Goal: Transaction & Acquisition: Book appointment/travel/reservation

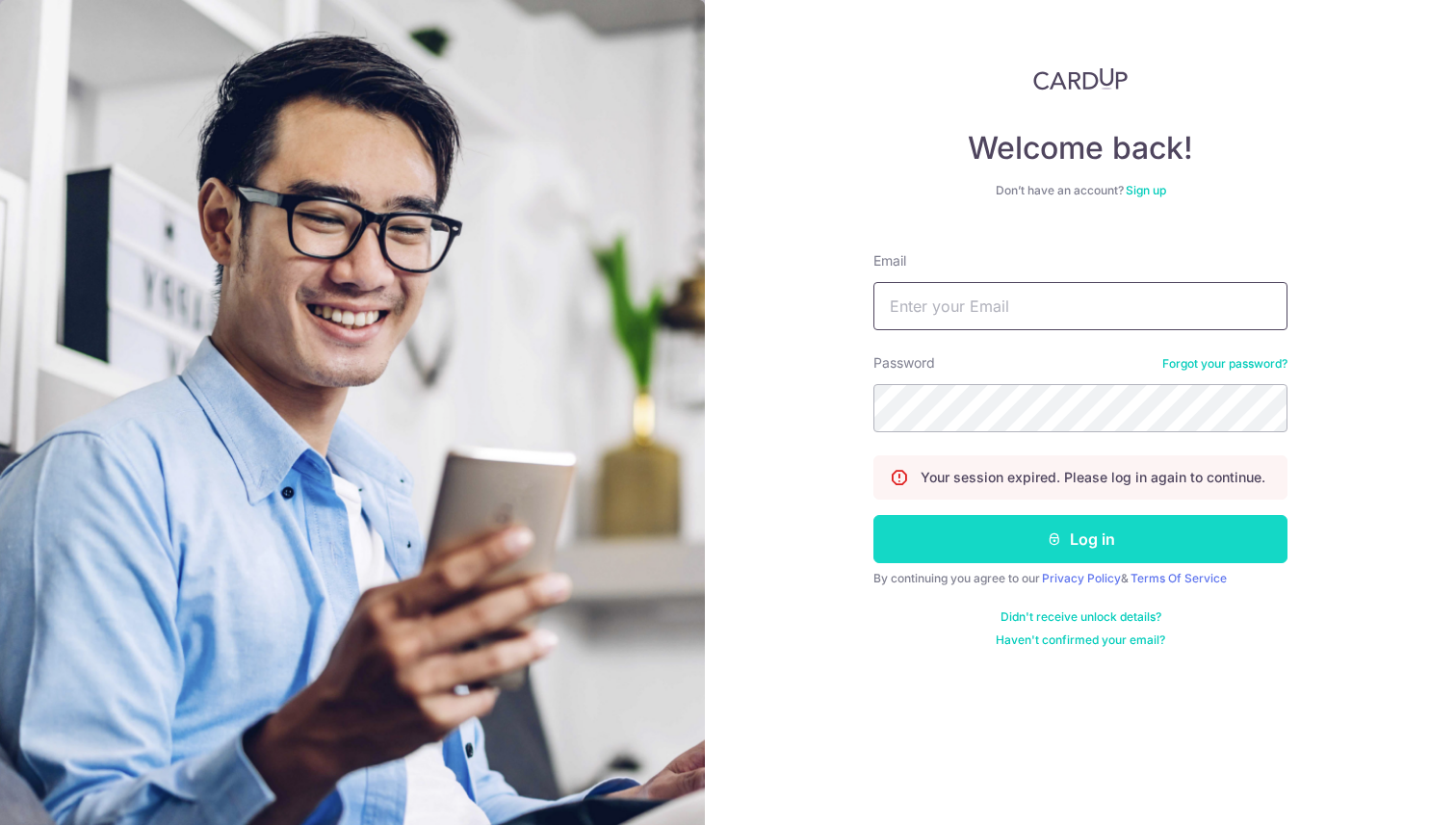
type input "[EMAIL_ADDRESS][DOMAIN_NAME]"
click at [1023, 532] on button "Log in" at bounding box center [1080, 539] width 414 height 48
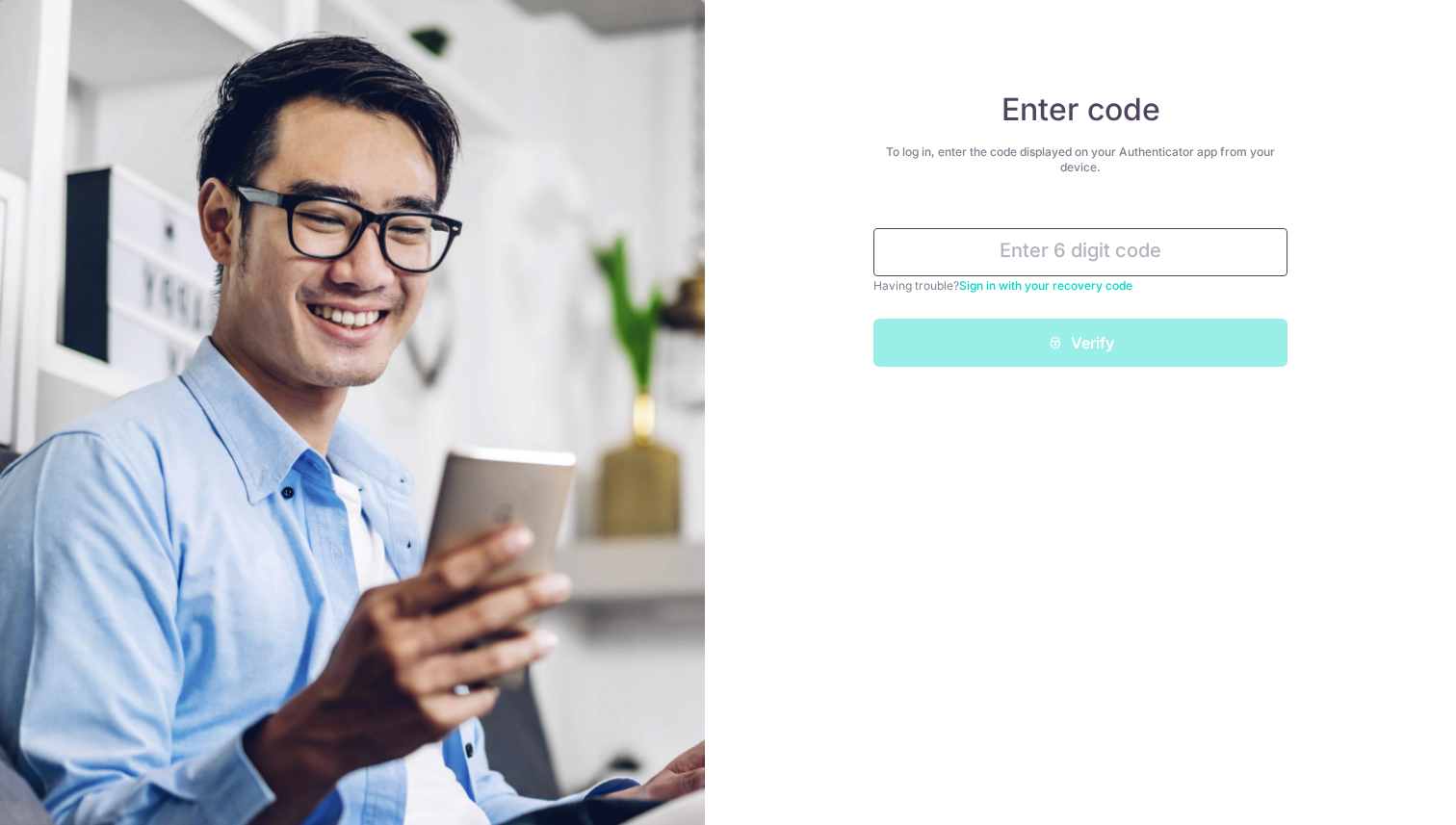
click at [993, 250] on input "text" at bounding box center [1080, 251] width 414 height 48
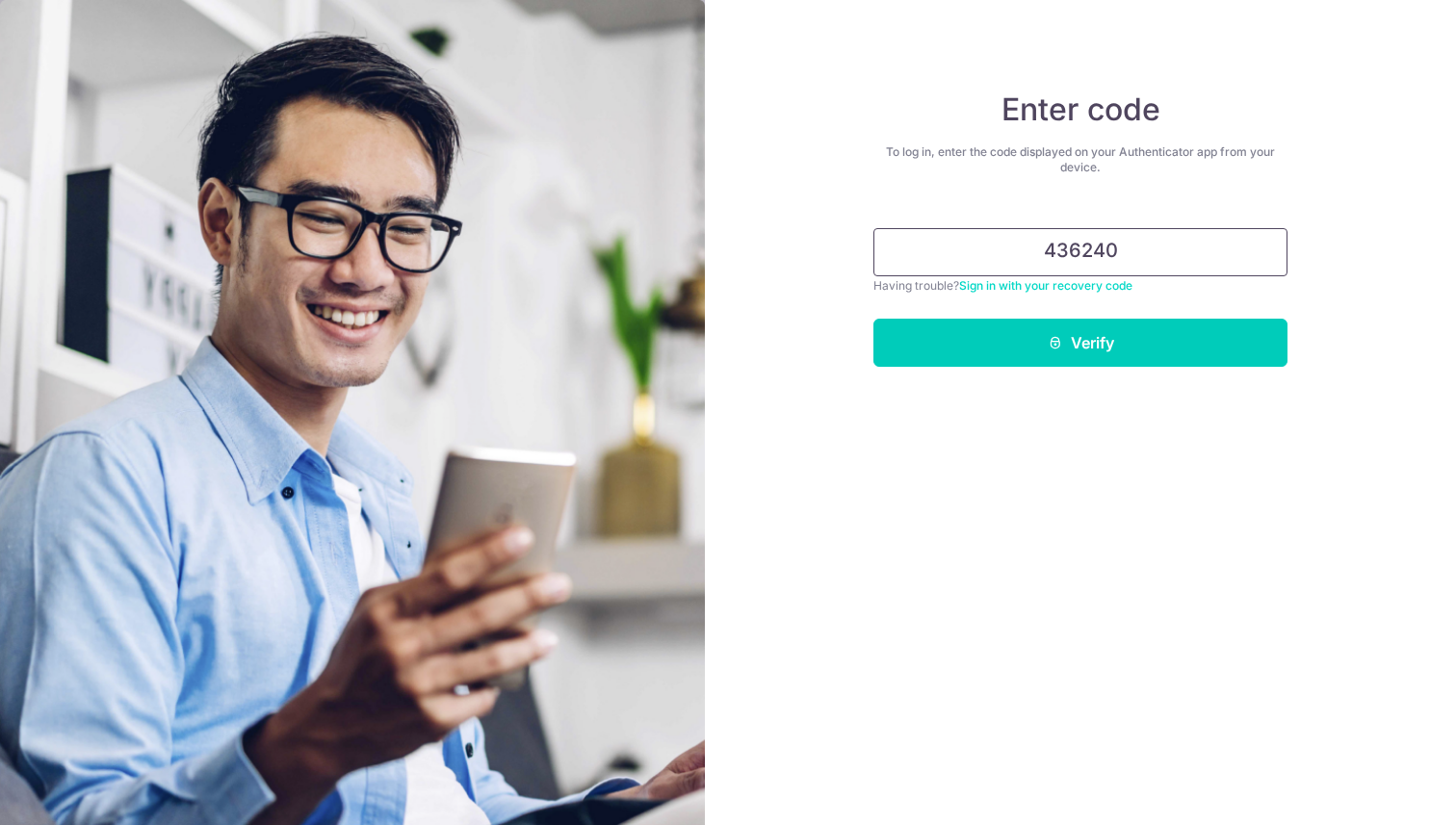
type input "436240"
click at [874, 319] on button "Verify" at bounding box center [1080, 342] width 414 height 48
click at [1137, 250] on input "436240" at bounding box center [1080, 251] width 414 height 48
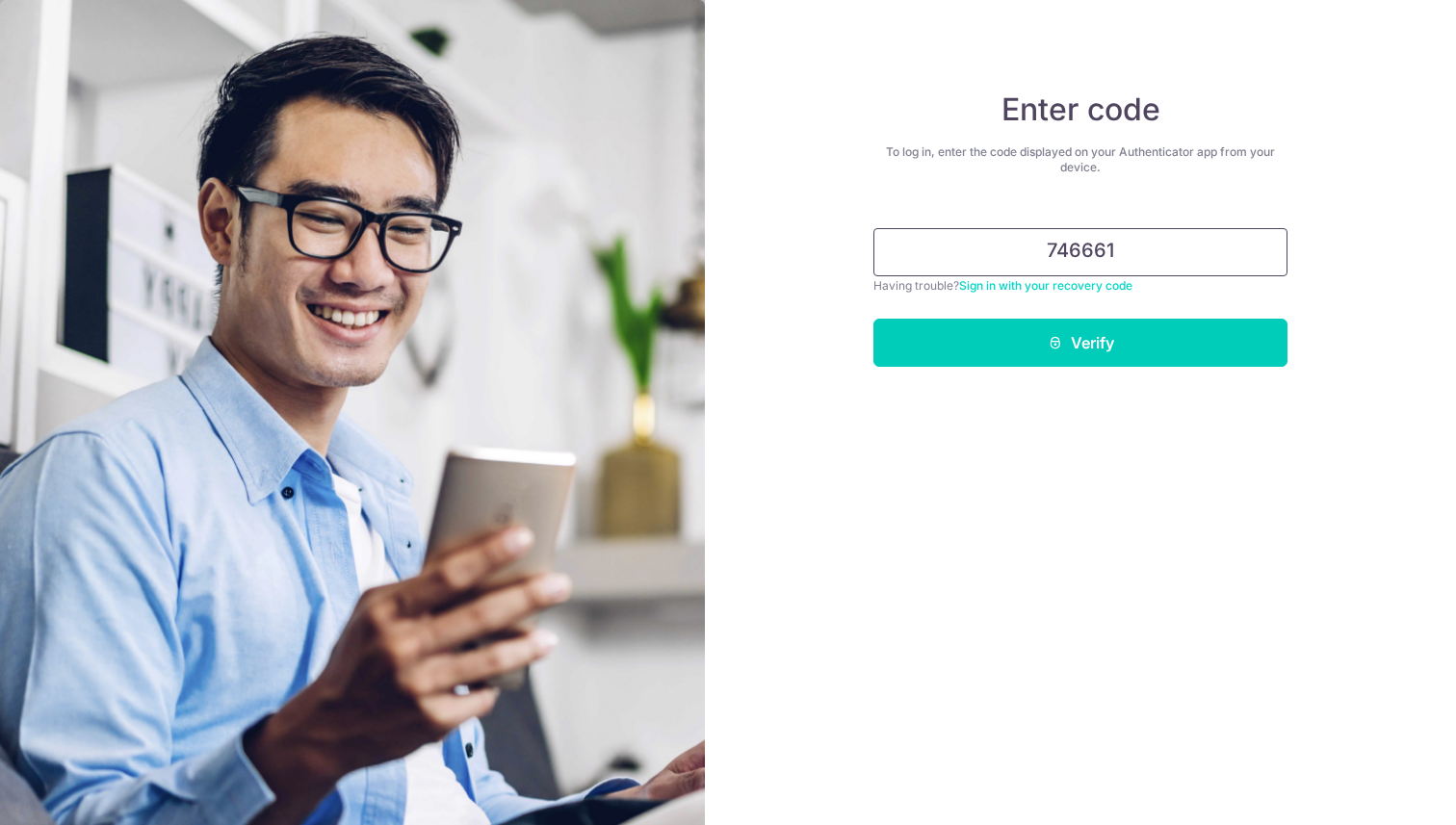
type input "746661"
click at [874, 319] on button "Verify" at bounding box center [1080, 342] width 414 height 48
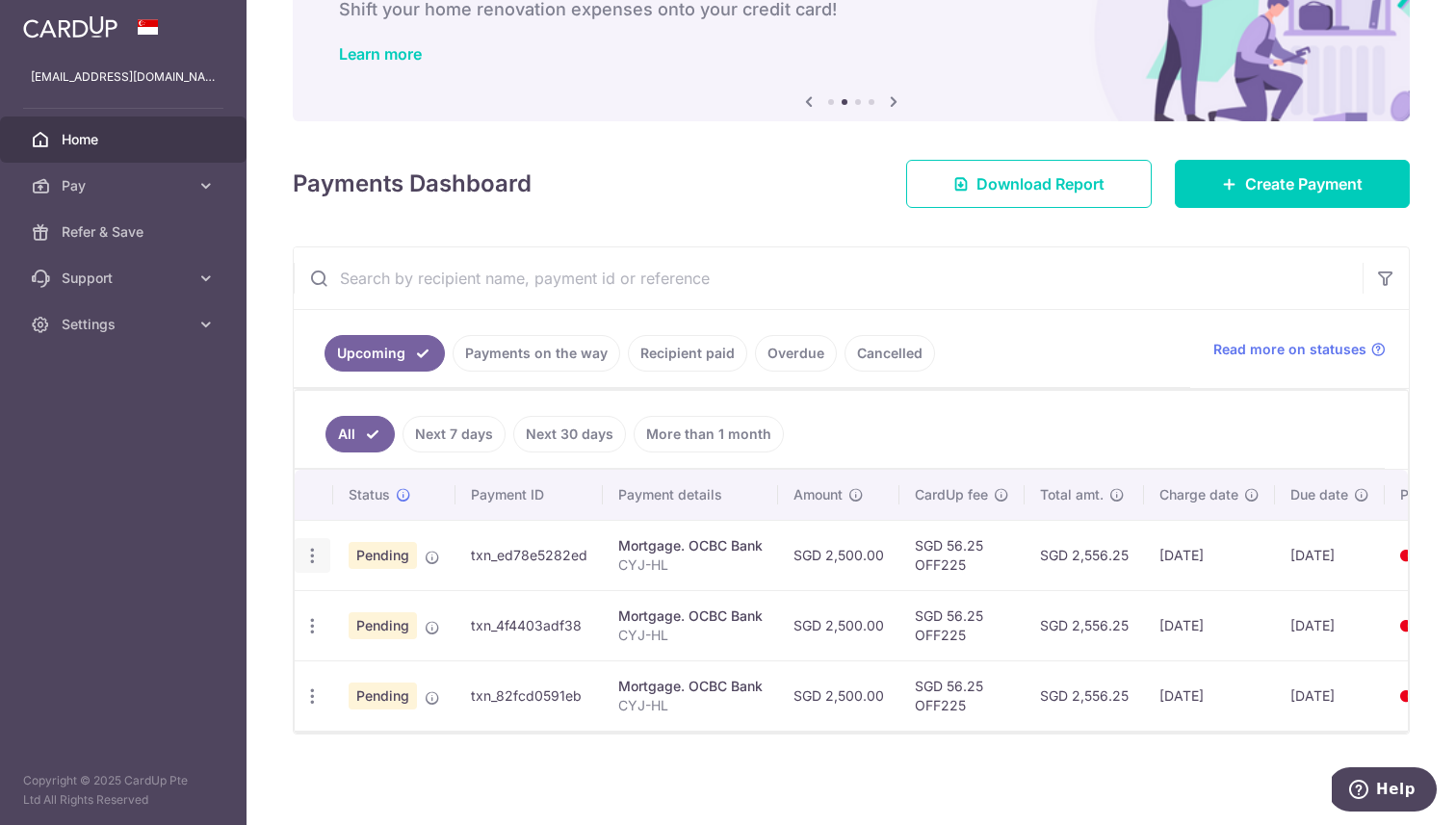
click at [314, 559] on icon "button" at bounding box center [312, 556] width 20 height 20
click at [405, 613] on span "Update payment" at bounding box center [415, 609] width 131 height 23
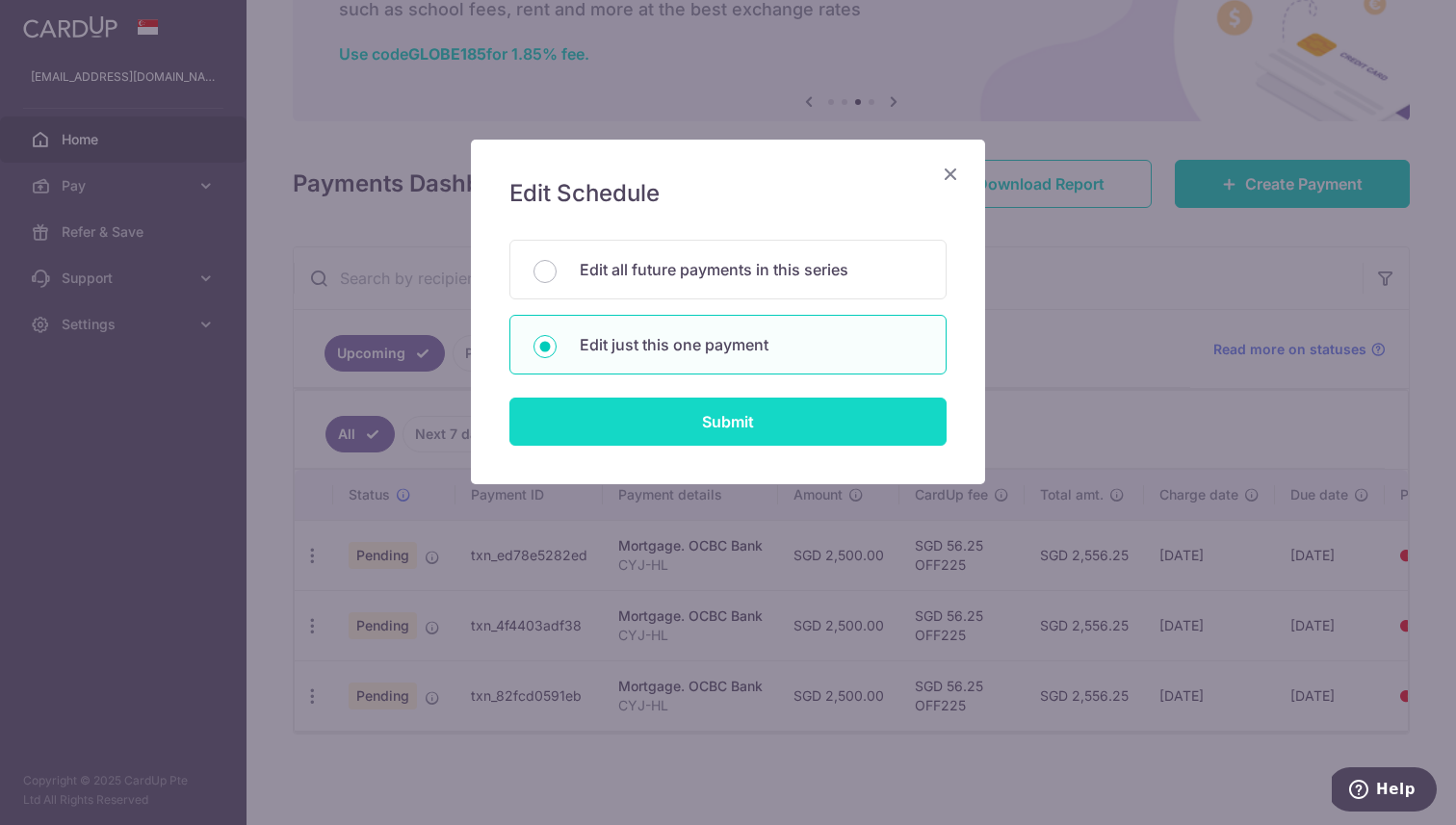
click at [589, 409] on input "Submit" at bounding box center [728, 421] width 437 height 48
radio input "true"
type input "2,500.00"
type input "09/10/2025"
type input "CYJ-HL"
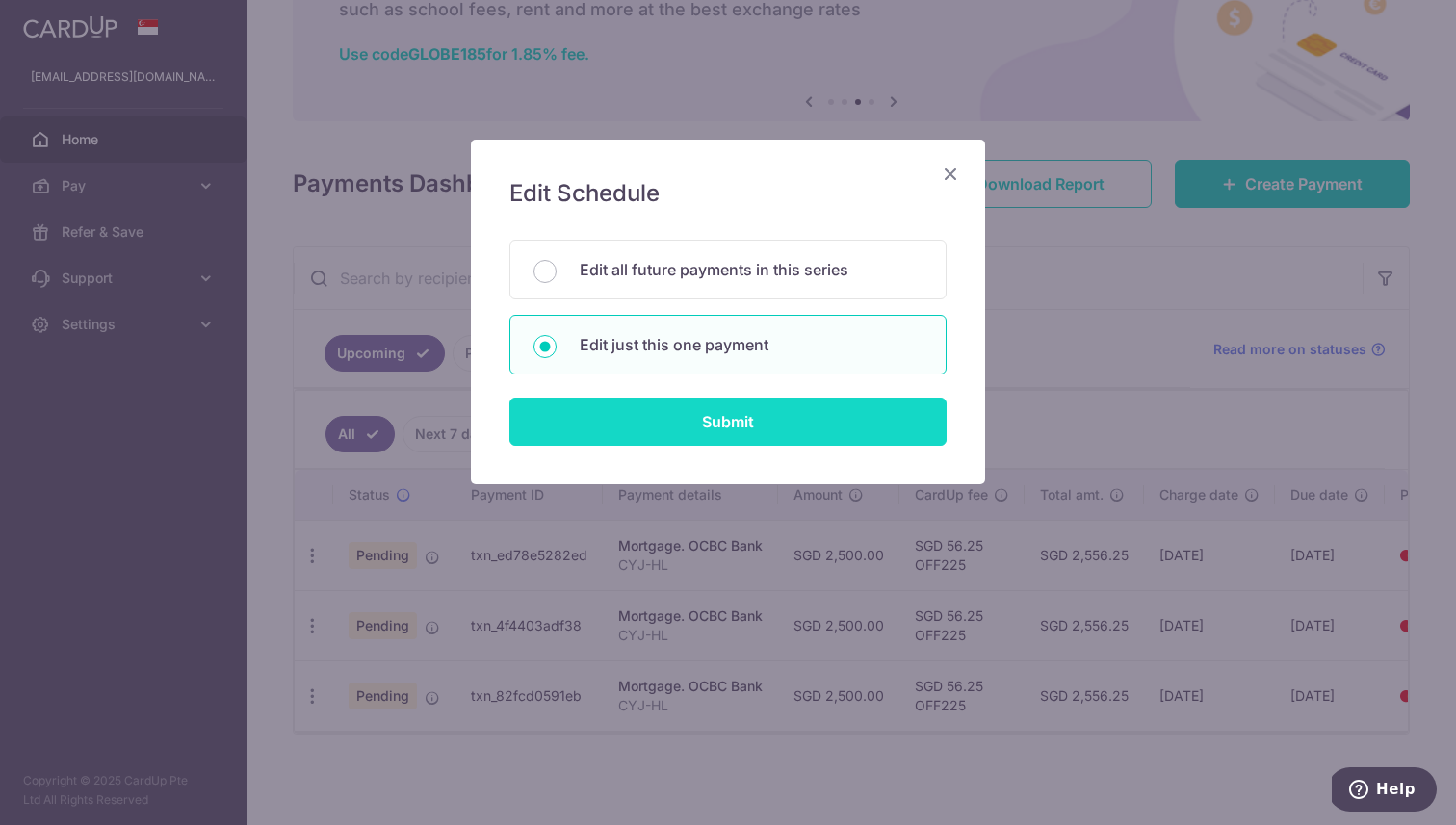
type input "OFF225"
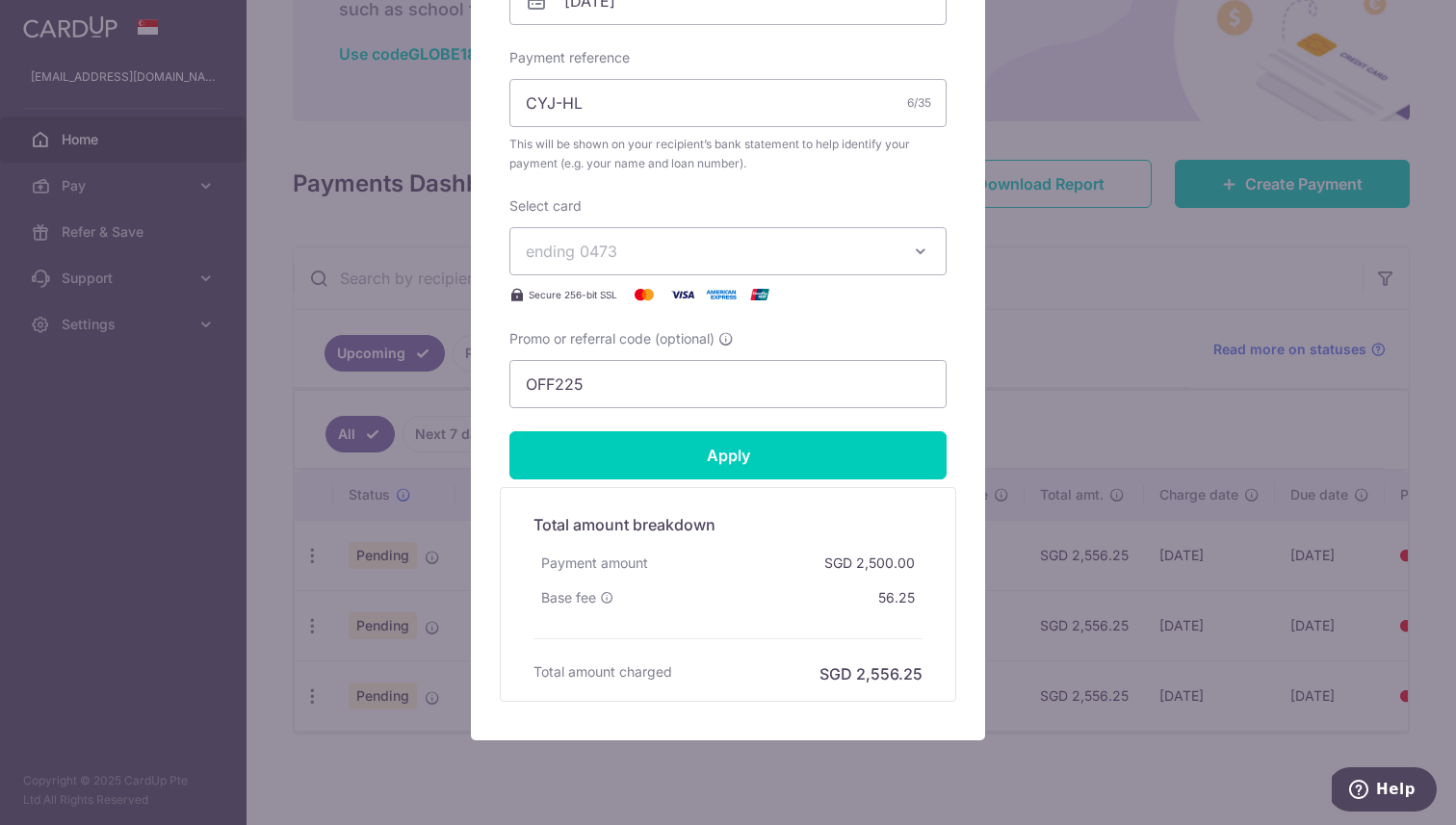
scroll to position [735, 0]
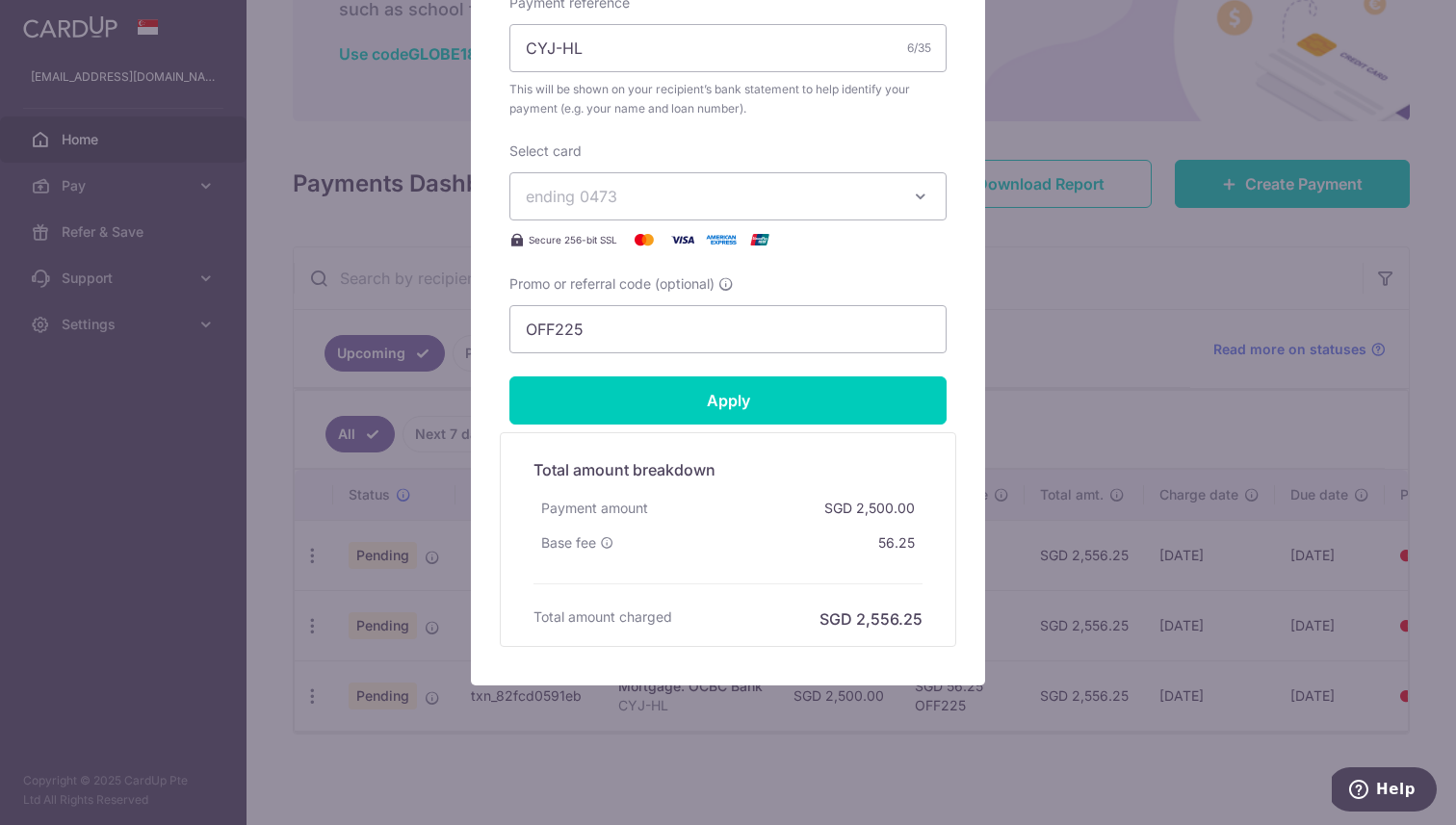
click at [660, 194] on span "ending 0473" at bounding box center [711, 197] width 370 height 23
click at [952, 131] on div "Edit payment By clicking apply, you will make changes to all payments to OCBC B…" at bounding box center [728, 45] width 514 height 1282
click at [1103, 316] on div "Edit payment By clicking apply, you will make changes to all payments to OCBC B…" at bounding box center [728, 412] width 1456 height 825
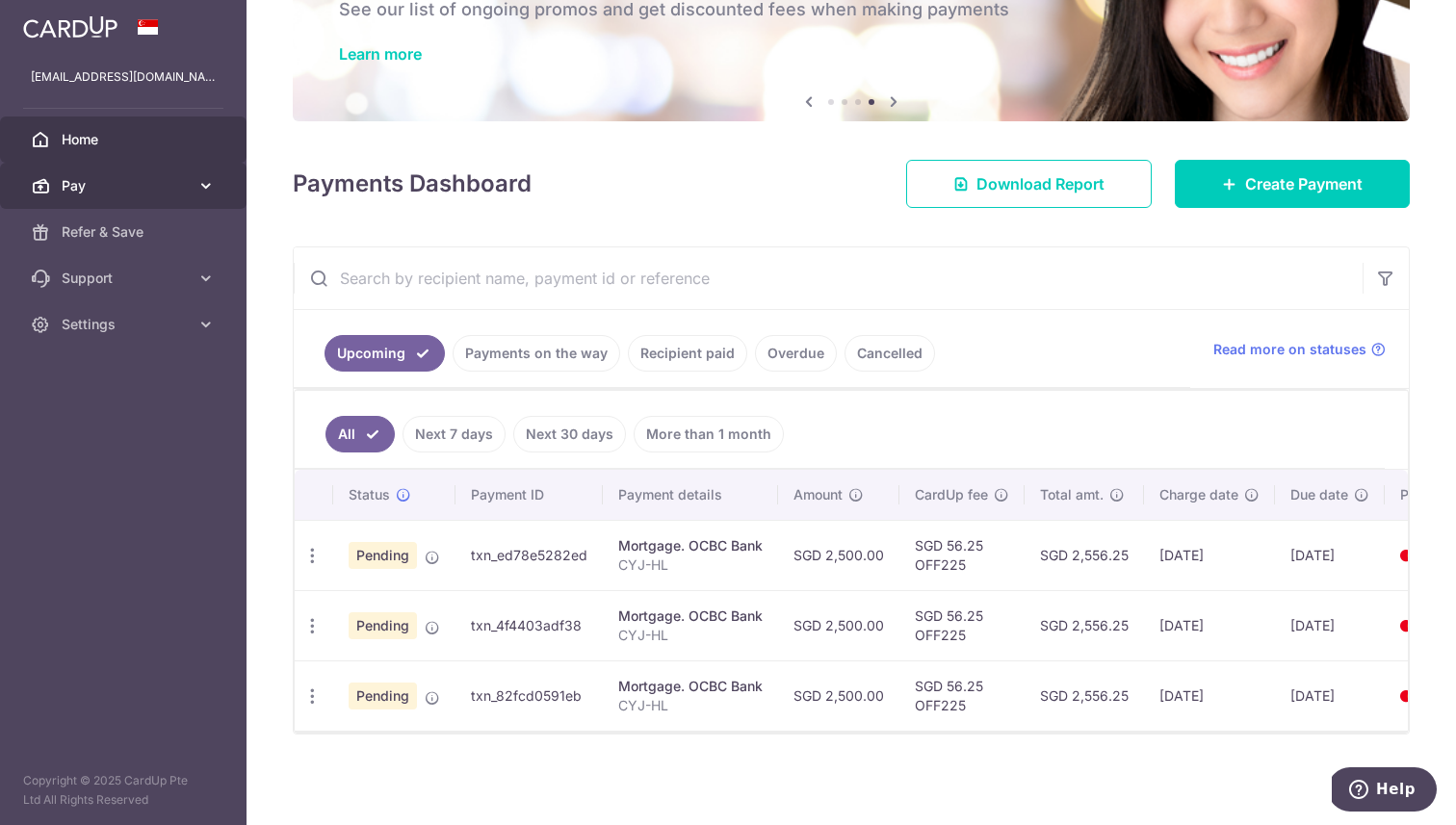
click at [172, 180] on span "Pay" at bounding box center [125, 186] width 127 height 19
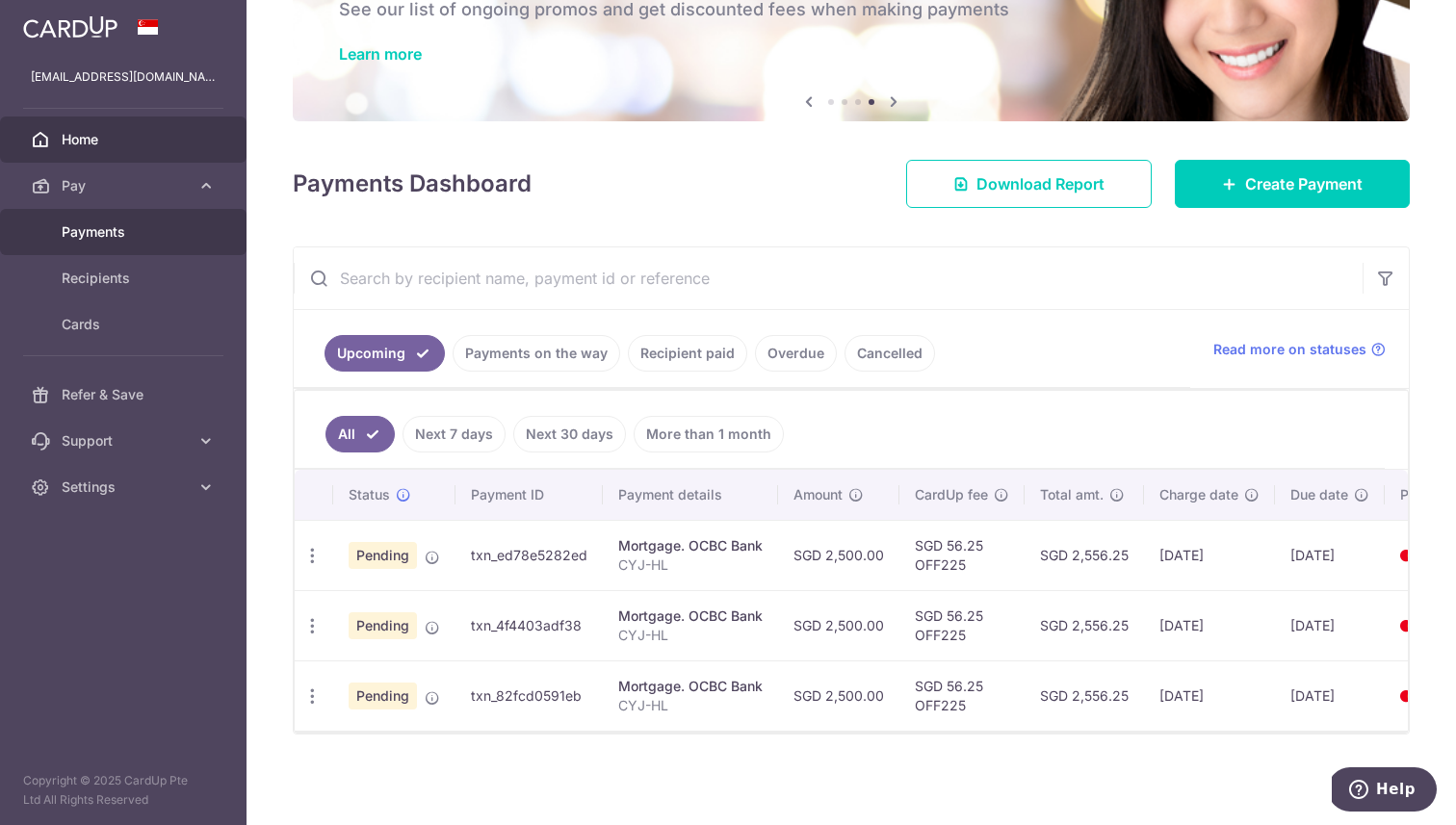
click at [142, 235] on span "Payments" at bounding box center [125, 232] width 127 height 19
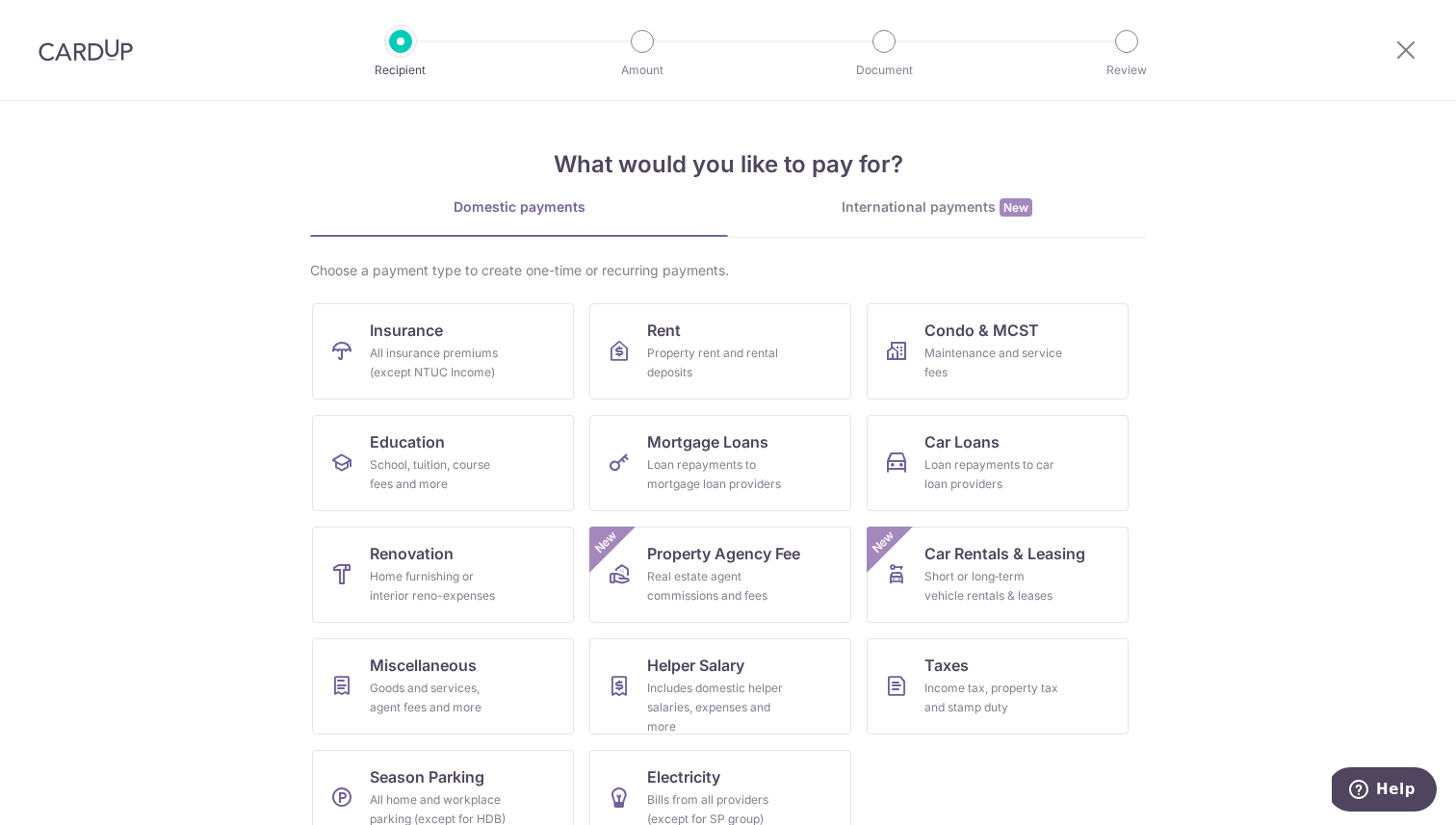
click at [95, 42] on img at bounding box center [86, 51] width 94 height 23
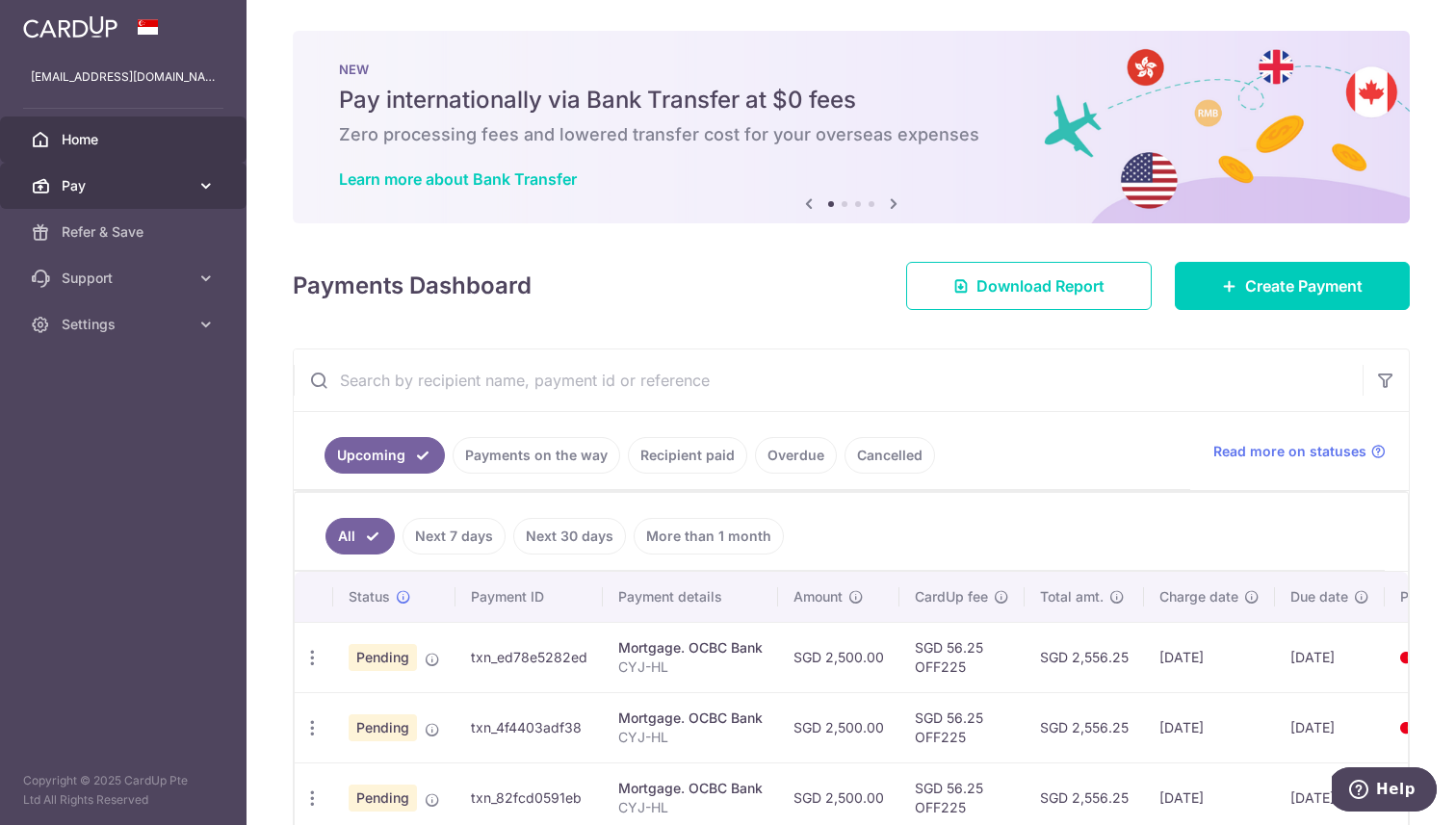
click at [92, 186] on span "Pay" at bounding box center [125, 186] width 127 height 19
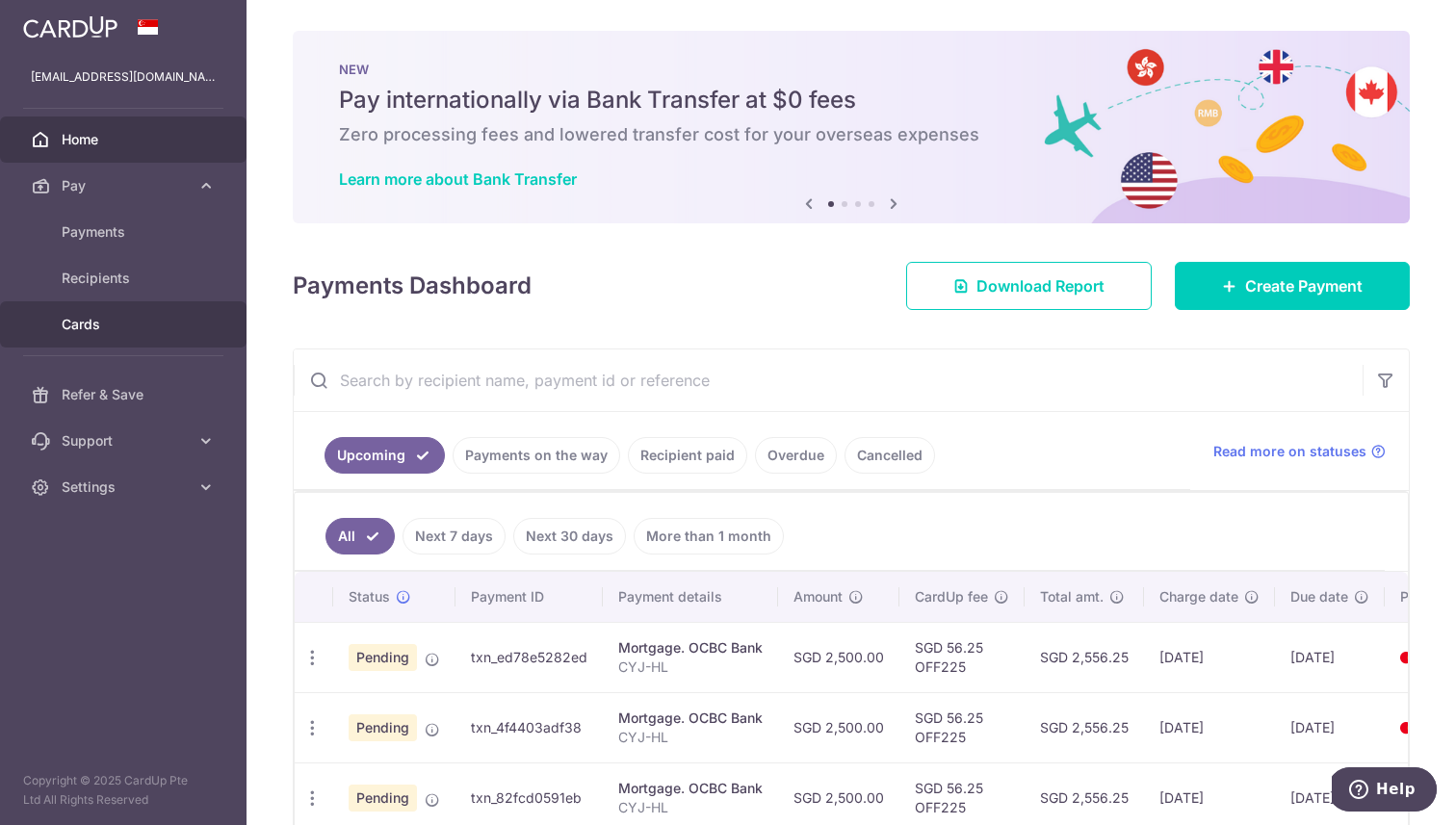
click at [110, 324] on span "Cards" at bounding box center [125, 324] width 127 height 19
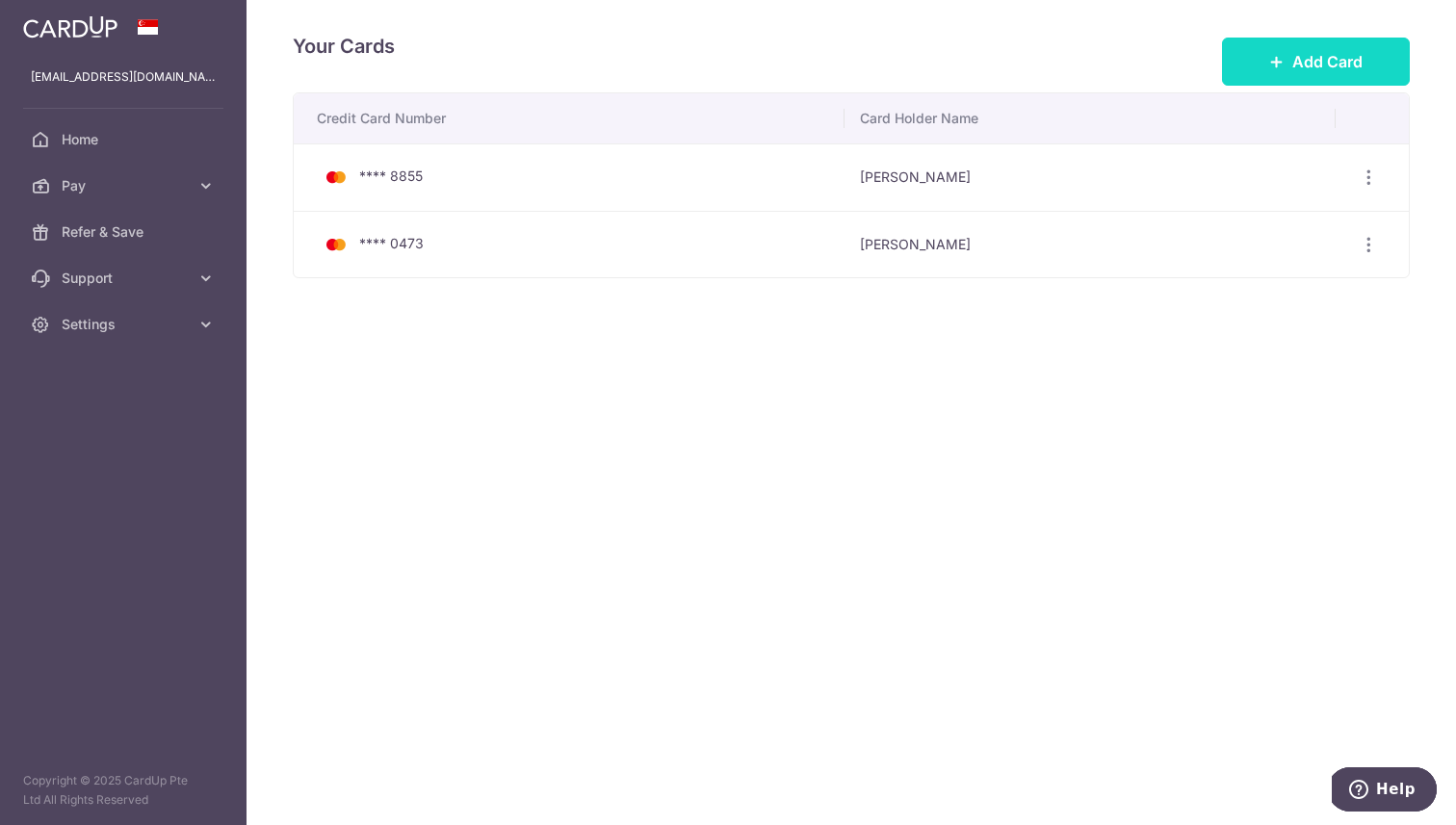
click at [1378, 66] on button "Add Card" at bounding box center [1315, 61] width 188 height 48
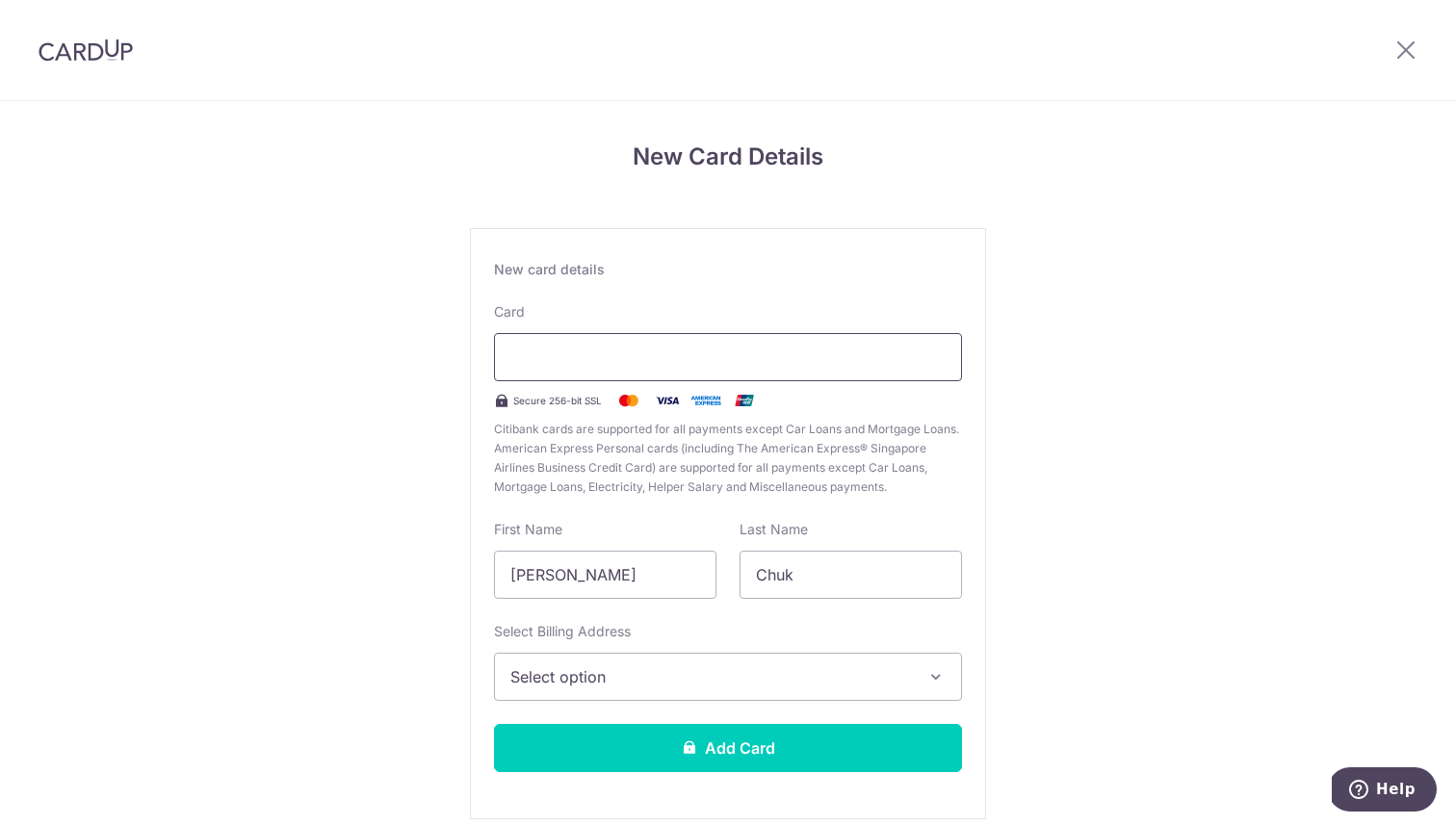
click at [698, 344] on div at bounding box center [728, 356] width 467 height 48
click at [1103, 276] on div "New Card Details New card details Card Secure 256-bit SSL Citibank cards are su…" at bounding box center [728, 506] width 1456 height 808
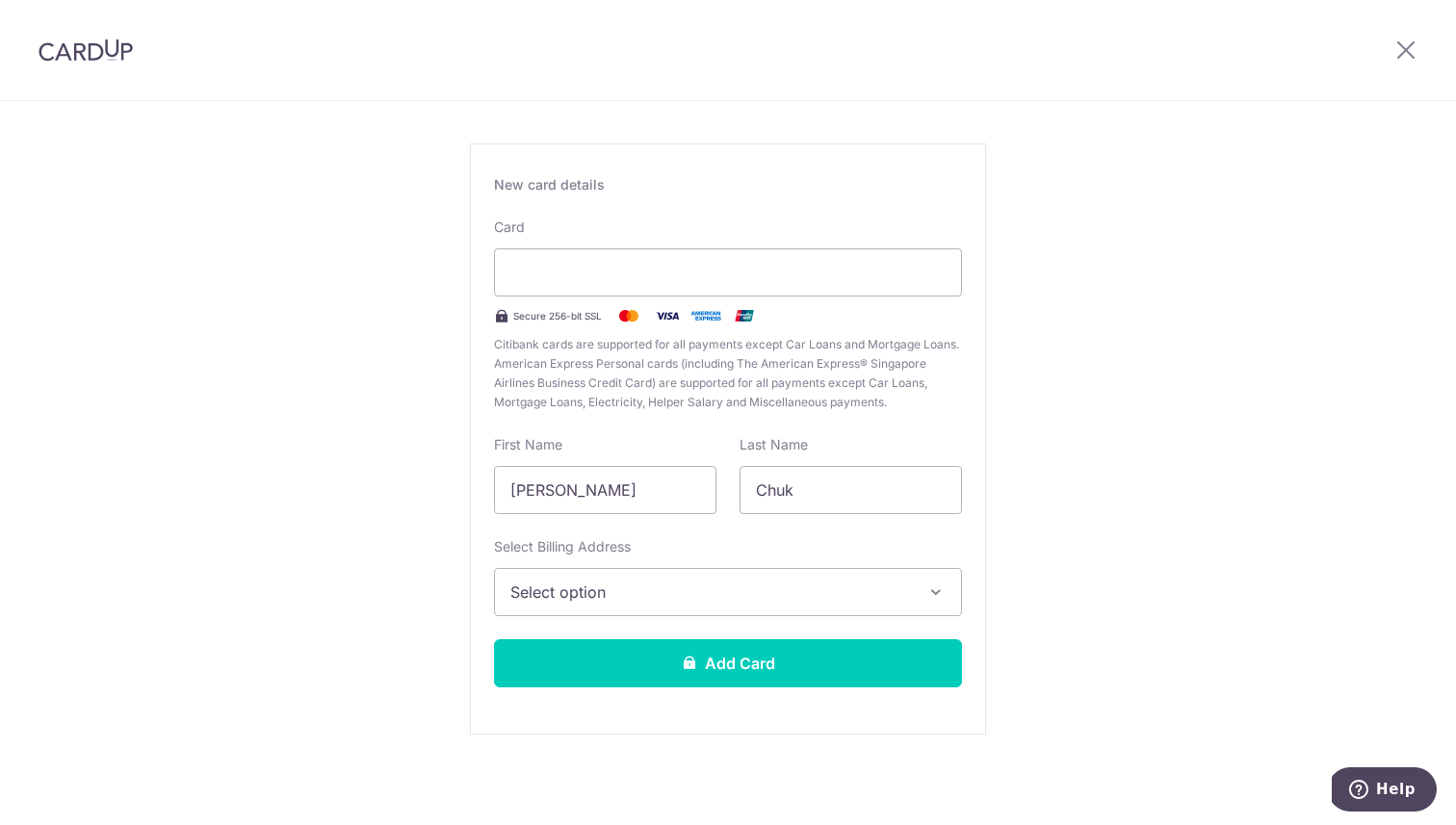
scroll to position [83, 0]
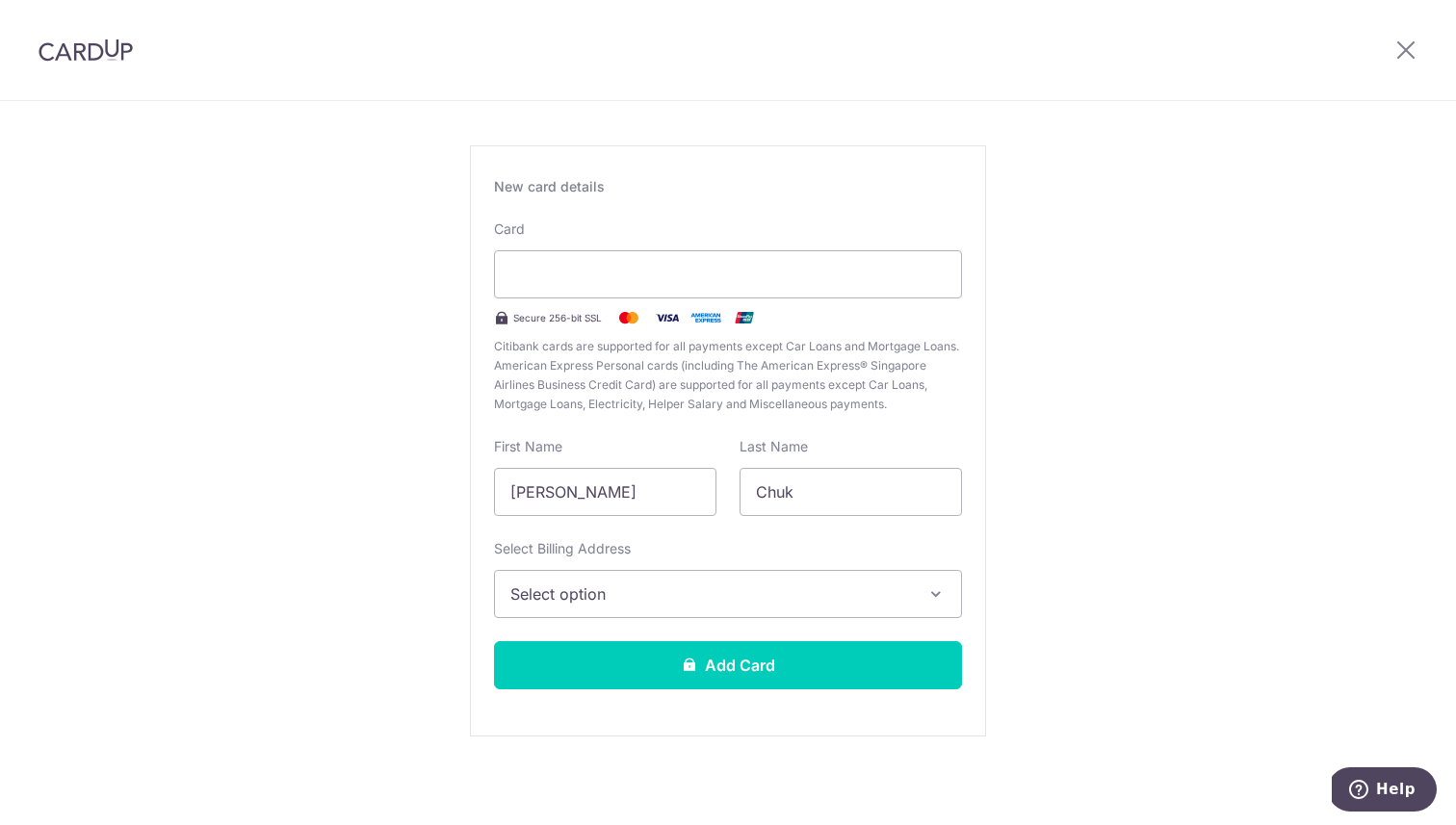
click at [838, 602] on span "Select option" at bounding box center [710, 594] width 400 height 23
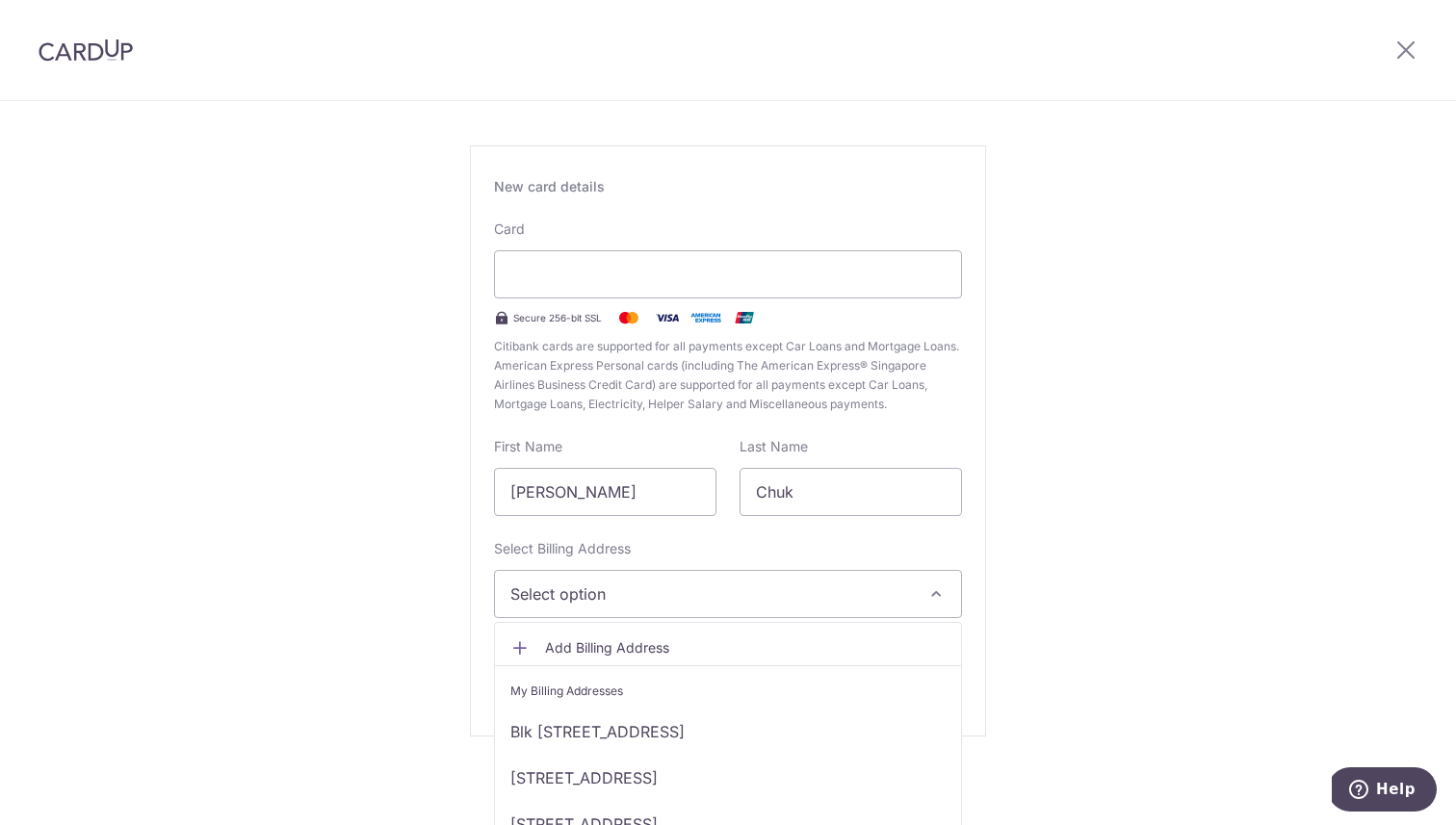
scroll to position [29, 0]
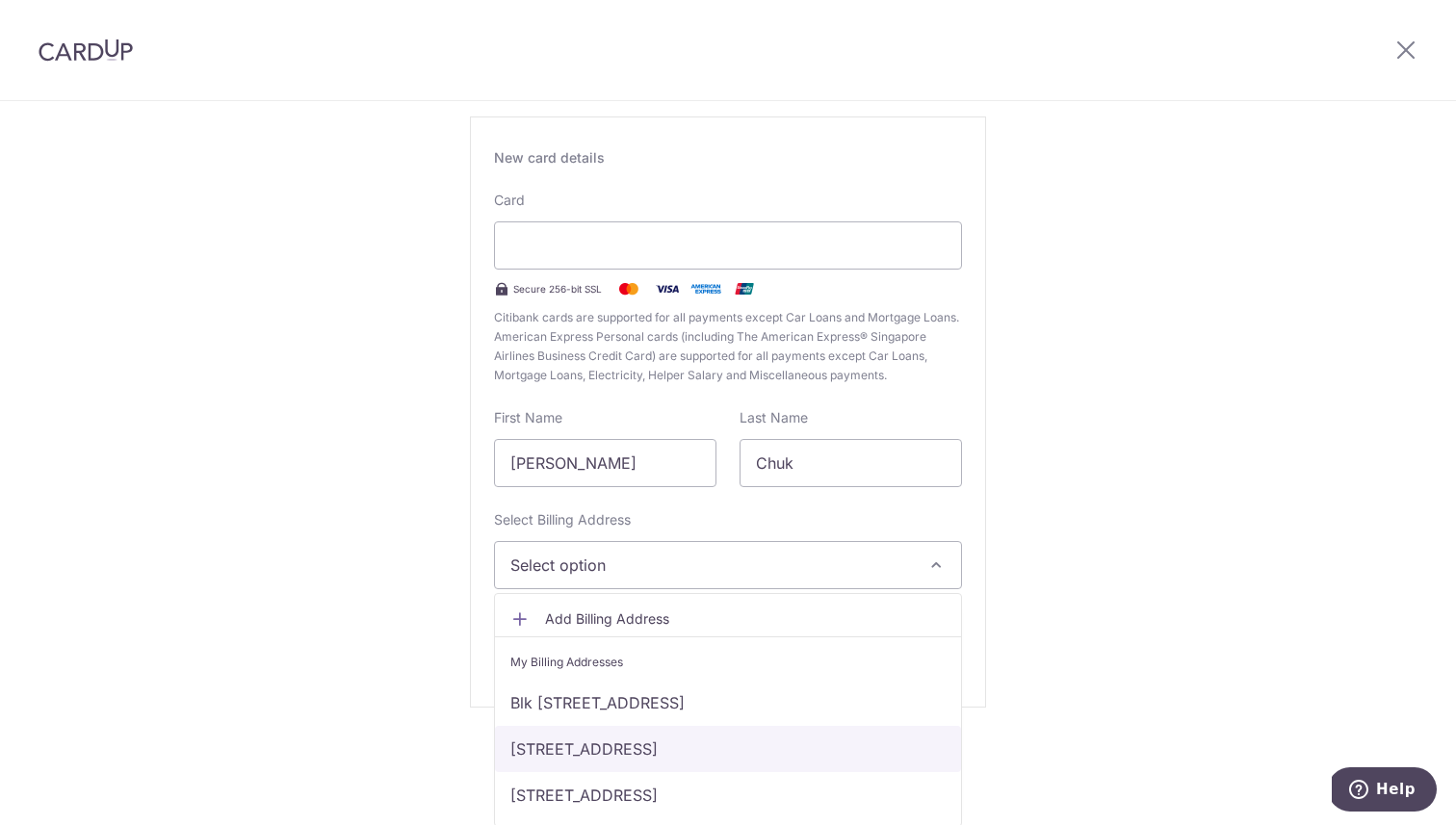
click at [808, 742] on link "233 Tembeling Road, #02-05, Singapore, Singapore-423718" at bounding box center [728, 748] width 466 height 46
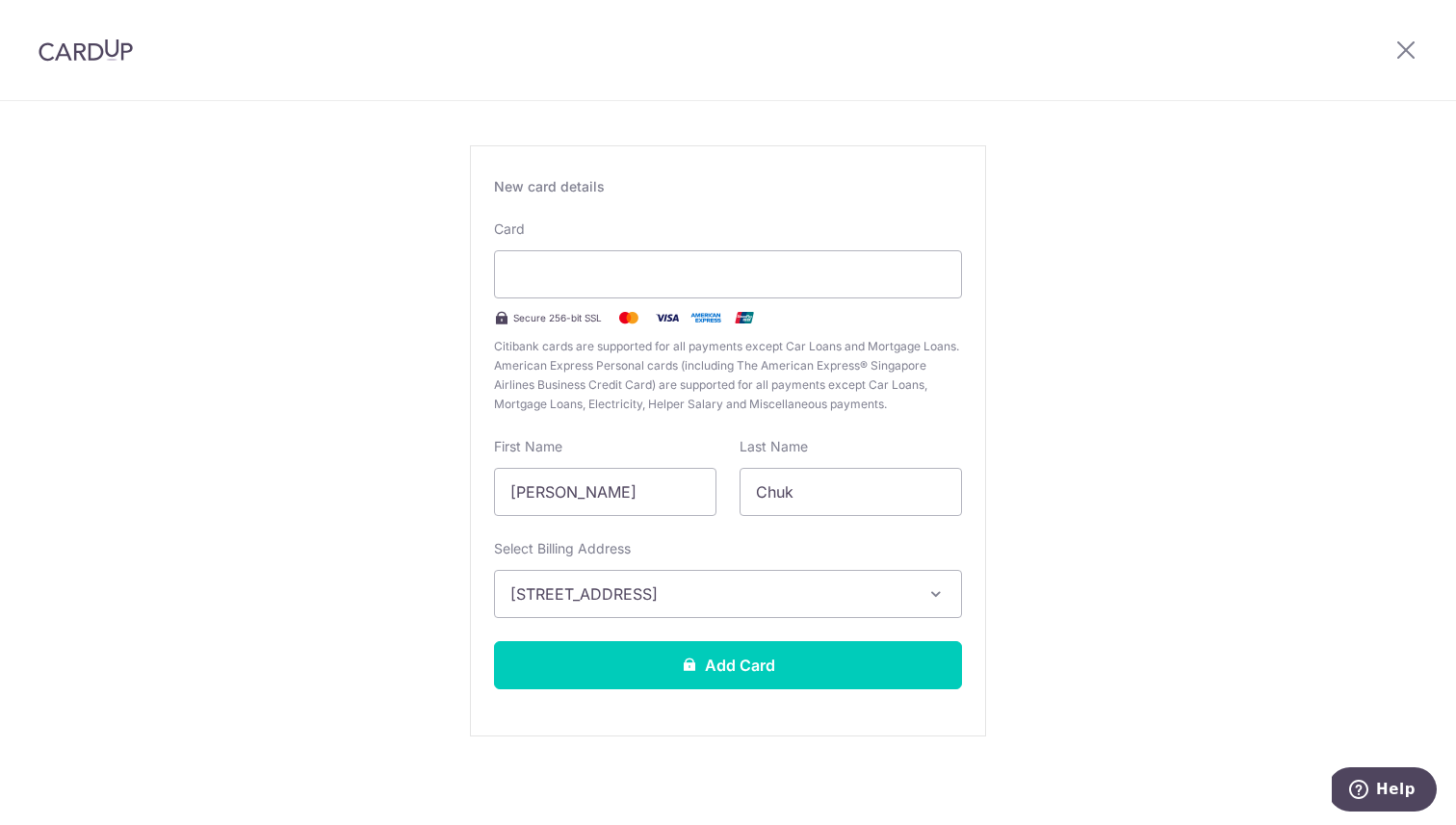
scroll to position [85, 0]
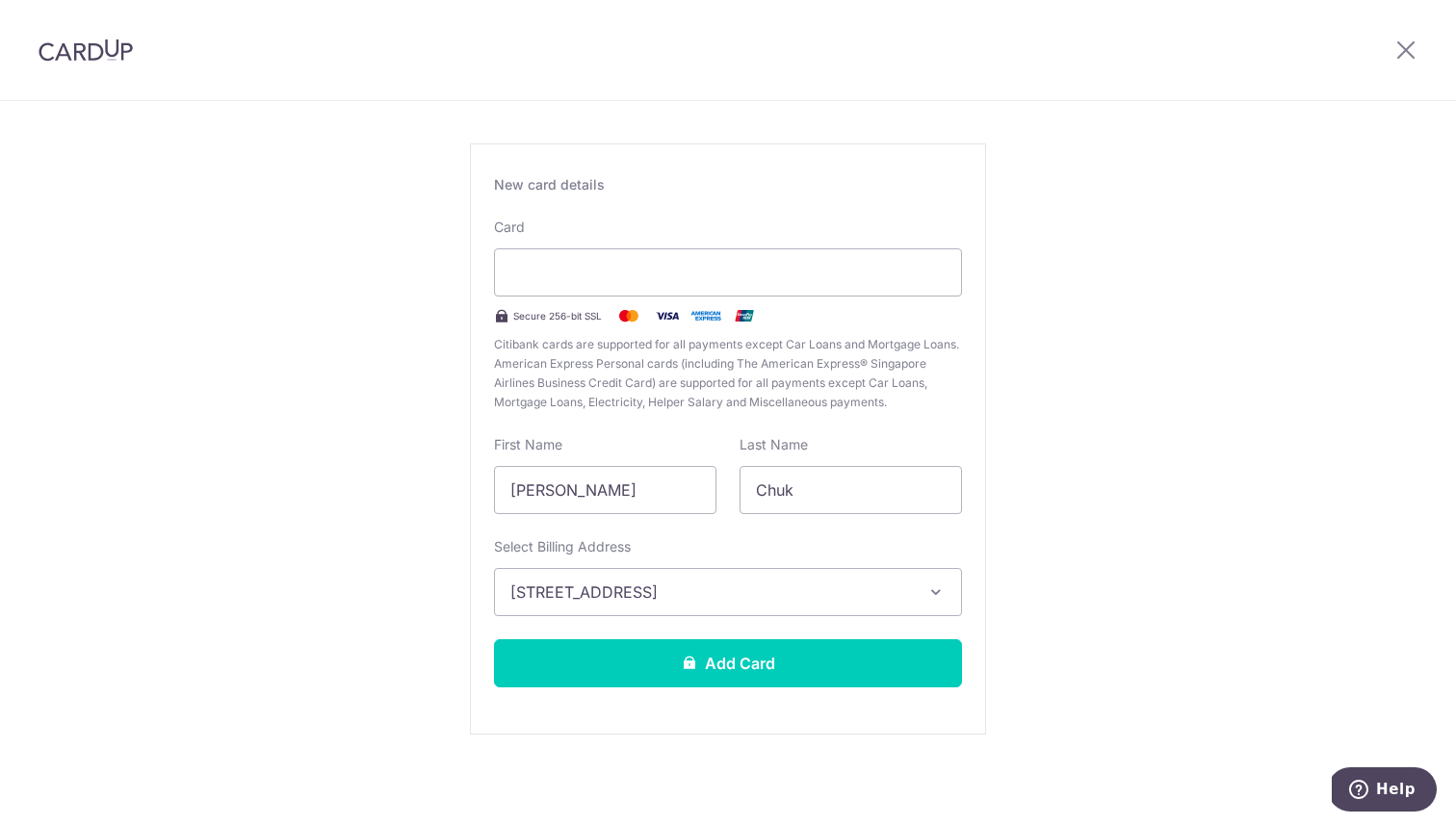
click at [1115, 507] on div "New Card Details New card details Card Secure 256-bit SSL Citibank cards are su…" at bounding box center [728, 421] width 1456 height 808
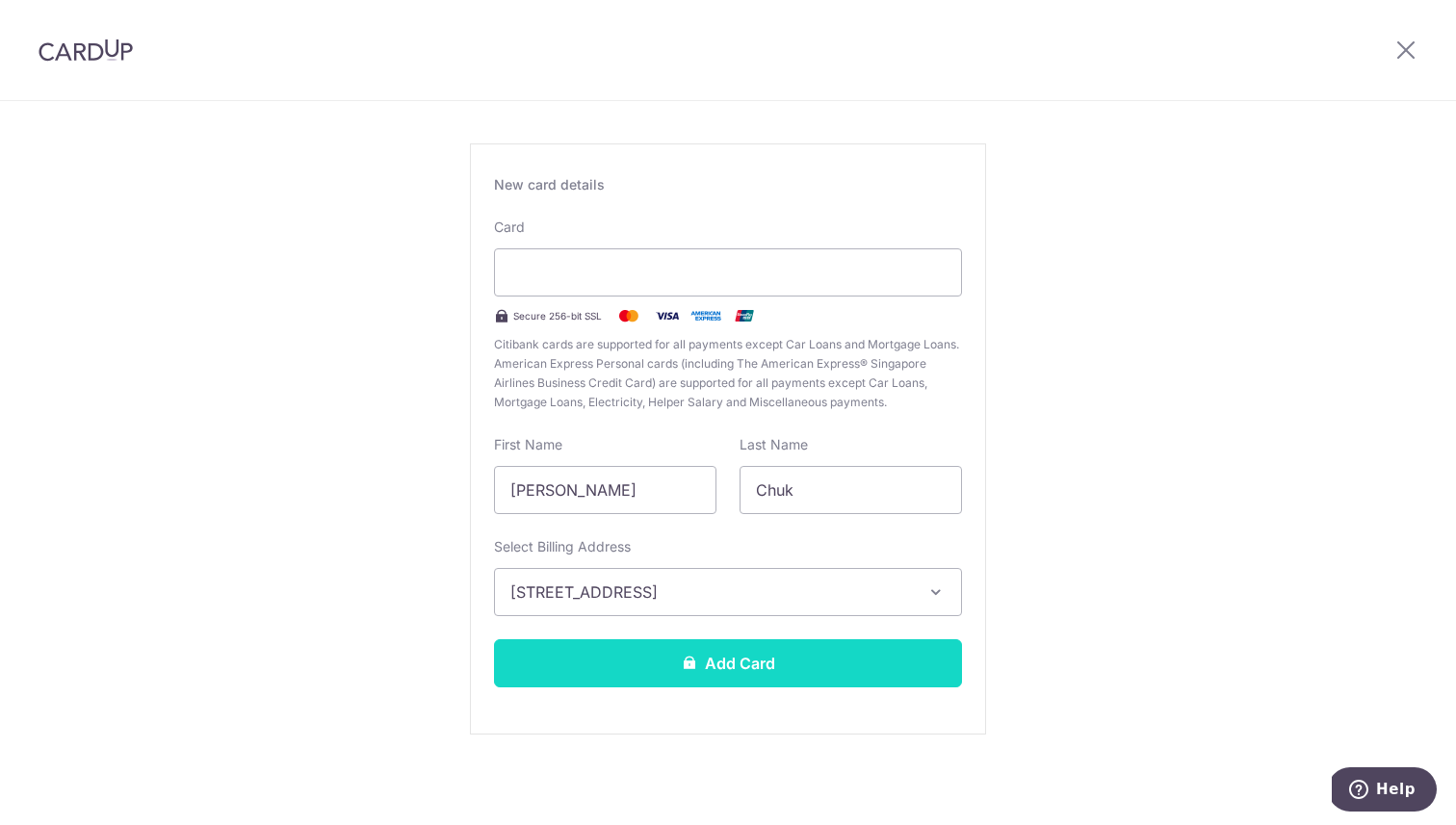
click at [903, 665] on button "Add Card" at bounding box center [728, 662] width 467 height 48
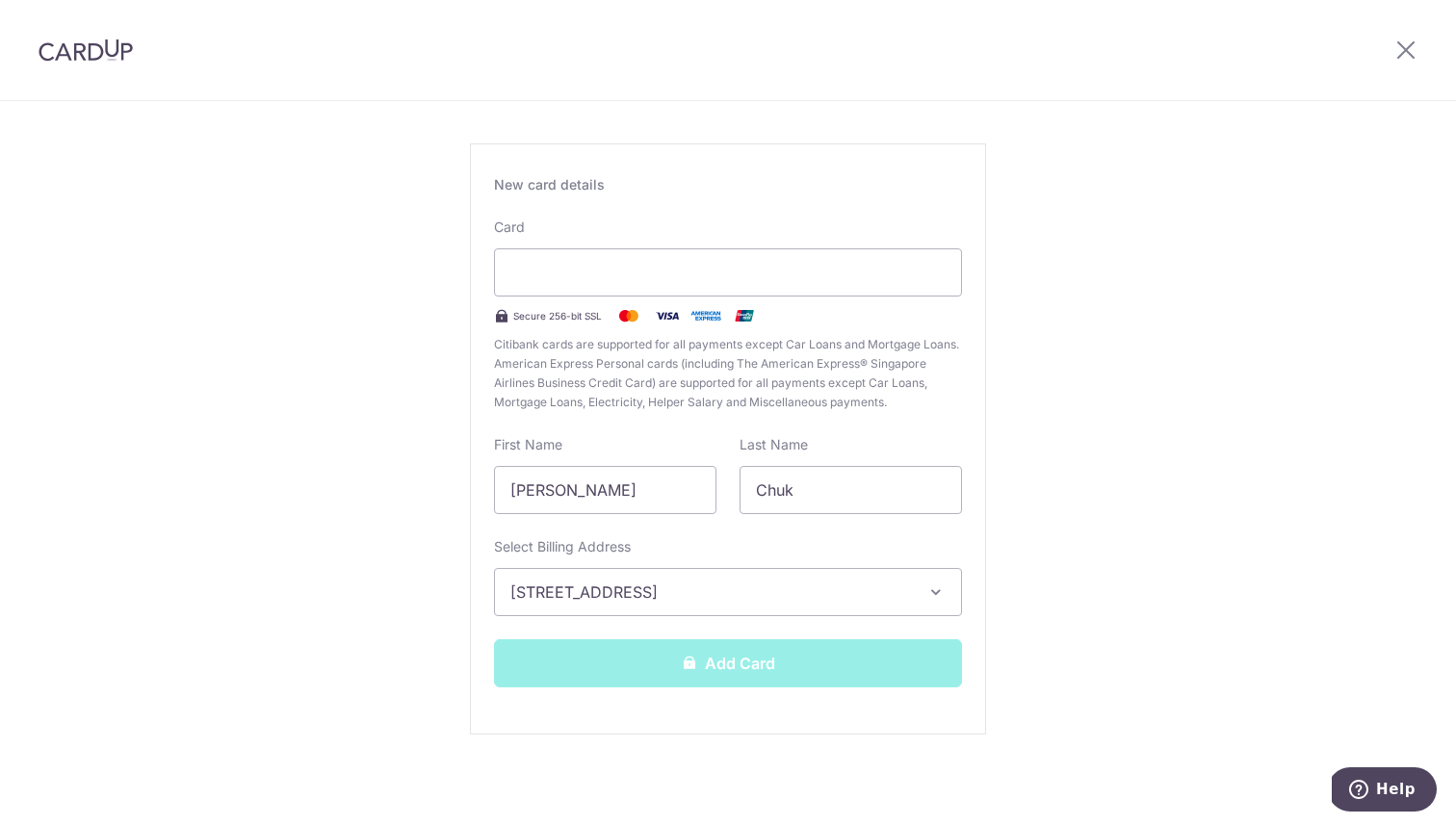
click at [1117, 480] on div "New Card Details New card details Card Secure 256-bit SSL Citibank cards are su…" at bounding box center [728, 421] width 1456 height 808
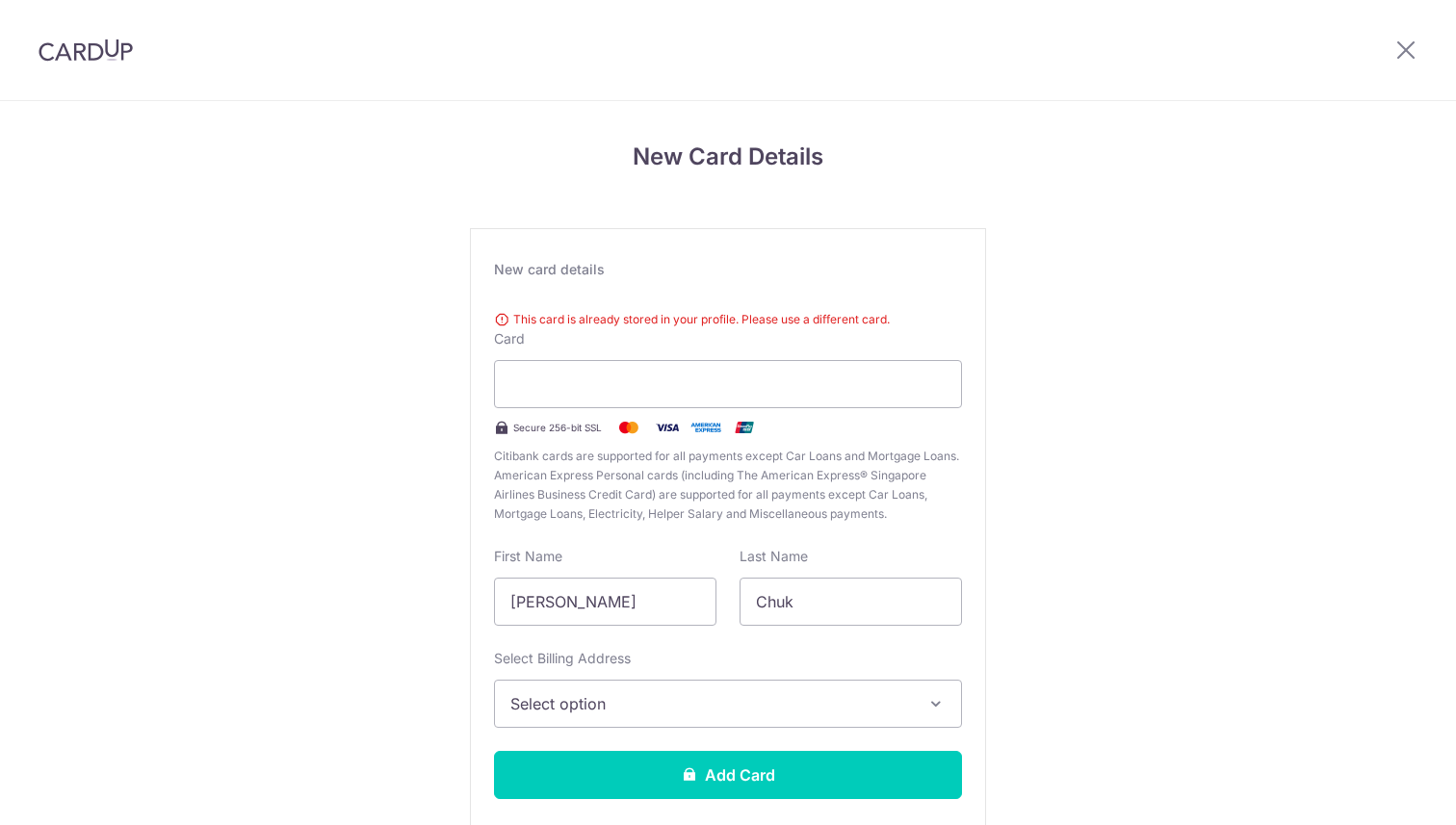
scroll to position [112, 0]
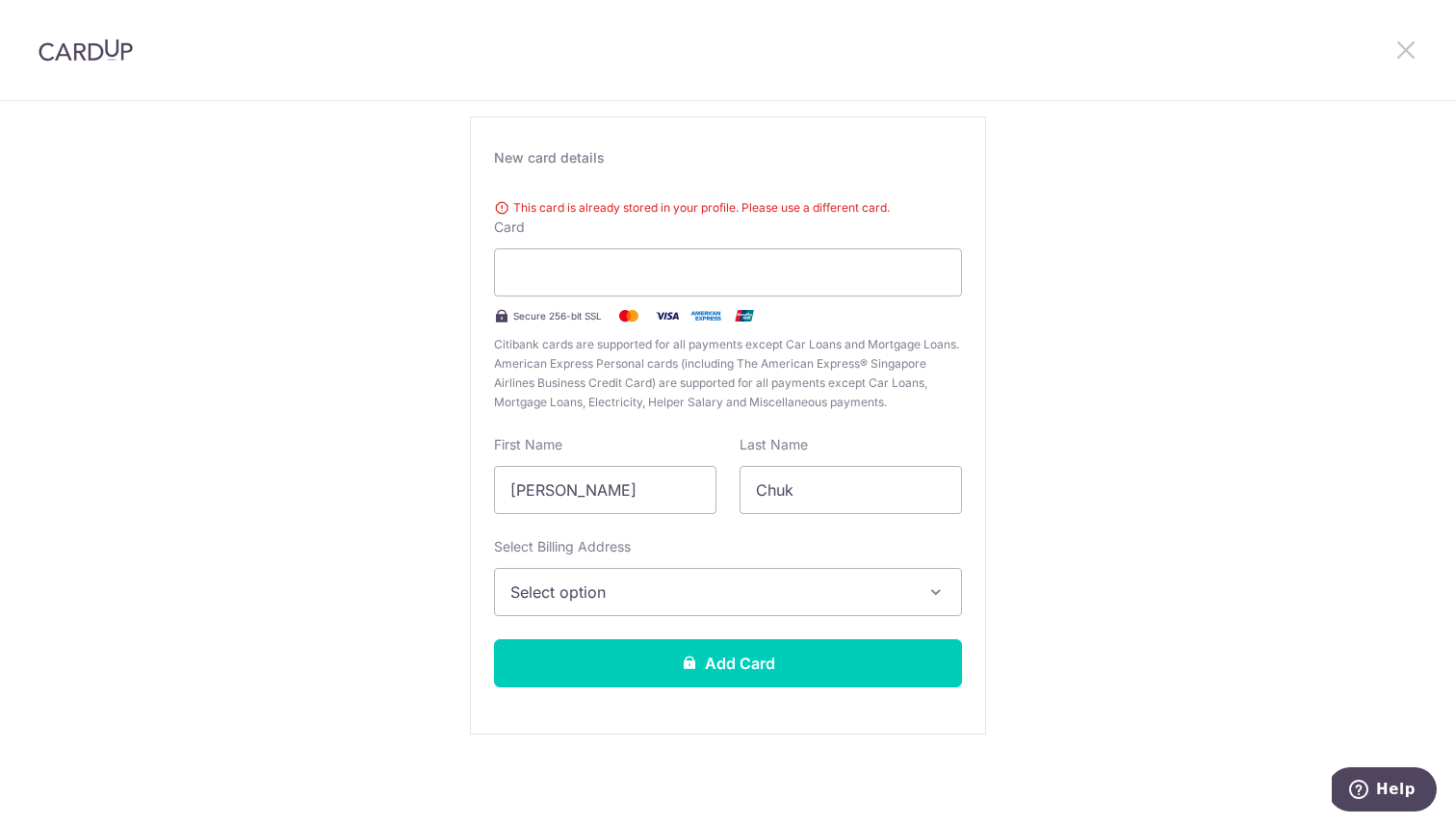
click at [1401, 53] on icon at bounding box center [1405, 50] width 23 height 24
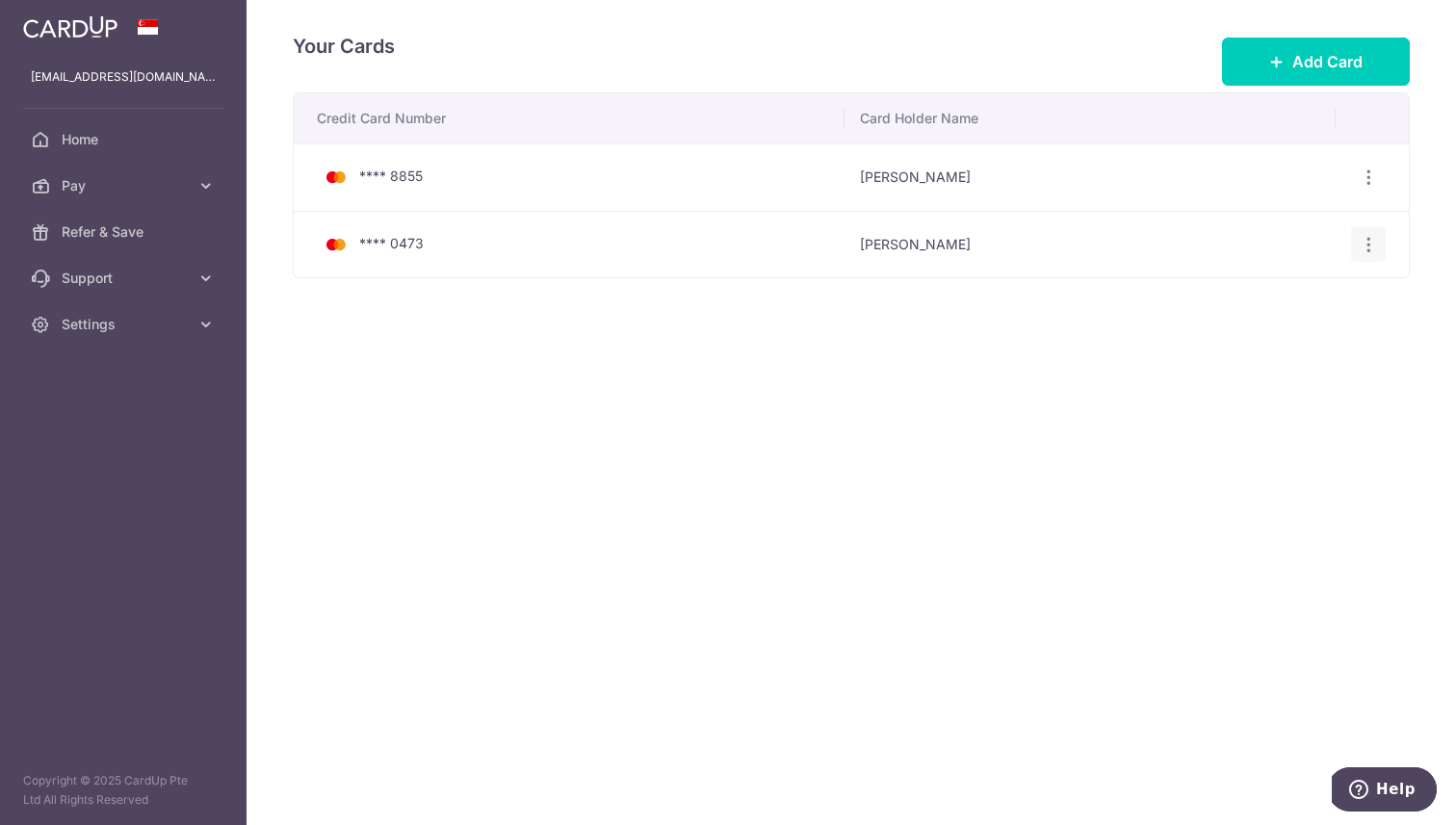
click at [1365, 244] on icon "button" at bounding box center [1368, 244] width 20 height 20
click at [1274, 346] on span "Delete" at bounding box center [1303, 344] width 131 height 23
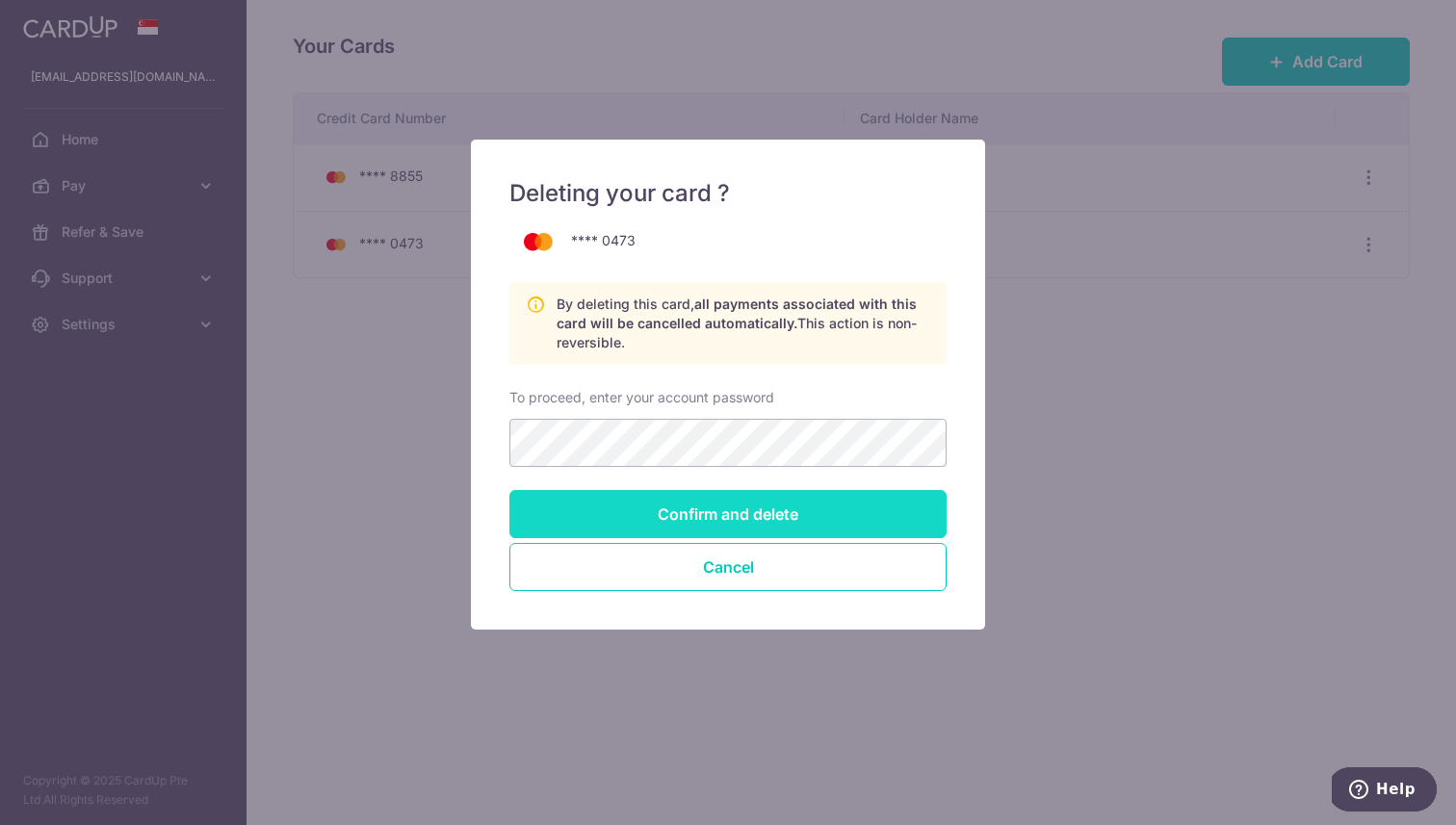
click at [793, 517] on input "Confirm and delete" at bounding box center [728, 513] width 437 height 48
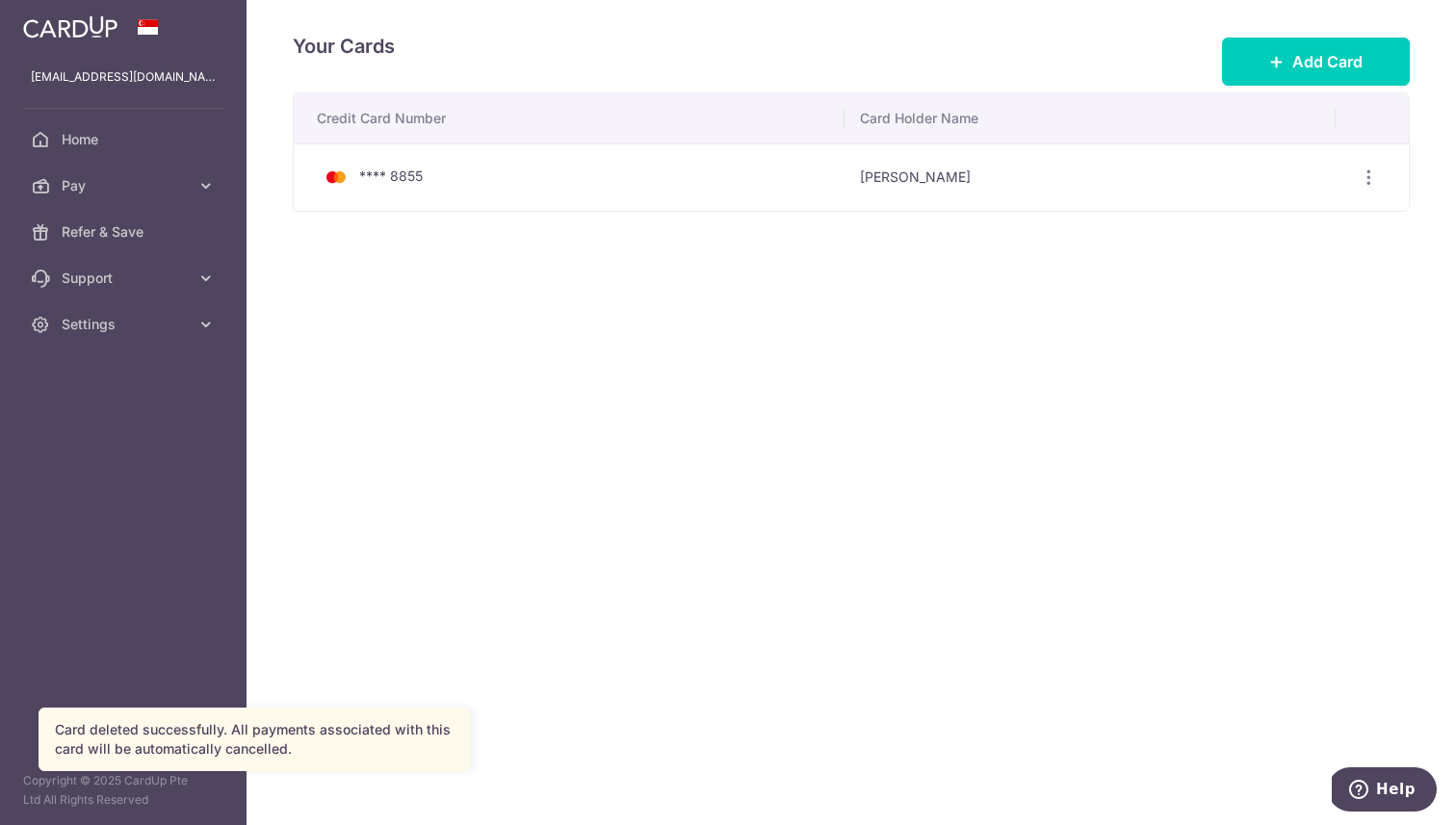
click at [721, 387] on div "Your Cards Add Card Credit Card Number Card Holder Name **** 8855 [PERSON_NAME]…" at bounding box center [851, 412] width 1210 height 825
click at [1397, 330] on div "Your Cards Add Card Credit Card Number Card Holder Name **** 8855 [PERSON_NAME]…" at bounding box center [851, 412] width 1210 height 825
click at [1374, 180] on icon "button" at bounding box center [1368, 177] width 20 height 20
click at [1261, 276] on span "Delete" at bounding box center [1303, 278] width 131 height 23
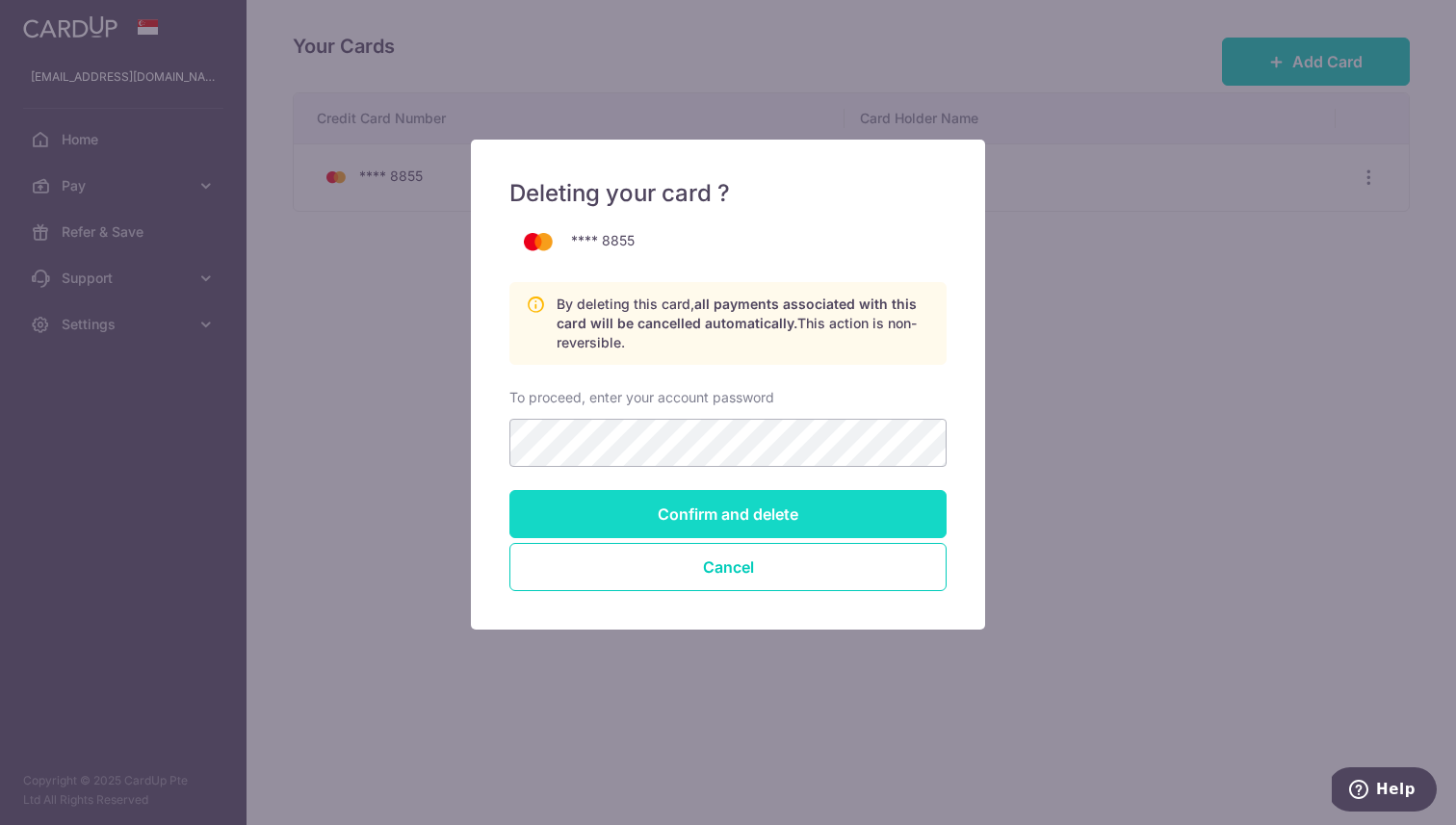
click at [810, 506] on input "Confirm and delete" at bounding box center [728, 513] width 437 height 48
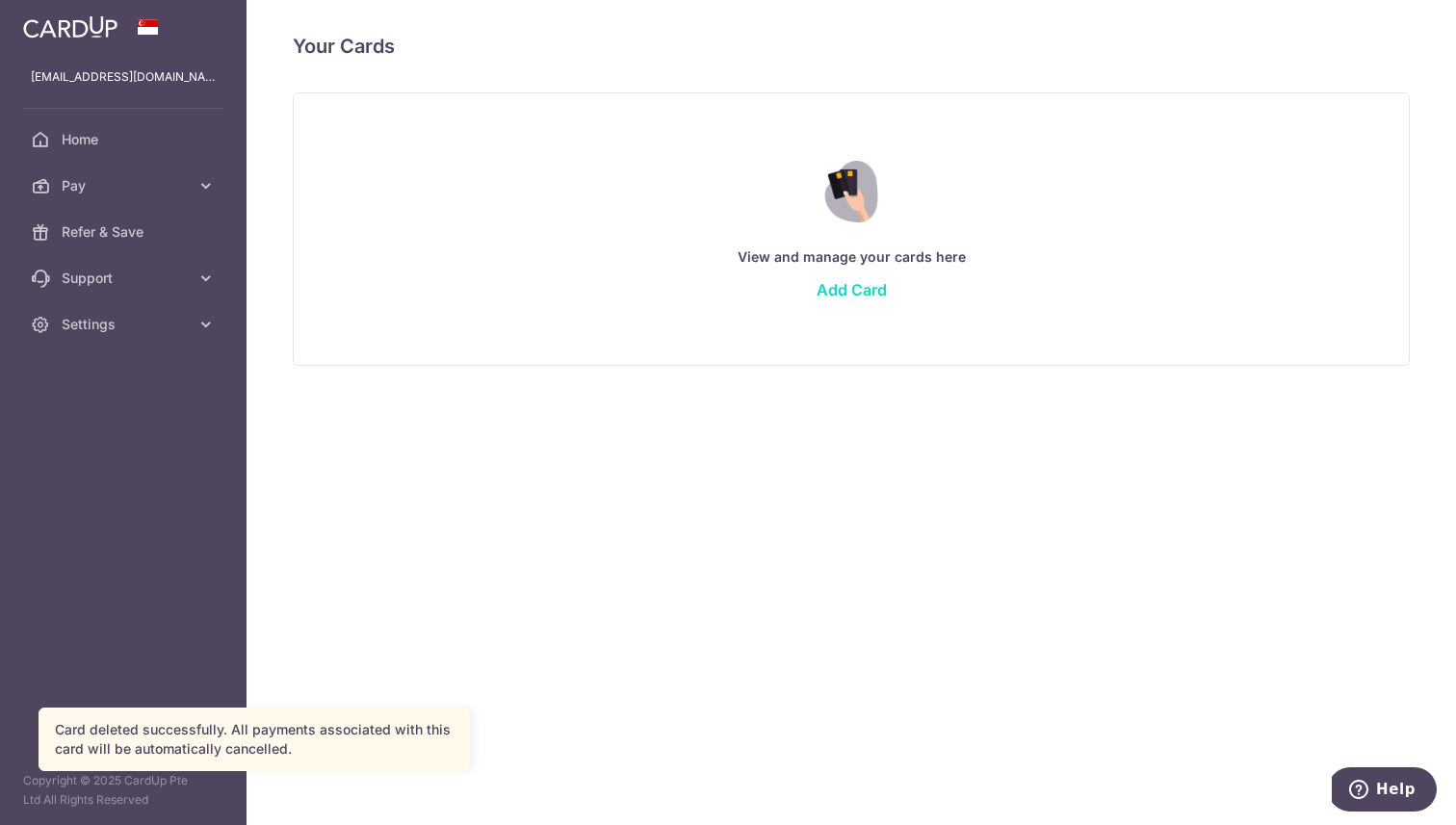
click at [851, 294] on link "Add Card" at bounding box center [851, 290] width 70 height 19
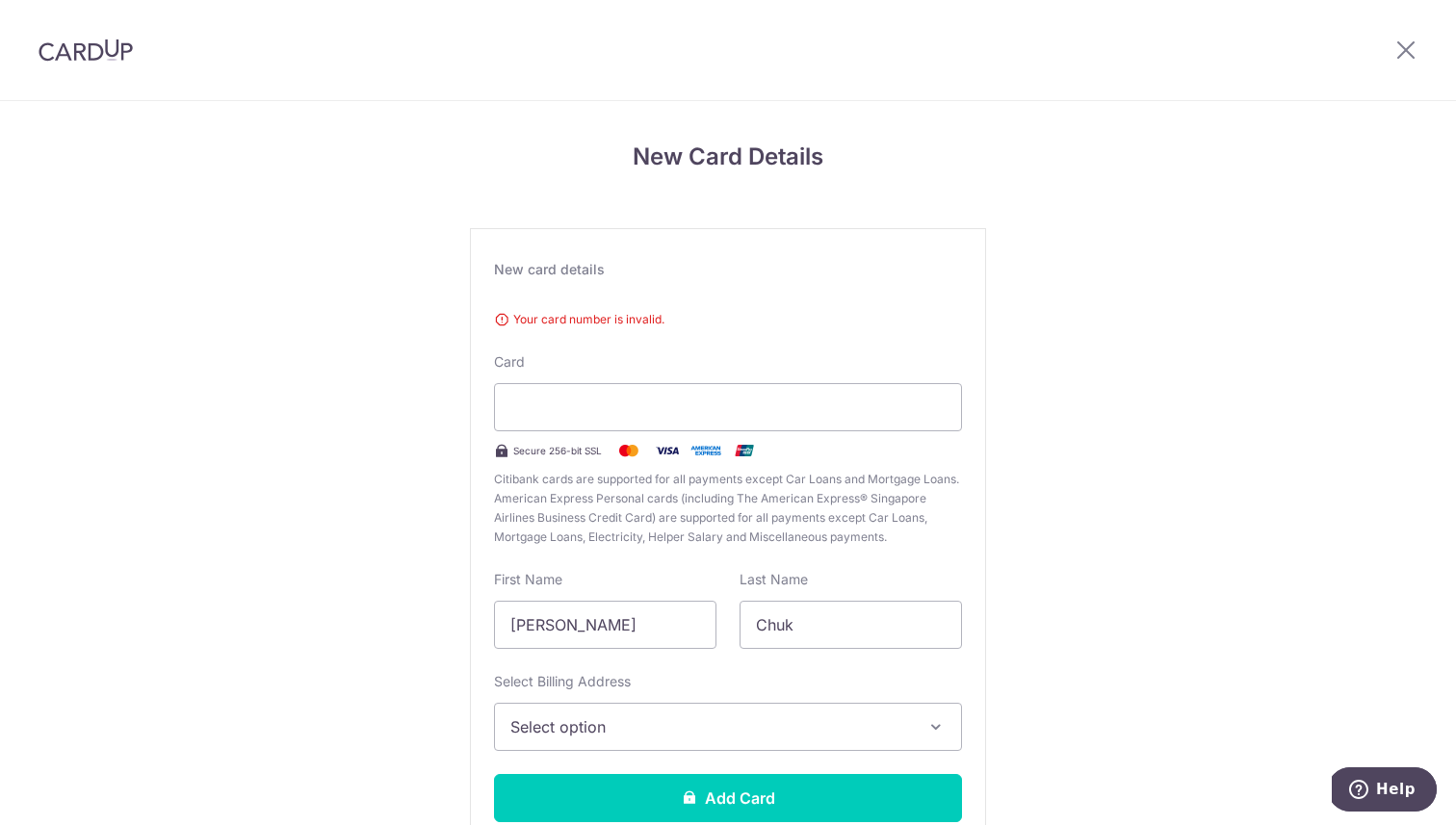
click at [1050, 335] on div "New Card Details New card details Your card number is invalid. Card Secure 256-…" at bounding box center [728, 531] width 1456 height 859
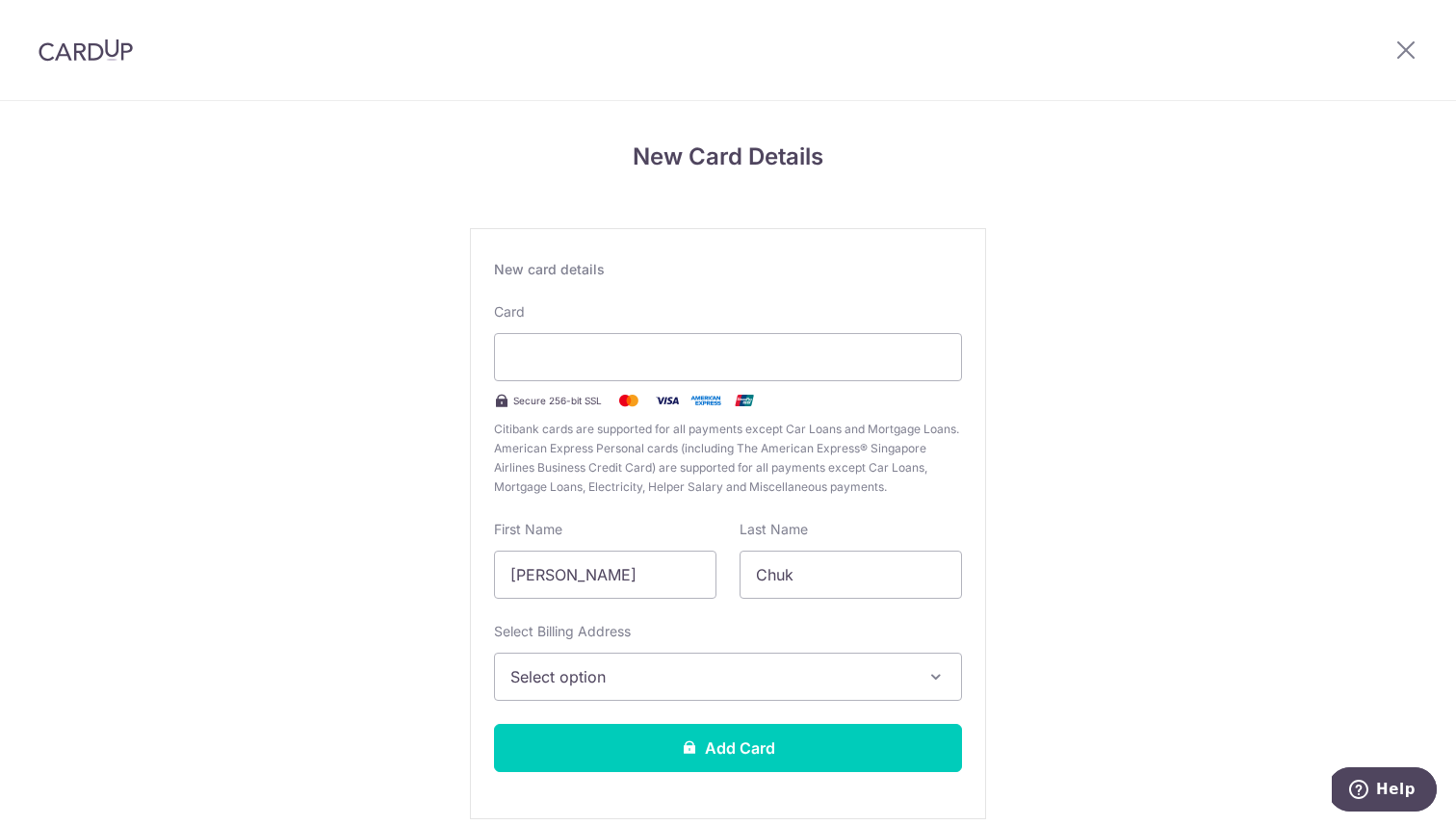
click at [1175, 311] on div "New Card Details New card details Your card number is invalid. Card Secure 256-…" at bounding box center [728, 506] width 1456 height 808
click at [880, 665] on span "Select option" at bounding box center [710, 677] width 400 height 23
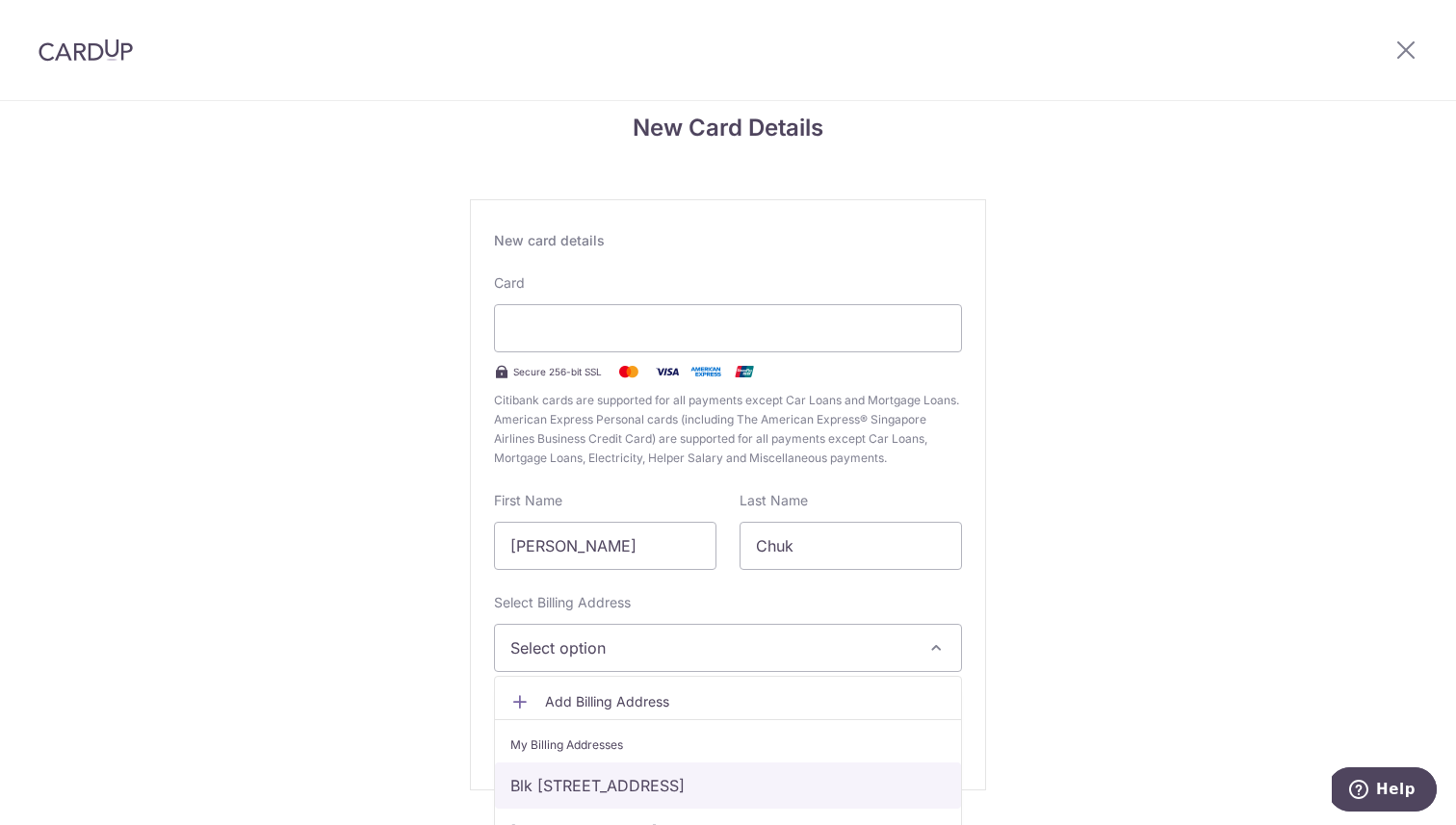
scroll to position [85, 0]
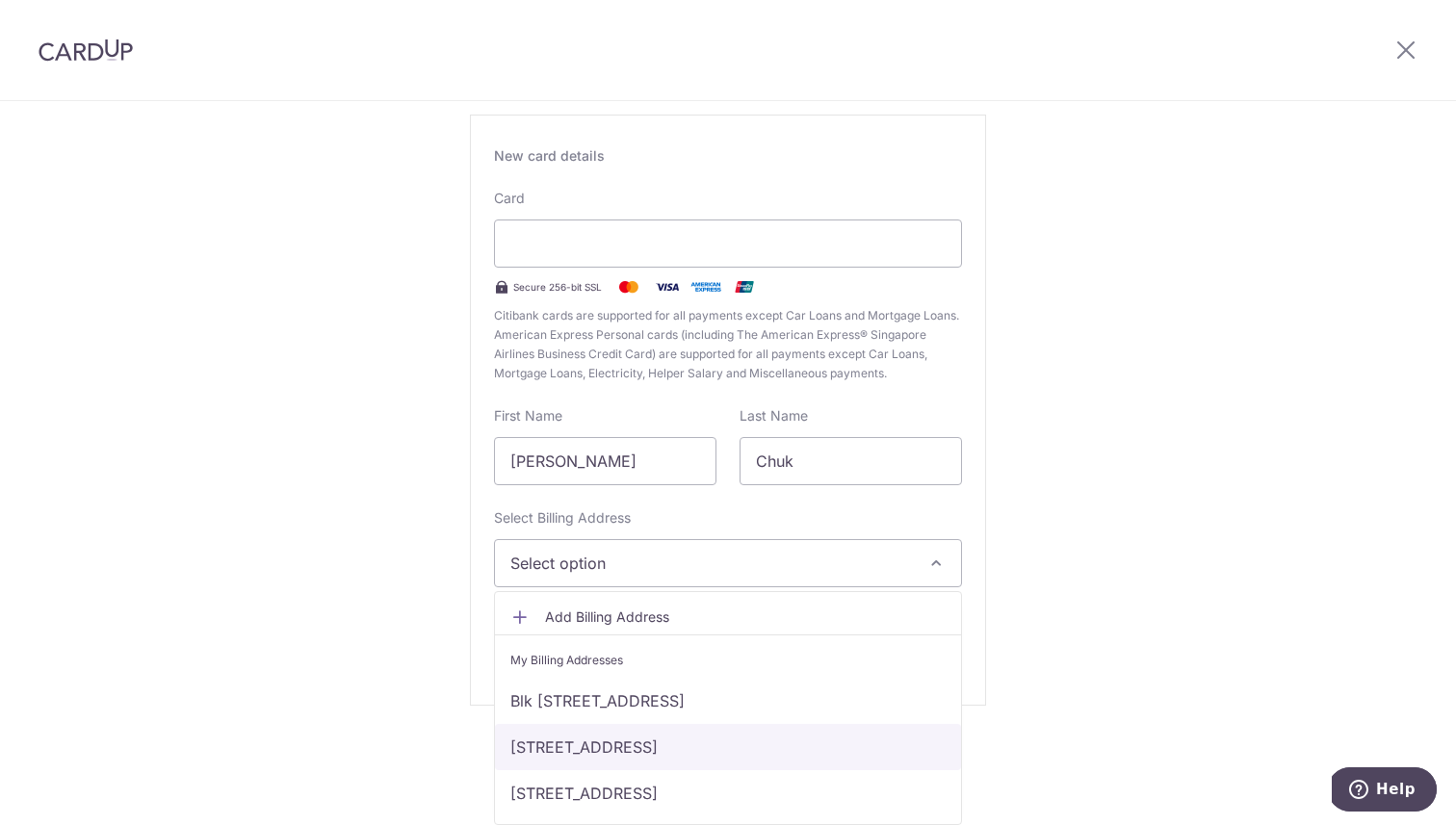
click at [718, 753] on link "[STREET_ADDRESS]" at bounding box center [728, 746] width 466 height 46
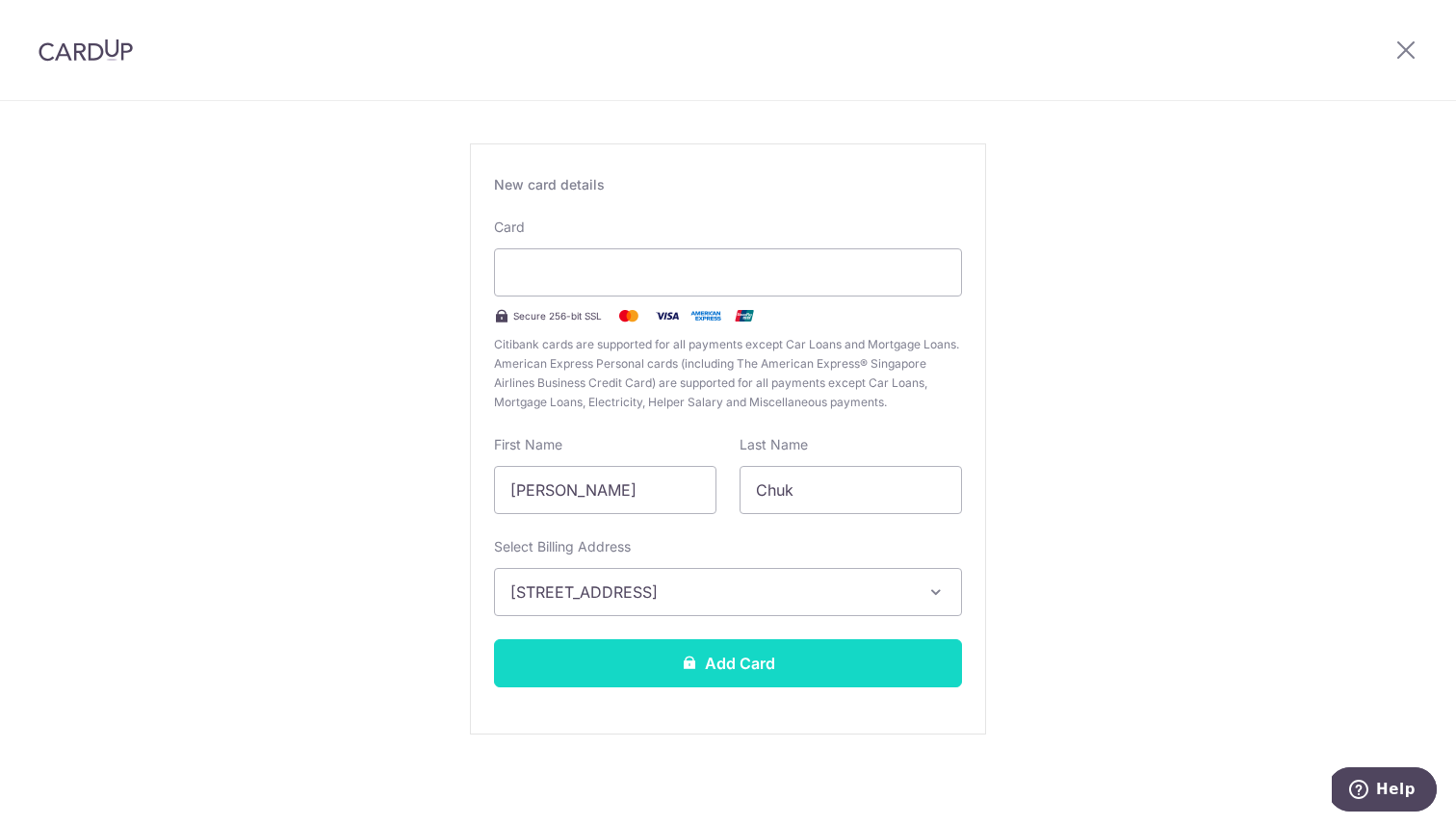
click at [763, 661] on button "Add Card" at bounding box center [728, 662] width 467 height 48
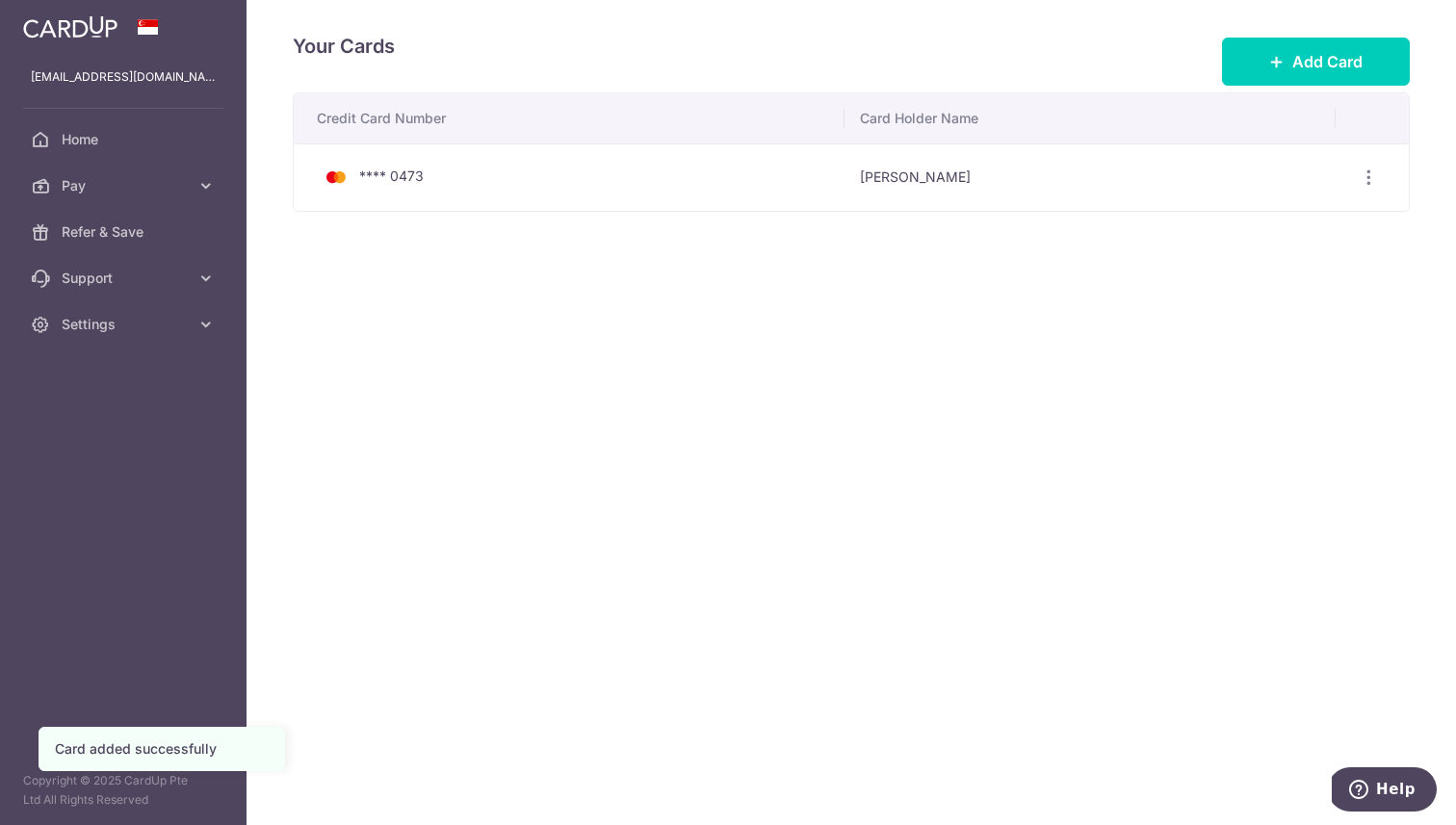
click at [946, 347] on div "Your Cards Add Card Credit Card Number Card Holder Name **** 0473 [PERSON_NAME]…" at bounding box center [851, 412] width 1210 height 825
click at [1369, 171] on icon "button" at bounding box center [1368, 177] width 20 height 20
click at [1294, 219] on span "View/Edit" at bounding box center [1303, 231] width 131 height 23
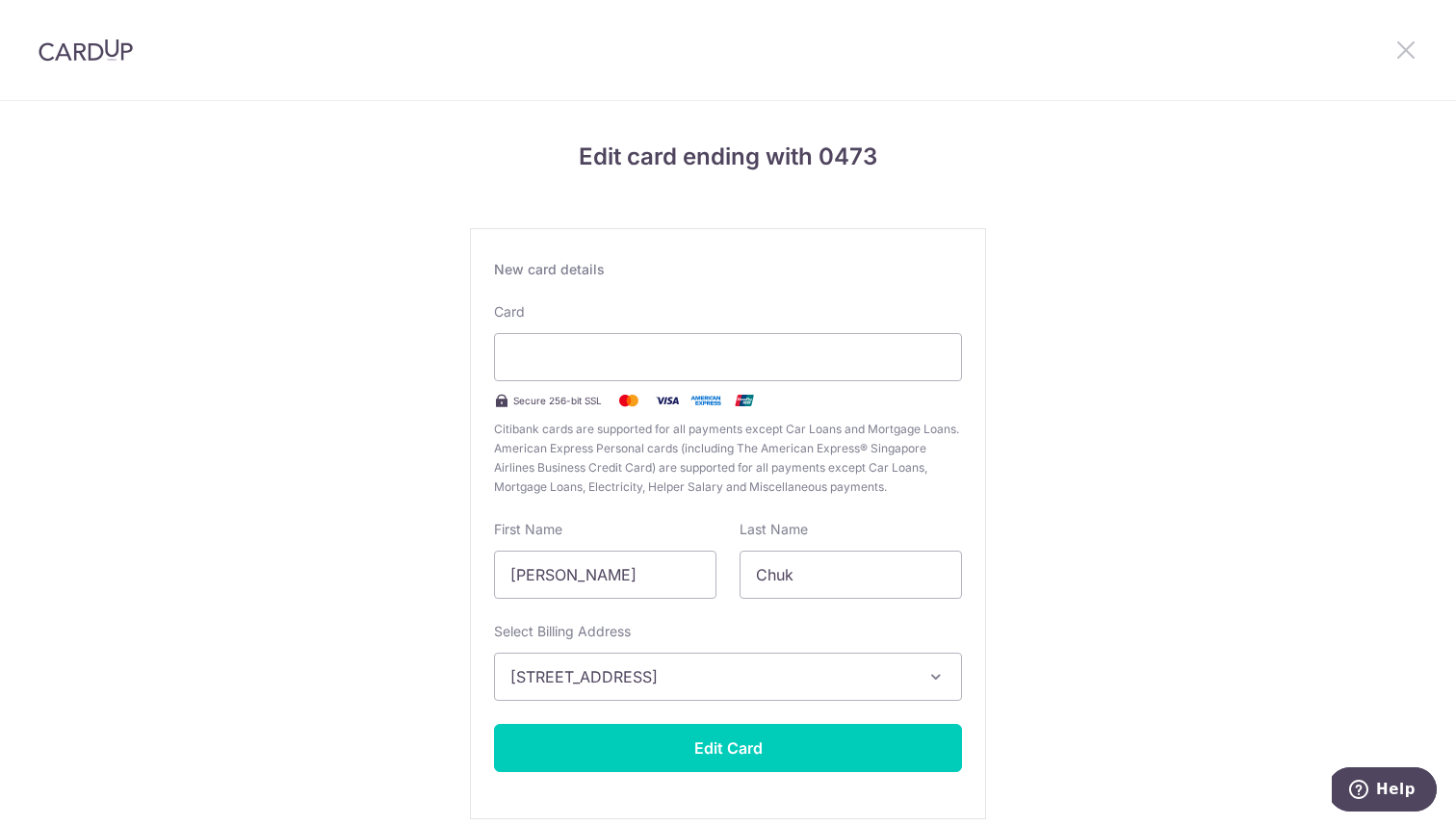
click at [1414, 52] on icon at bounding box center [1405, 50] width 23 height 24
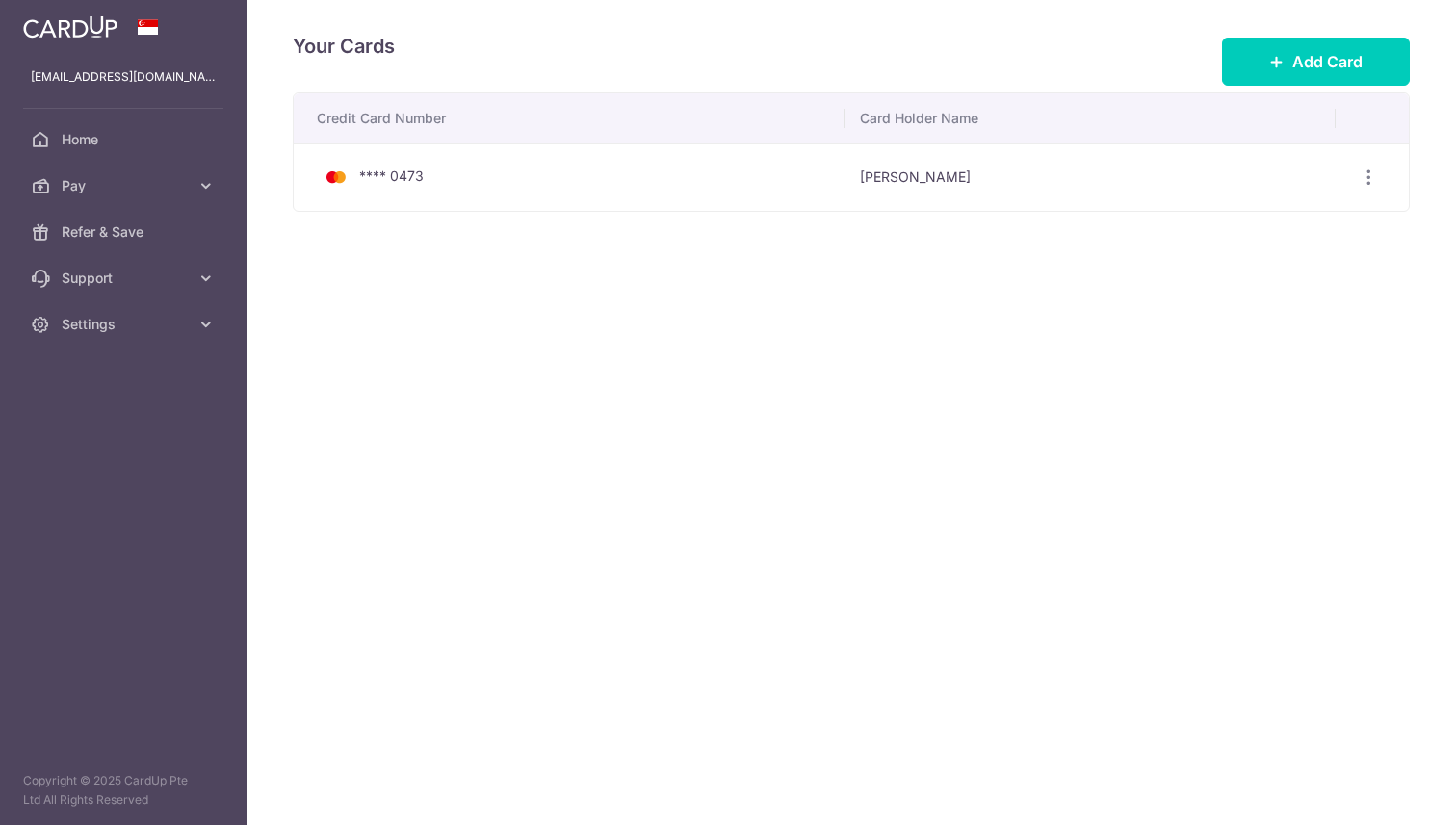
click at [1099, 433] on div "Your Cards Add Card Credit Card Number Card Holder Name **** 0473 [PERSON_NAME]…" at bounding box center [851, 412] width 1210 height 825
click at [502, 428] on div "Your Cards Add Card Credit Card Number Card Holder Name **** 0473 [PERSON_NAME]…" at bounding box center [851, 412] width 1210 height 825
click at [95, 140] on span "Home" at bounding box center [125, 139] width 127 height 19
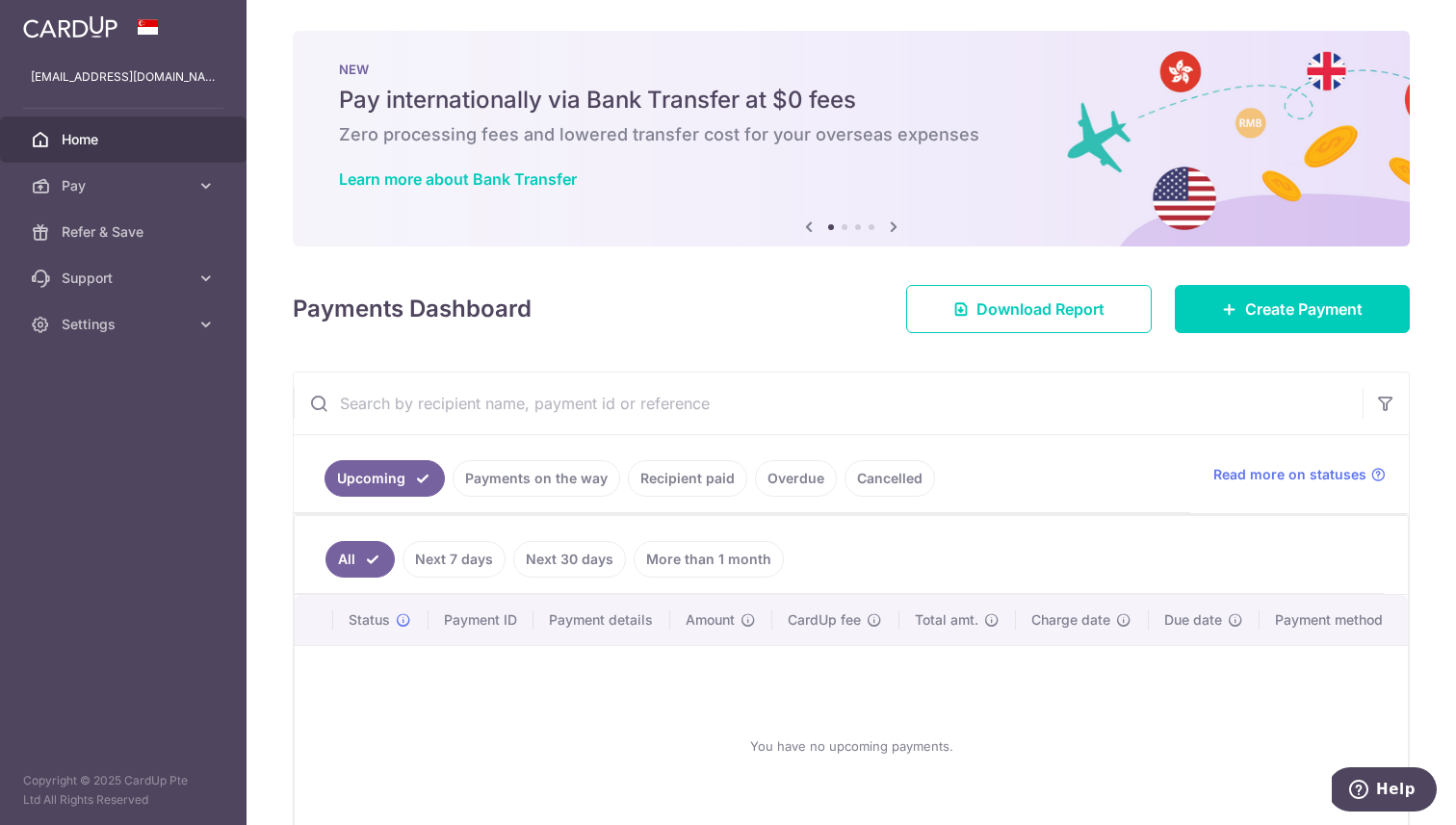
scroll to position [116, 0]
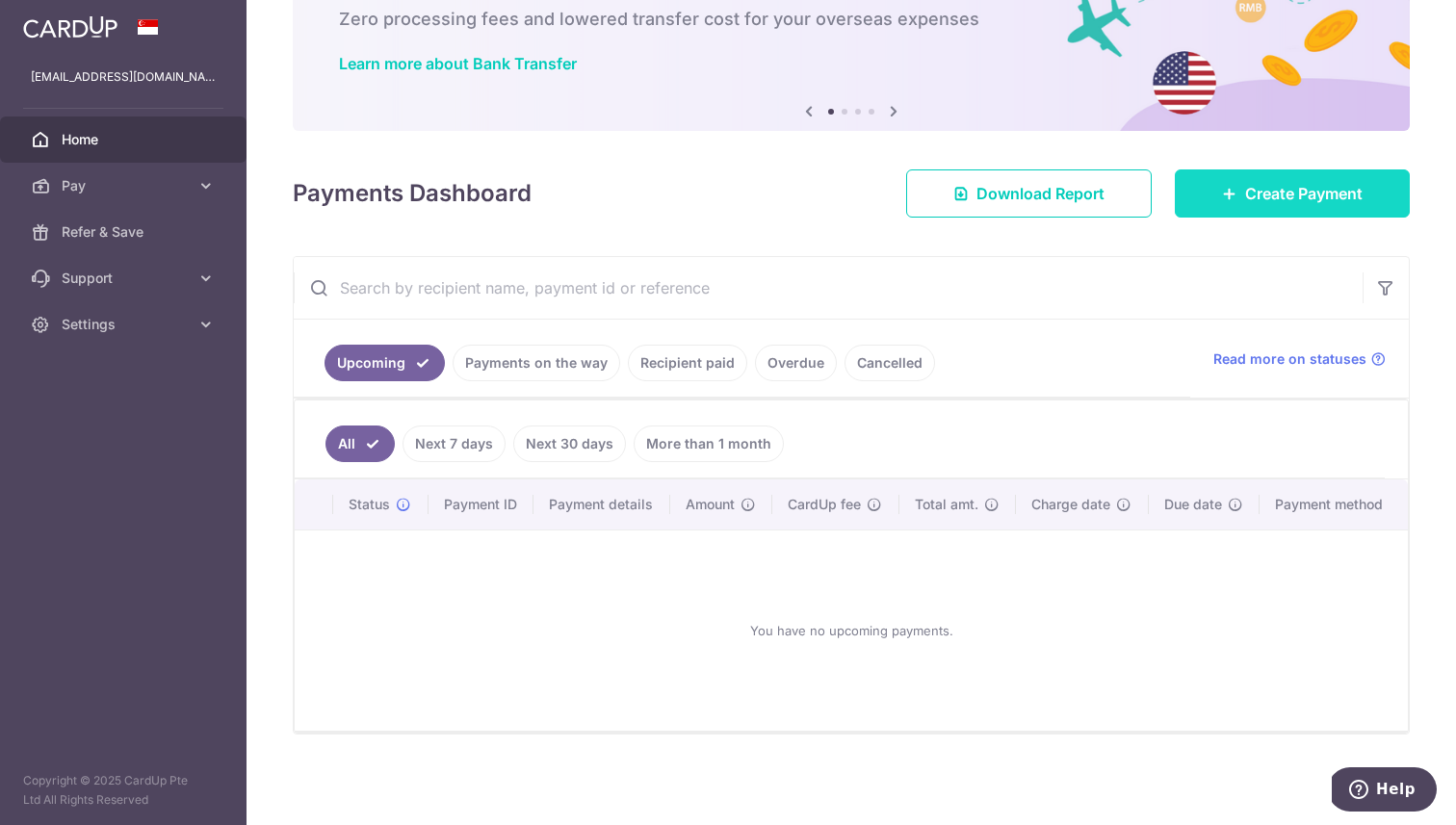
click at [1236, 207] on link "Create Payment" at bounding box center [1291, 193] width 235 height 48
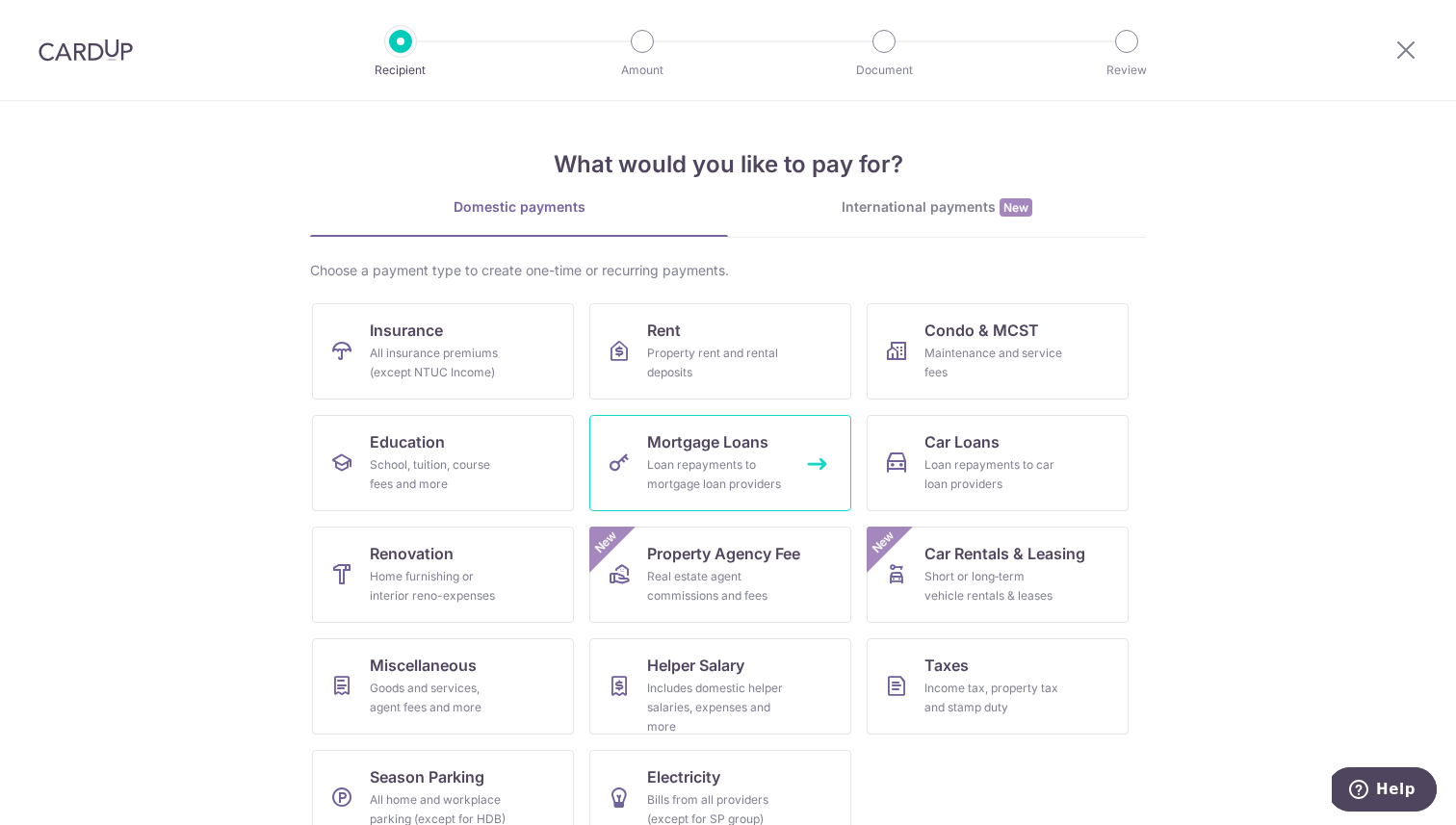
click at [714, 464] on div "Loan repayments to mortgage loan providers" at bounding box center [716, 475] width 138 height 39
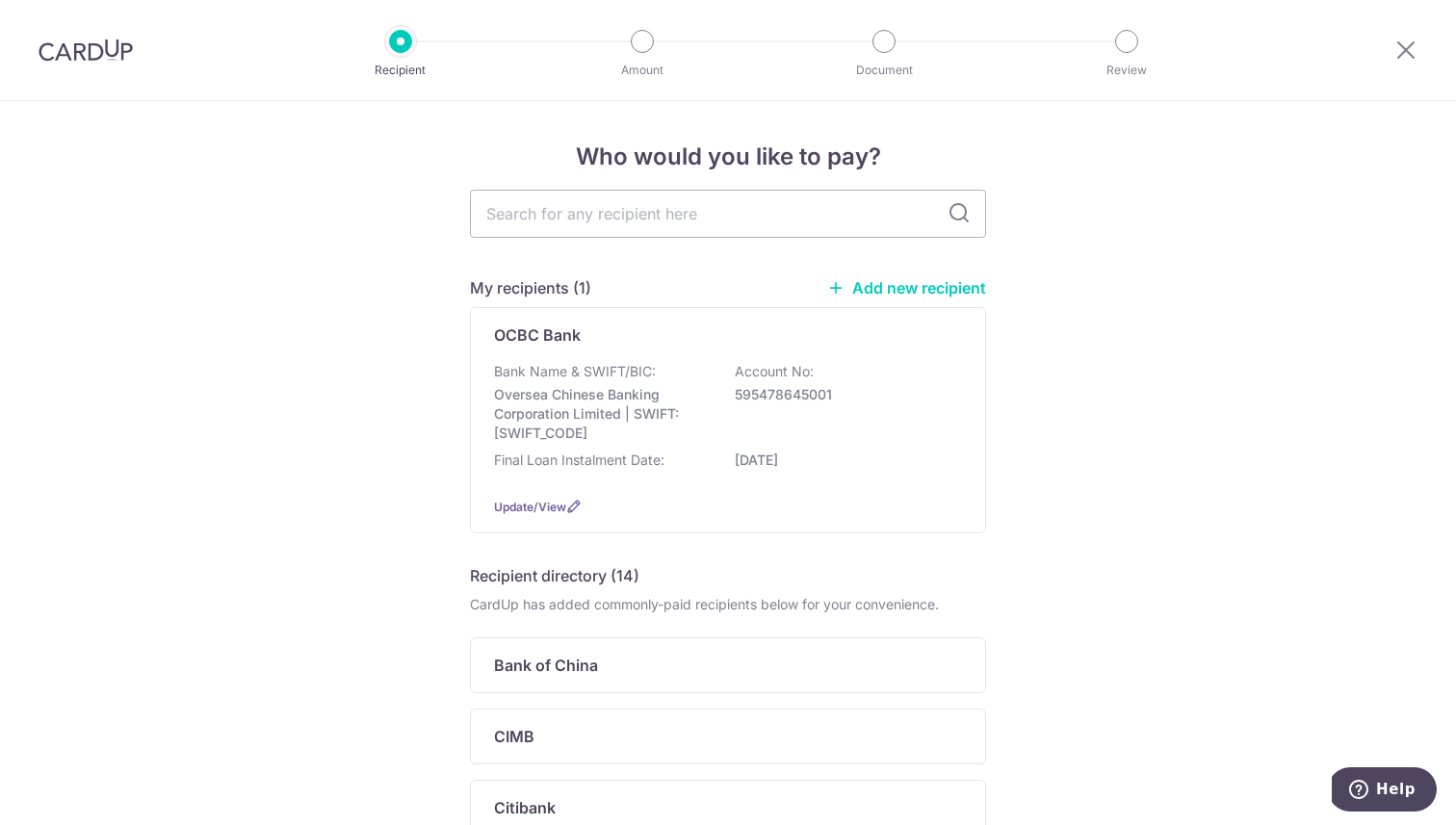
click at [1197, 403] on div "Who would you like to pay? My recipients (1) Add new recipient OCBC Bank Bank N…" at bounding box center [728, 794] width 1456 height 1386
click at [685, 452] on div "Final Loan Instalment Date: [DATE]" at bounding box center [728, 467] width 467 height 31
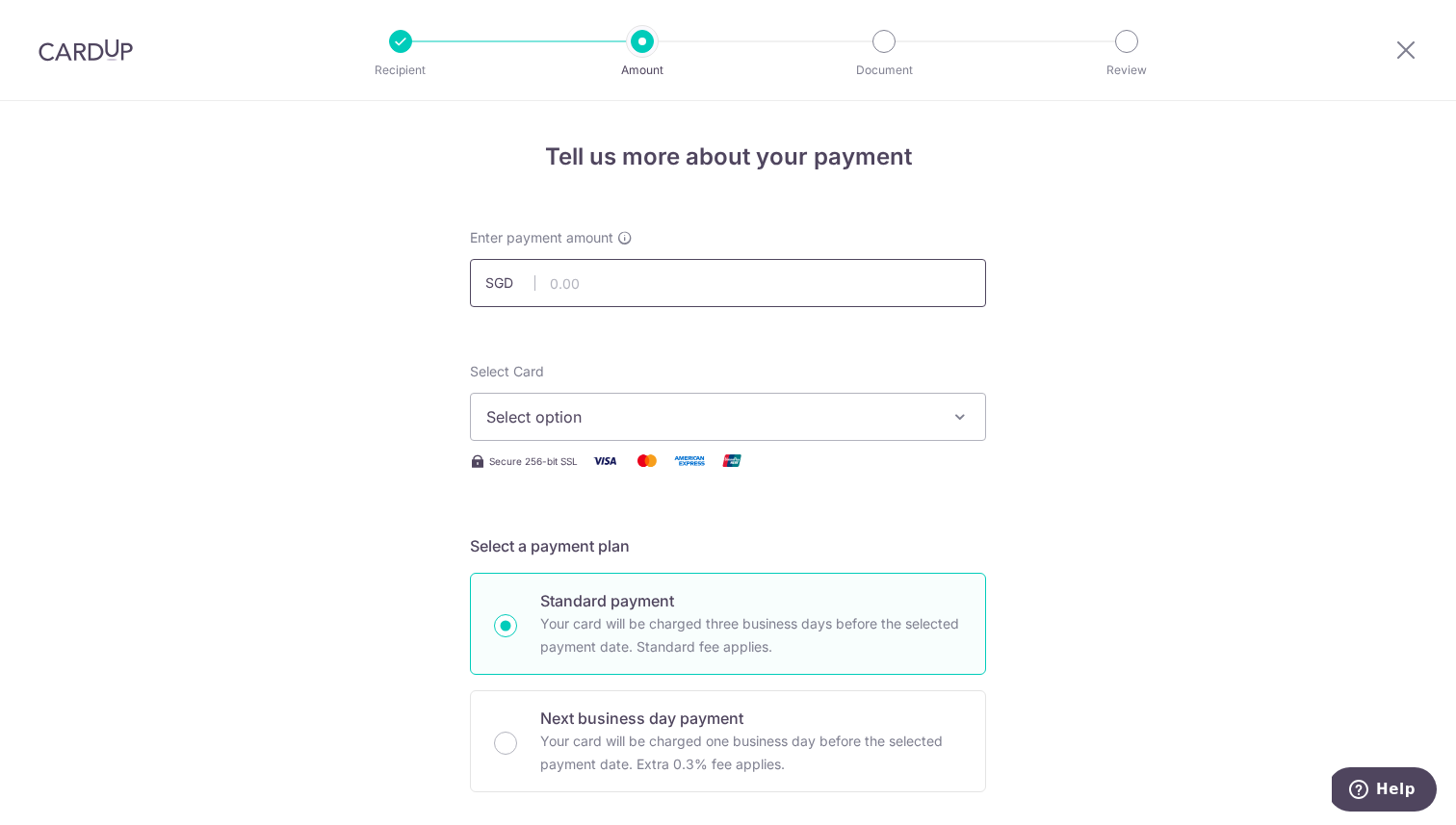
click at [665, 282] on input "text" at bounding box center [728, 282] width 516 height 48
type input "2,500.00"
click at [530, 424] on span "Select option" at bounding box center [710, 417] width 449 height 23
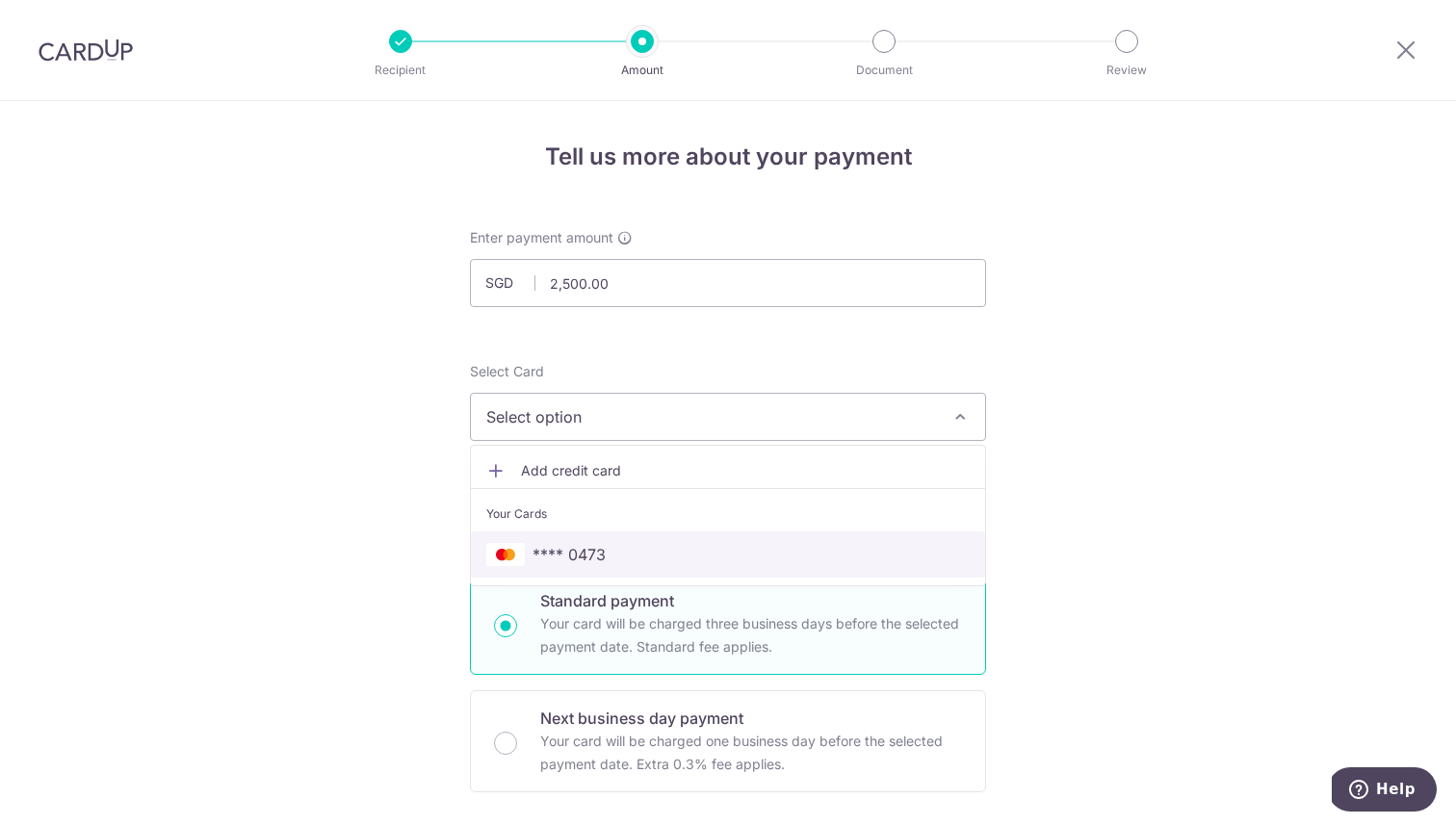
click at [573, 545] on span "**** 0473" at bounding box center [569, 555] width 73 height 23
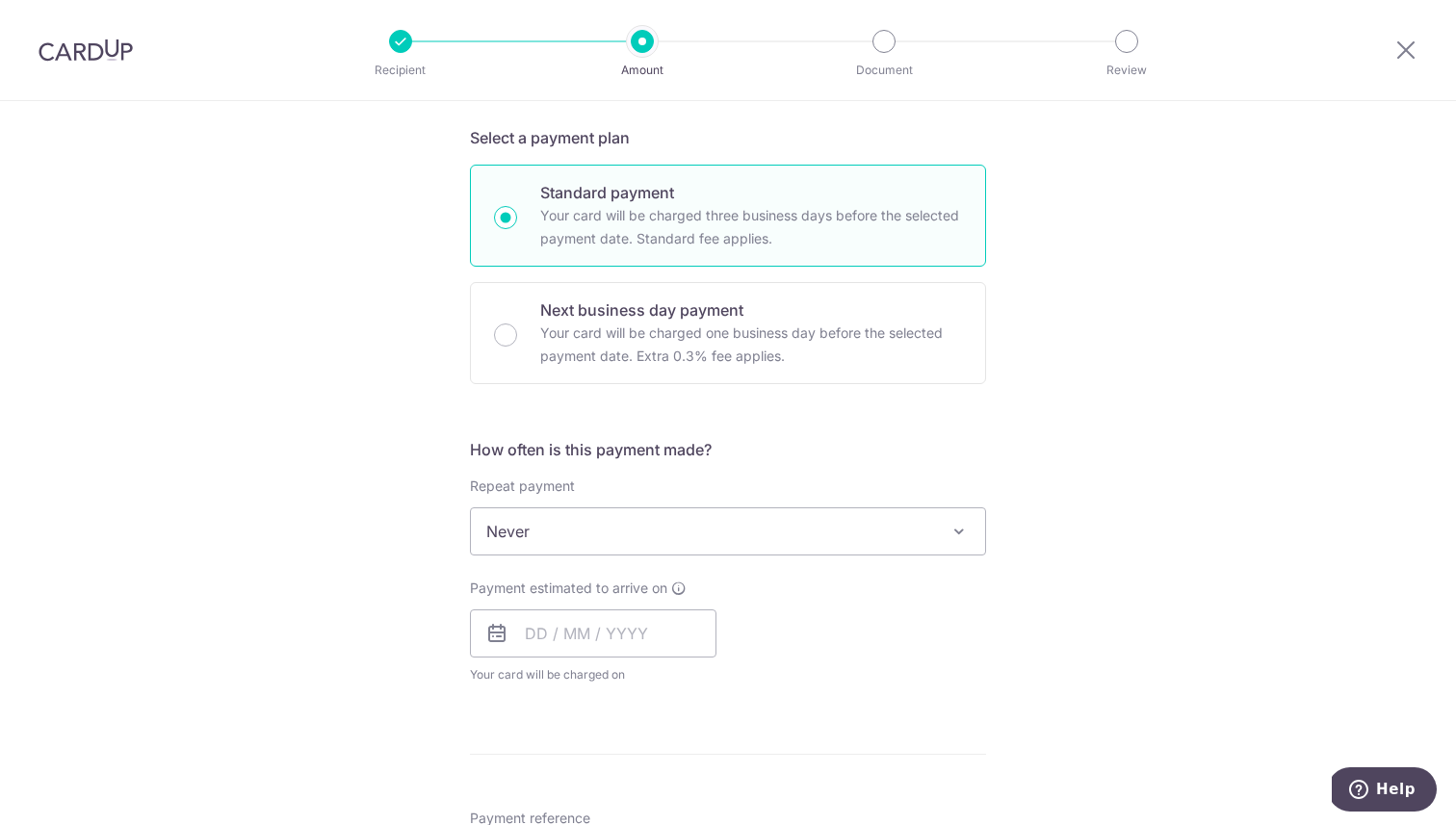
scroll to position [424, 0]
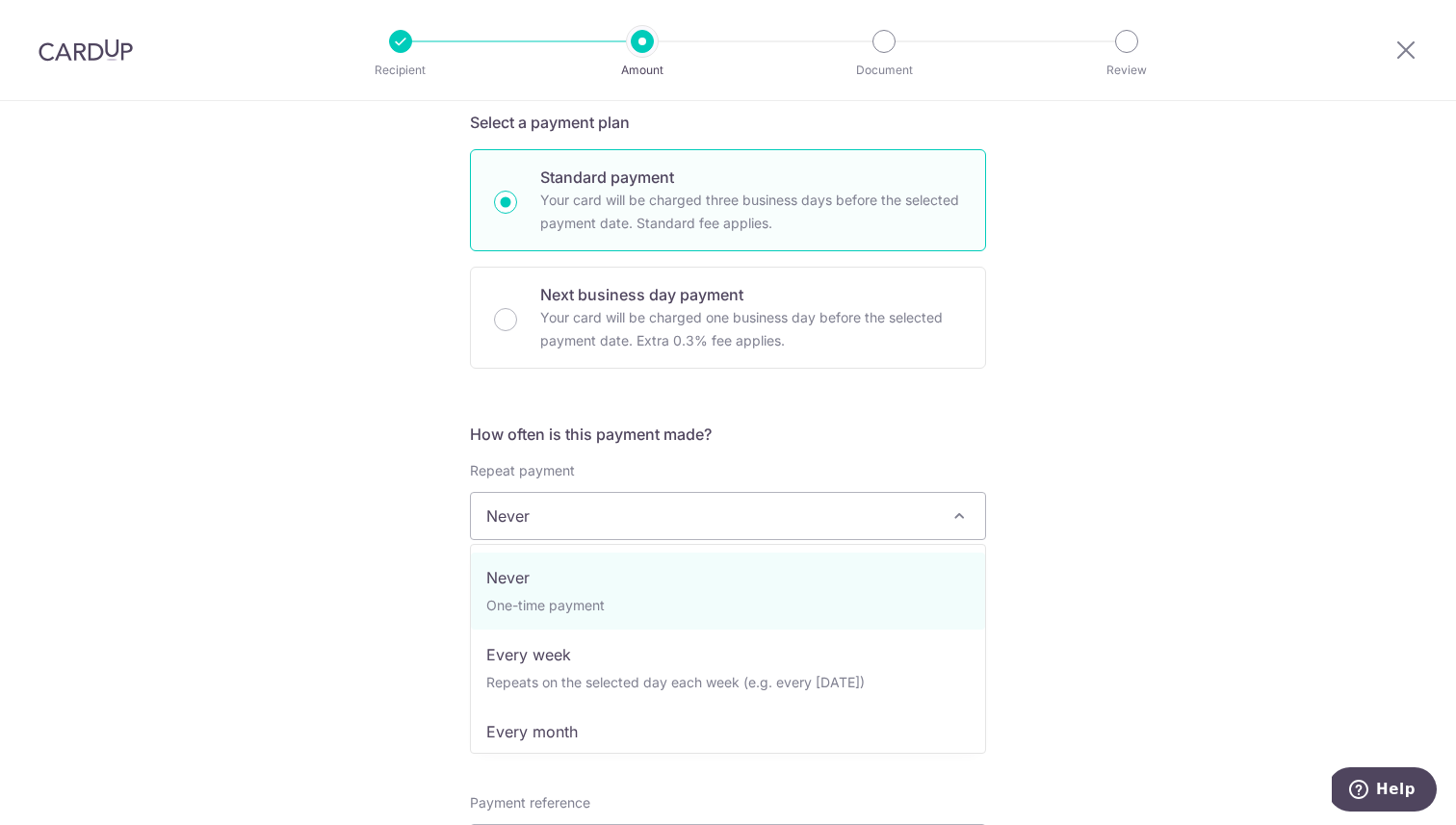
click at [507, 522] on span "Never" at bounding box center [728, 515] width 514 height 46
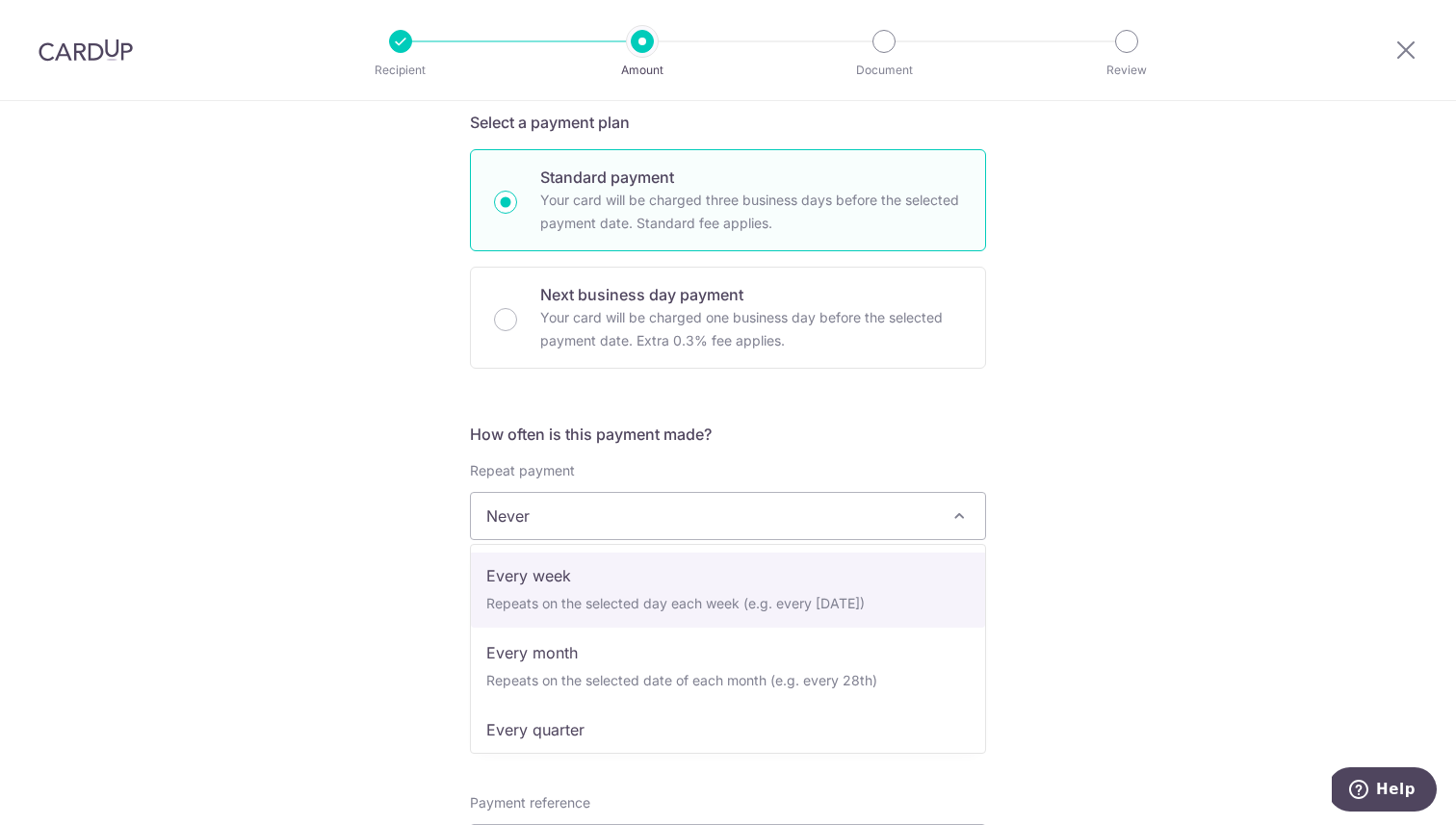
scroll to position [94, 0]
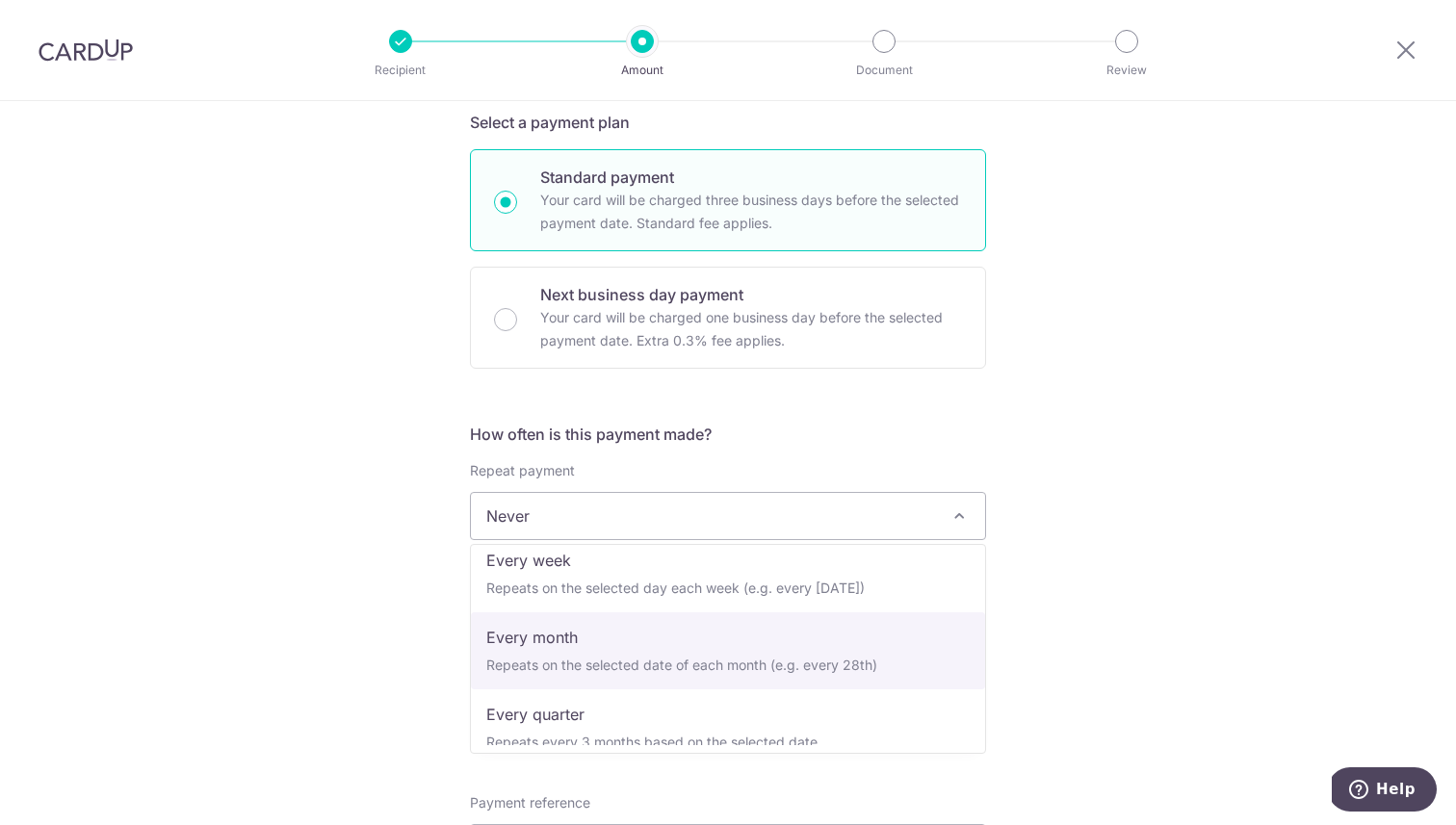
select select "3"
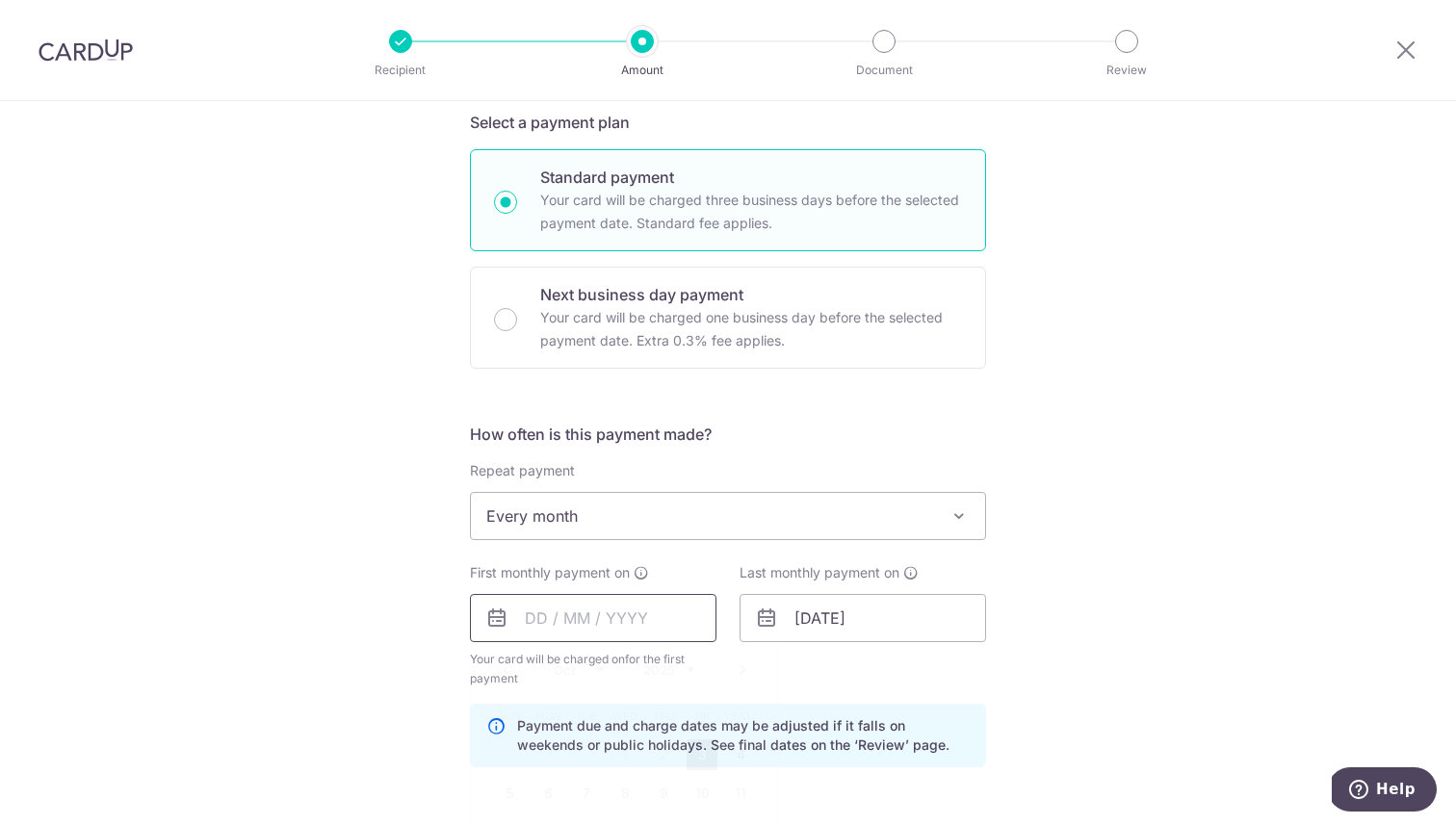
click at [616, 623] on input "text" at bounding box center [592, 618] width 246 height 48
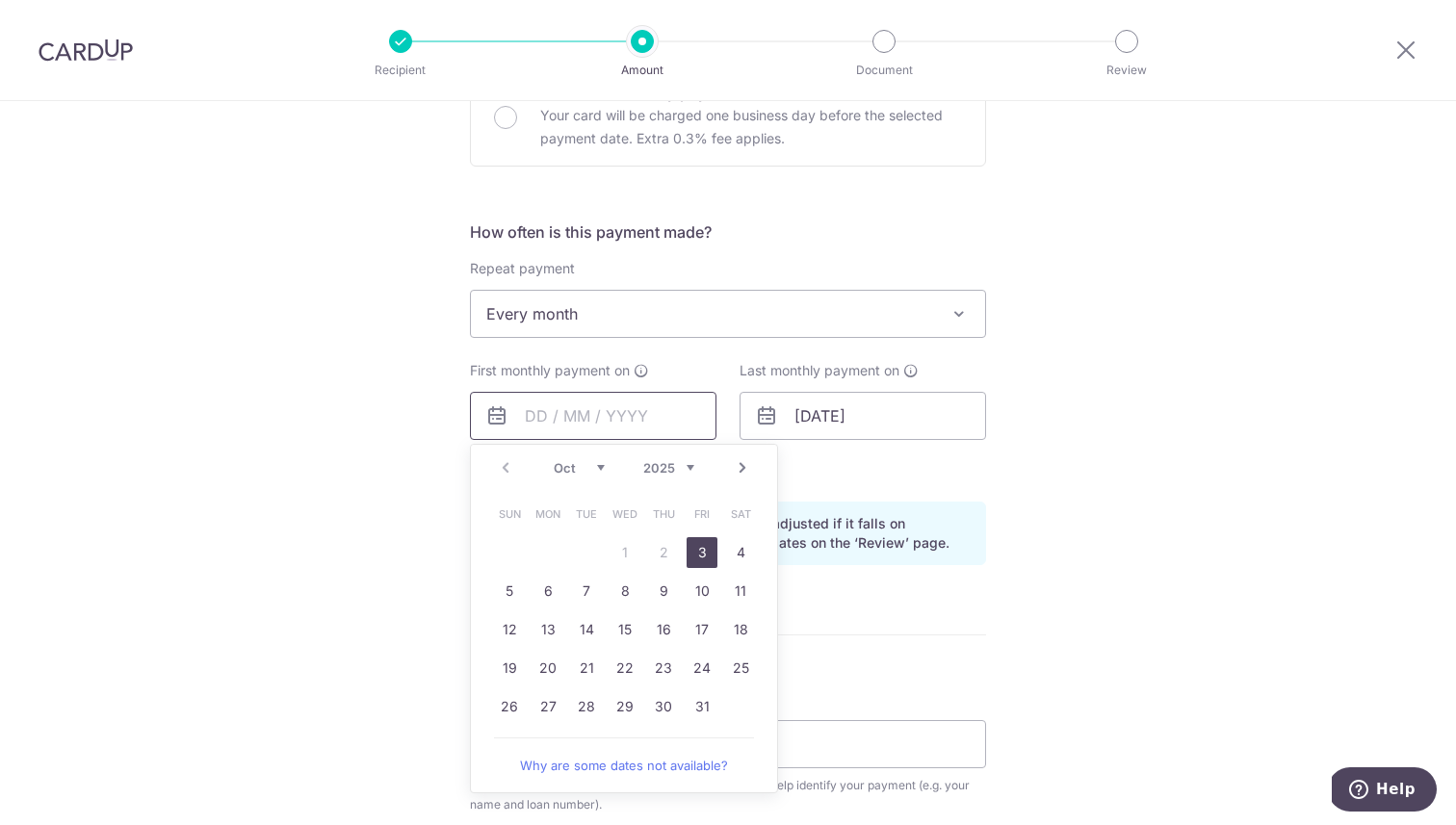
scroll to position [627, 0]
click at [665, 597] on link "9" at bounding box center [663, 590] width 31 height 31
type input "[DATE]"
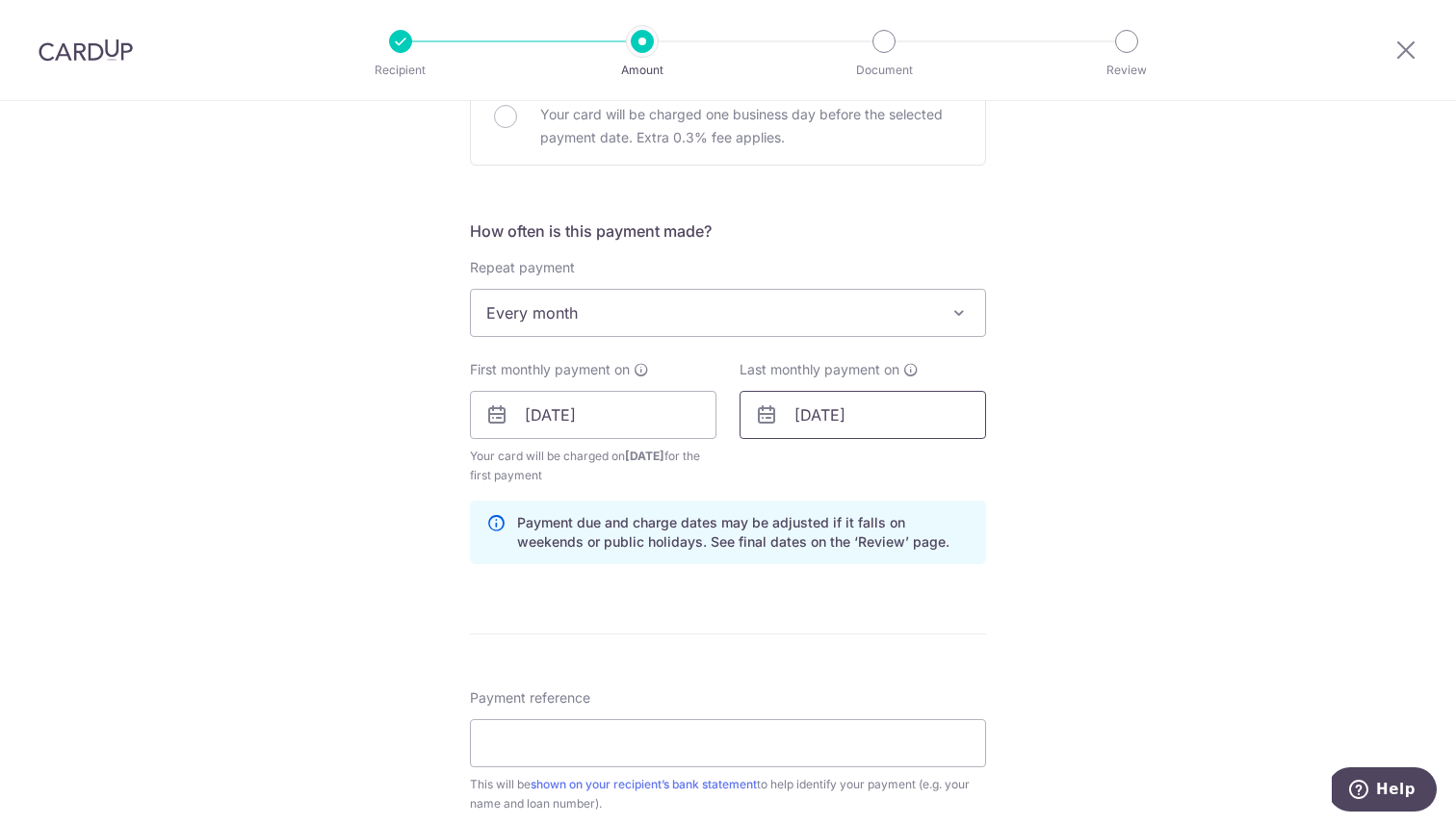
click at [864, 414] on input "12/01/2053" at bounding box center [862, 414] width 246 height 48
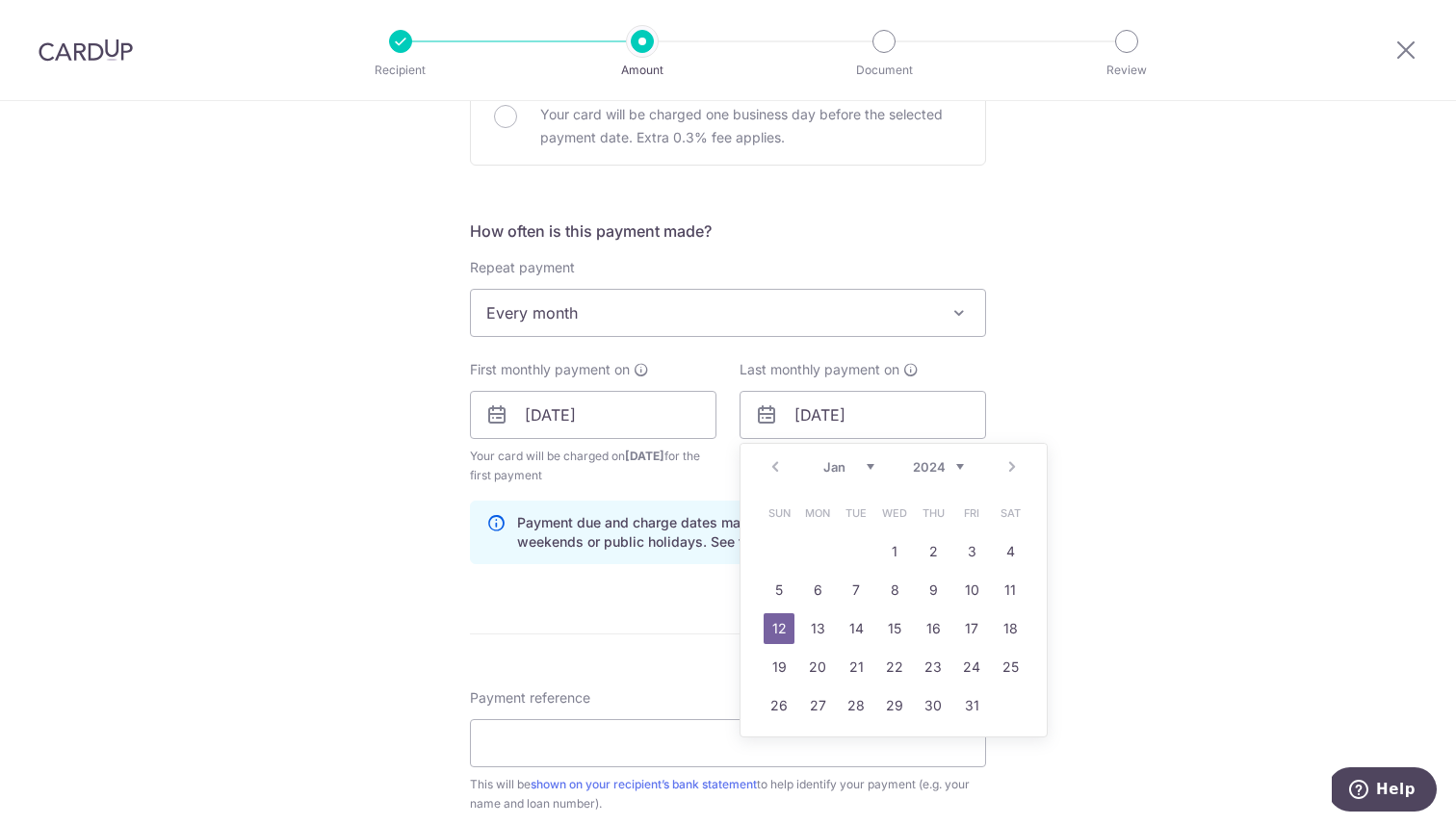
click at [951, 469] on select "2024 2025 2026 2027 2028 2029 2030 2031 2032 2033 2034 2035" at bounding box center [938, 468] width 51 height 16
click at [766, 467] on link "Prev" at bounding box center [775, 468] width 23 height 23
click at [825, 584] on link "9" at bounding box center [817, 590] width 31 height 31
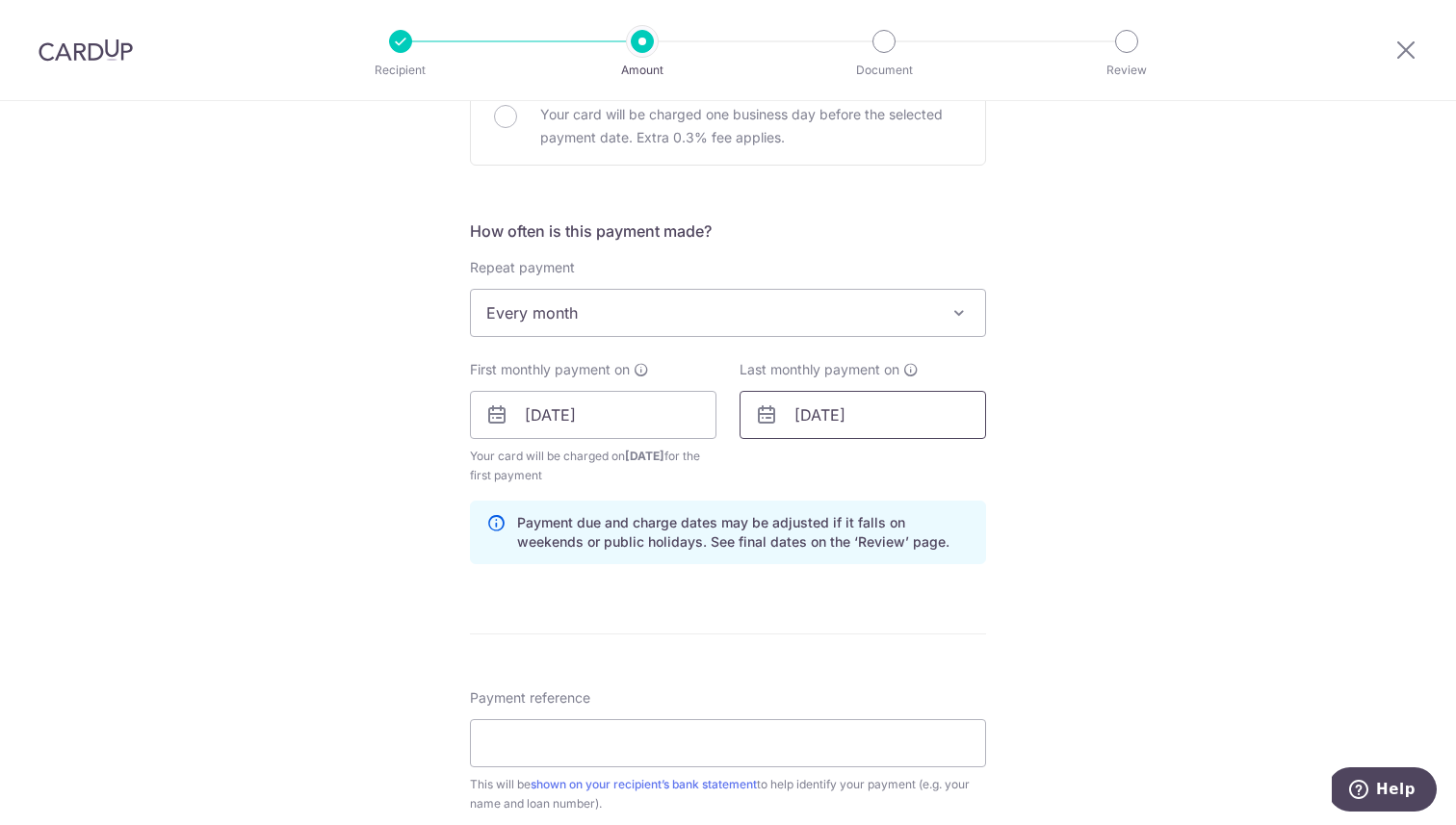
click at [867, 428] on input "09/12/2024" at bounding box center [862, 414] width 246 height 48
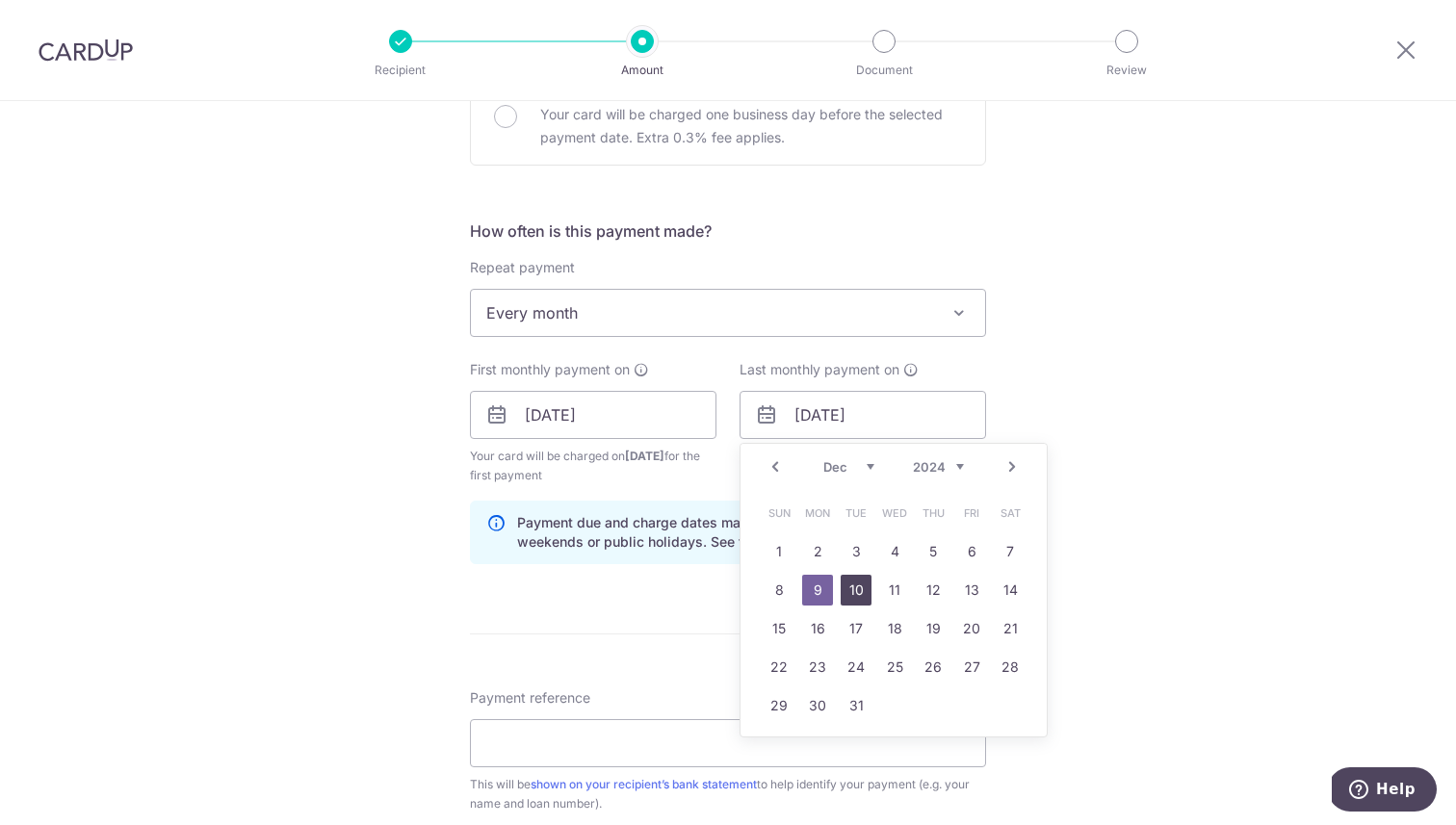
click at [864, 599] on link "10" at bounding box center [856, 590] width 31 height 31
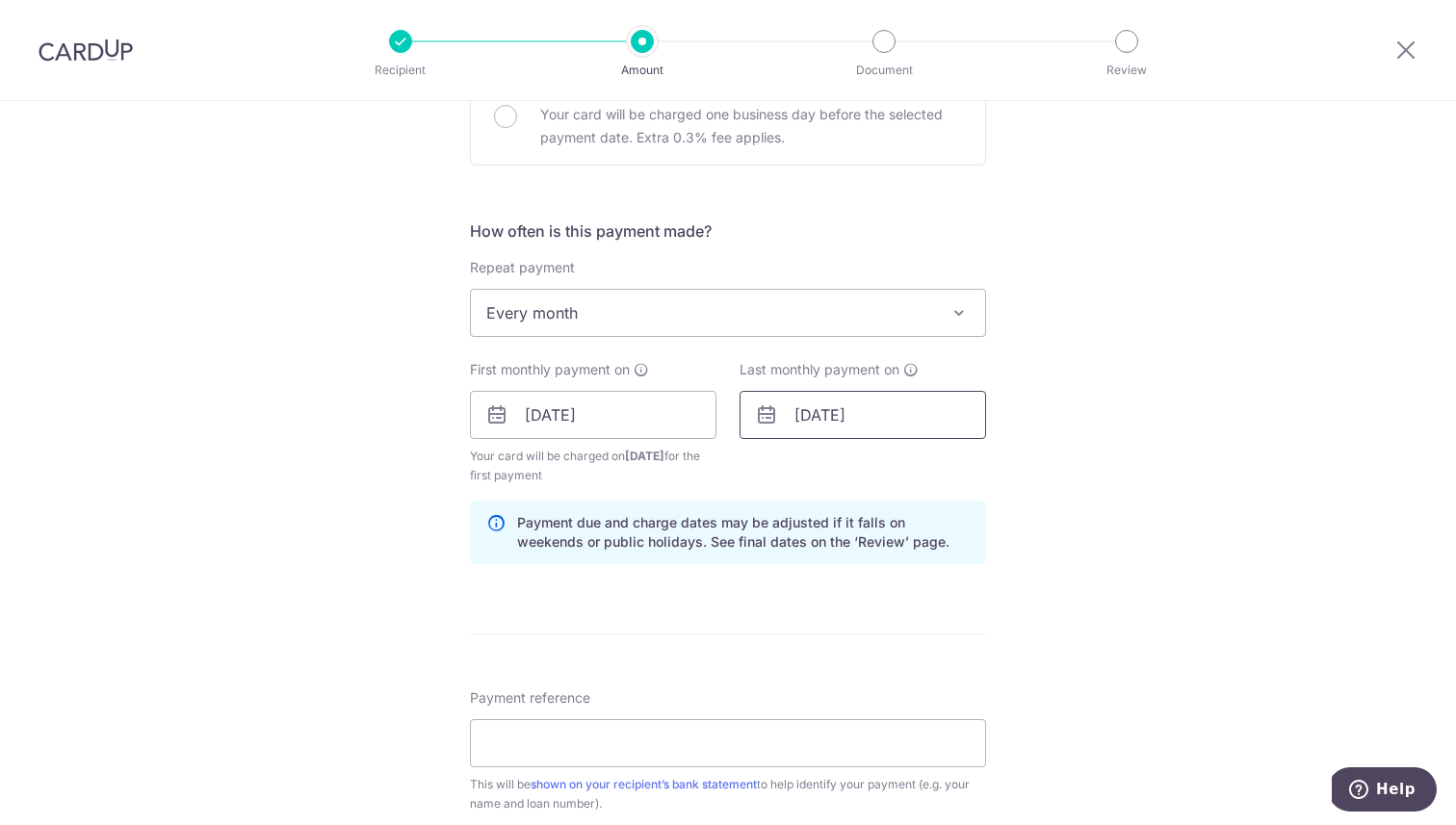
click at [863, 423] on input "10/12/2024" at bounding box center [862, 414] width 246 height 48
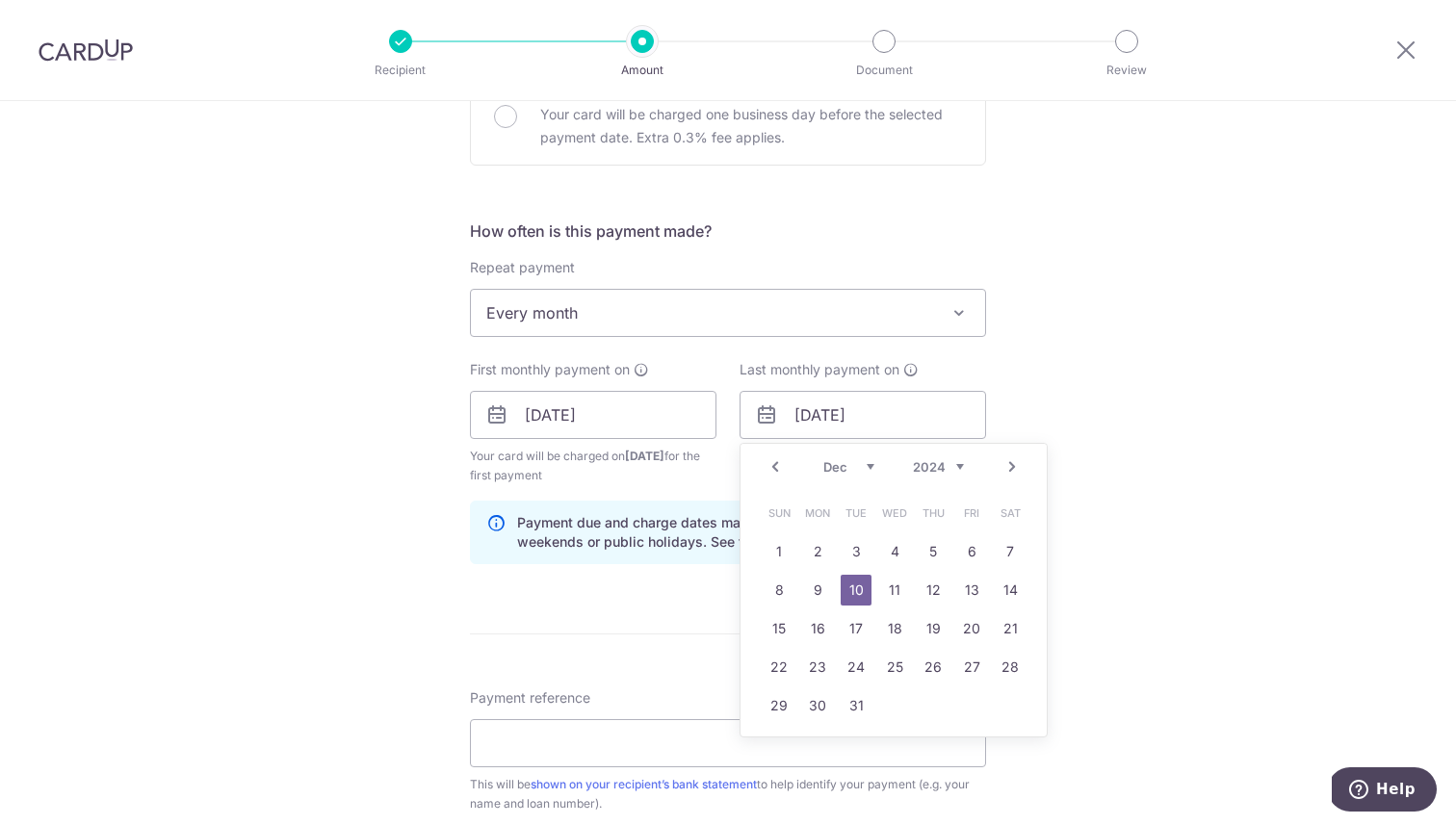
click at [900, 581] on link "11" at bounding box center [895, 590] width 31 height 31
type input "11/12/2024"
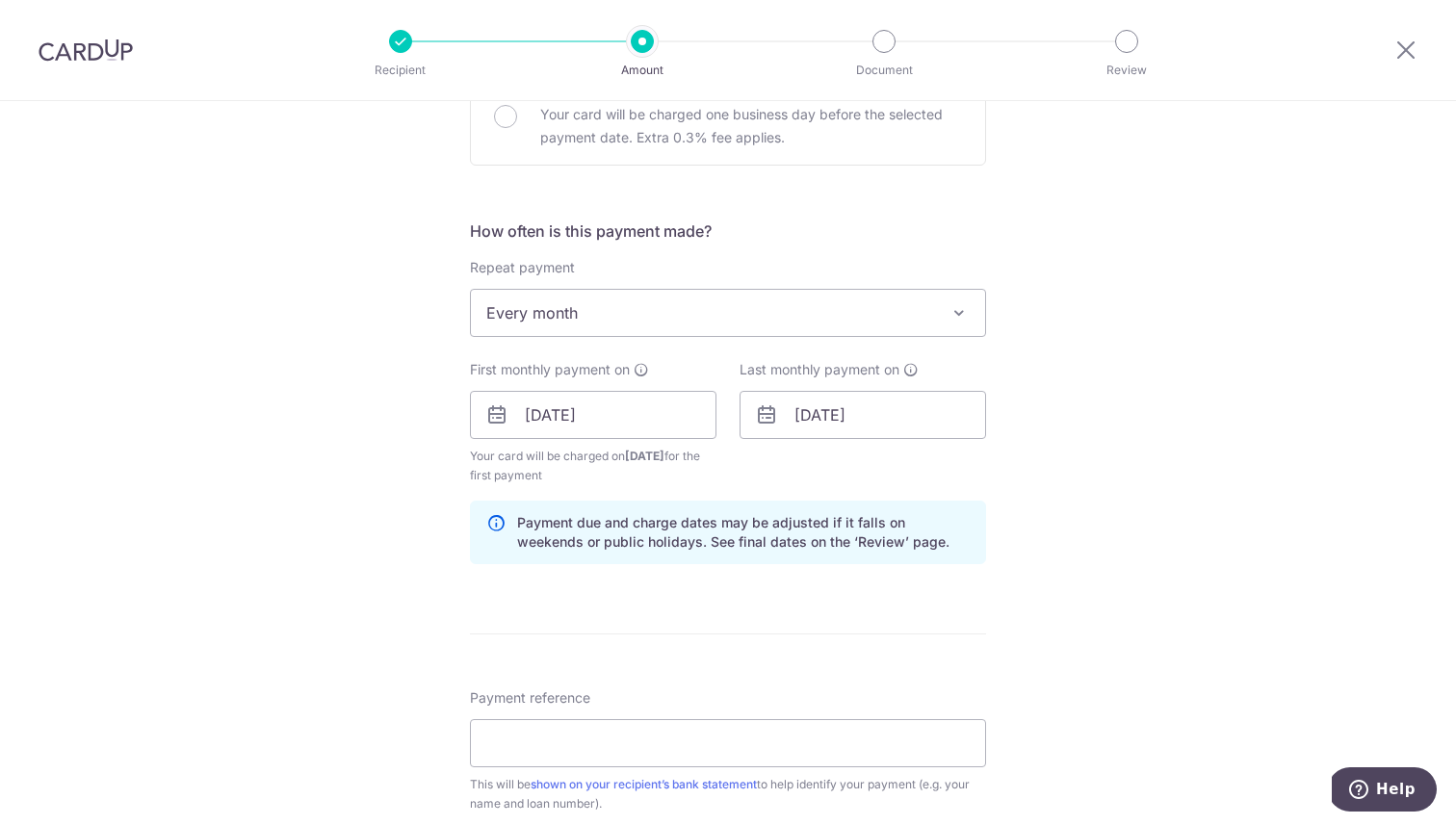
click at [1117, 532] on div "Tell us more about your payment Enter payment amount SGD 2,500.00 2500.00 Selec…" at bounding box center [728, 394] width 1456 height 1840
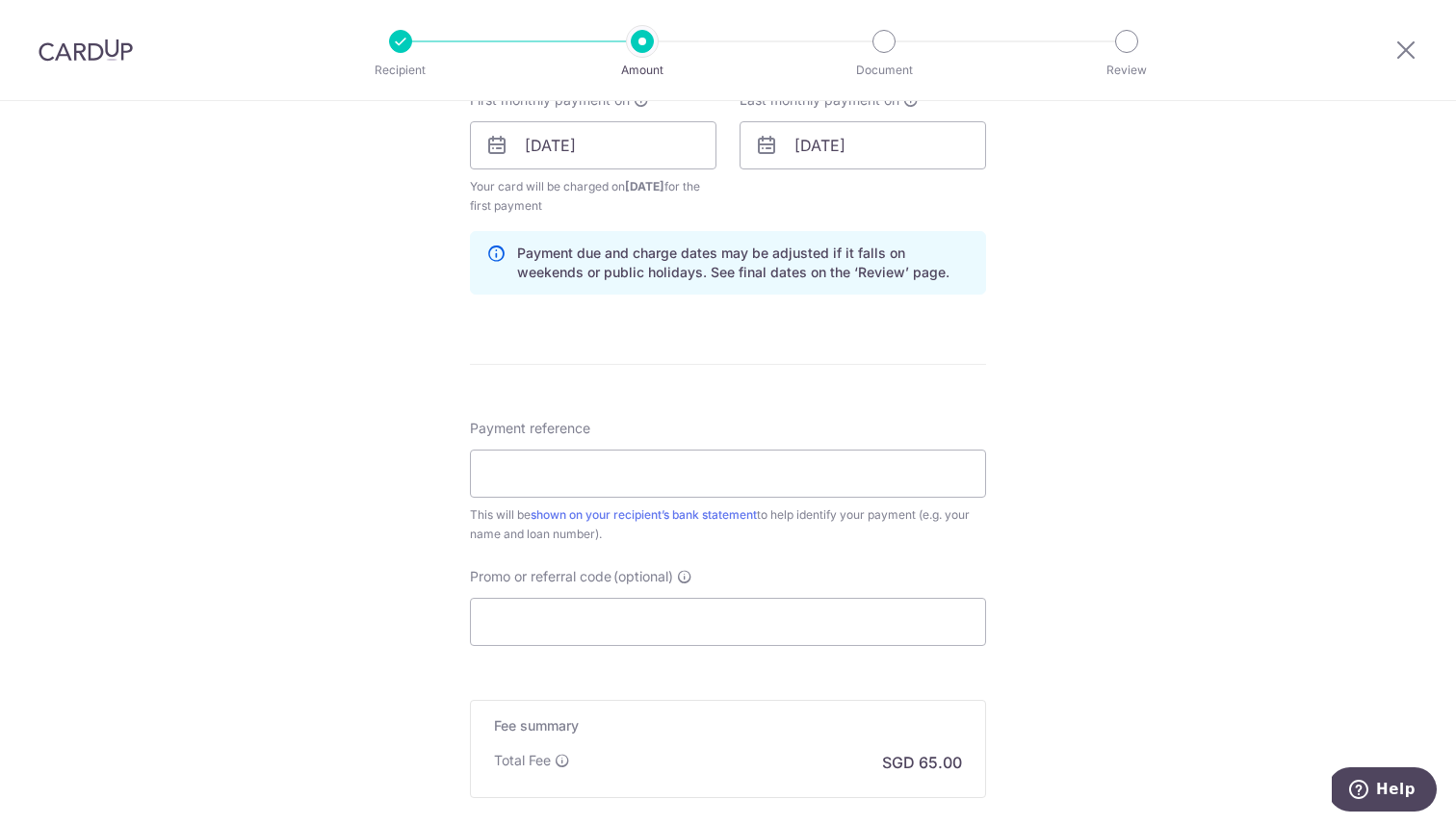
scroll to position [993, 0]
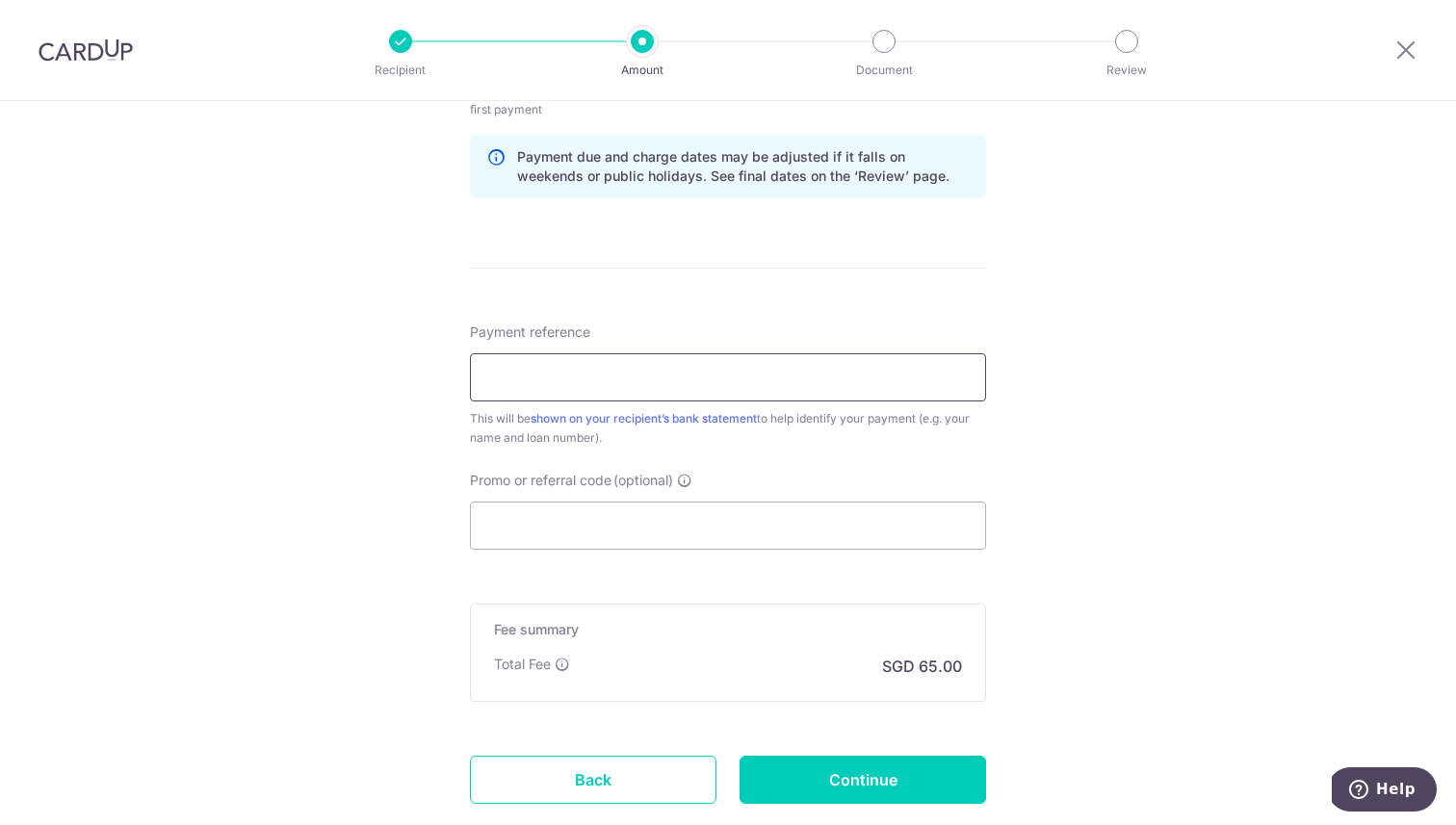
click at [895, 383] on input "Payment reference" at bounding box center [728, 377] width 516 height 48
type input "CYJ-HL"
click at [696, 536] on input "Promo or referral code (optional)" at bounding box center [728, 525] width 516 height 48
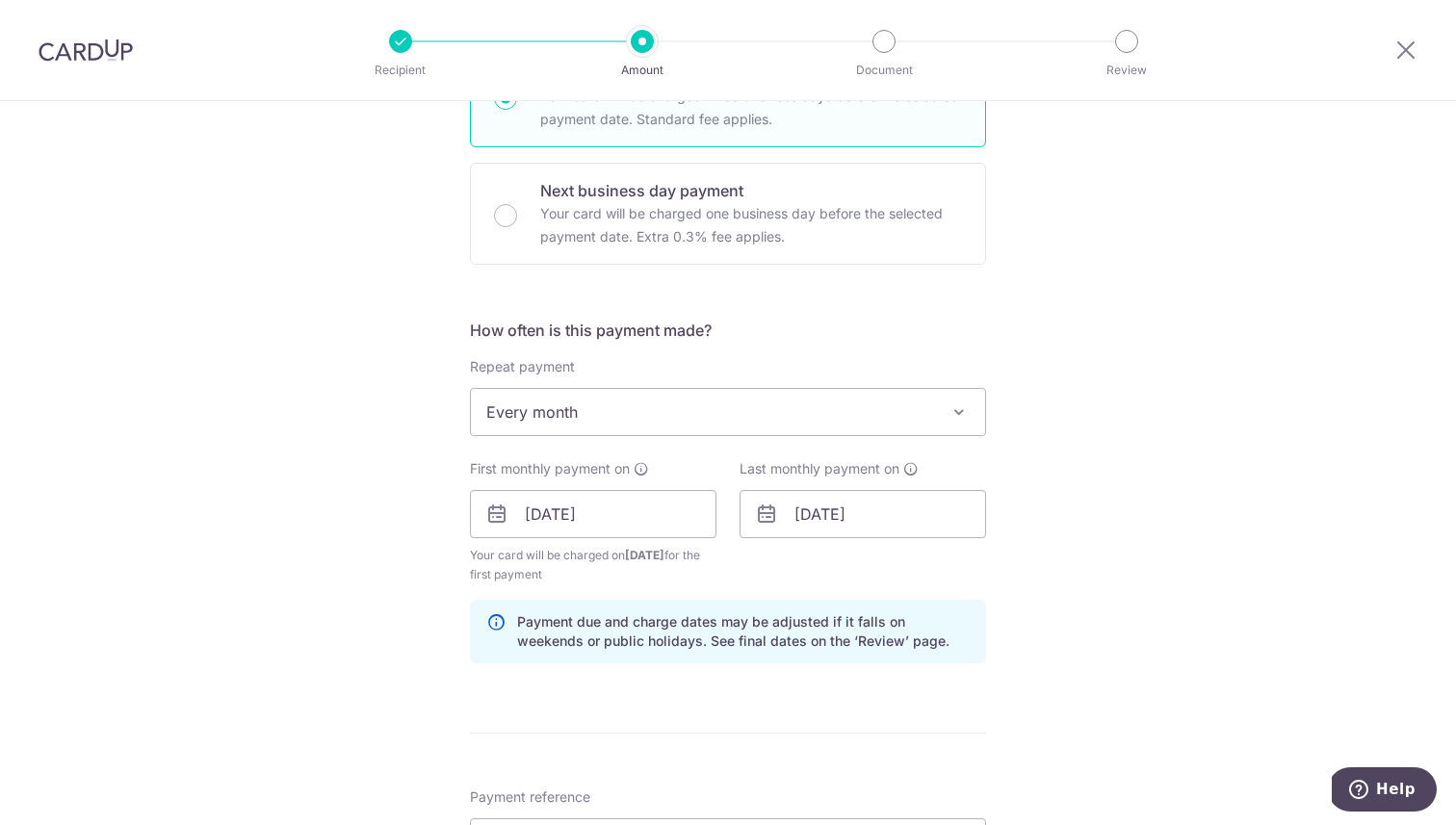
scroll to position [1116, 0]
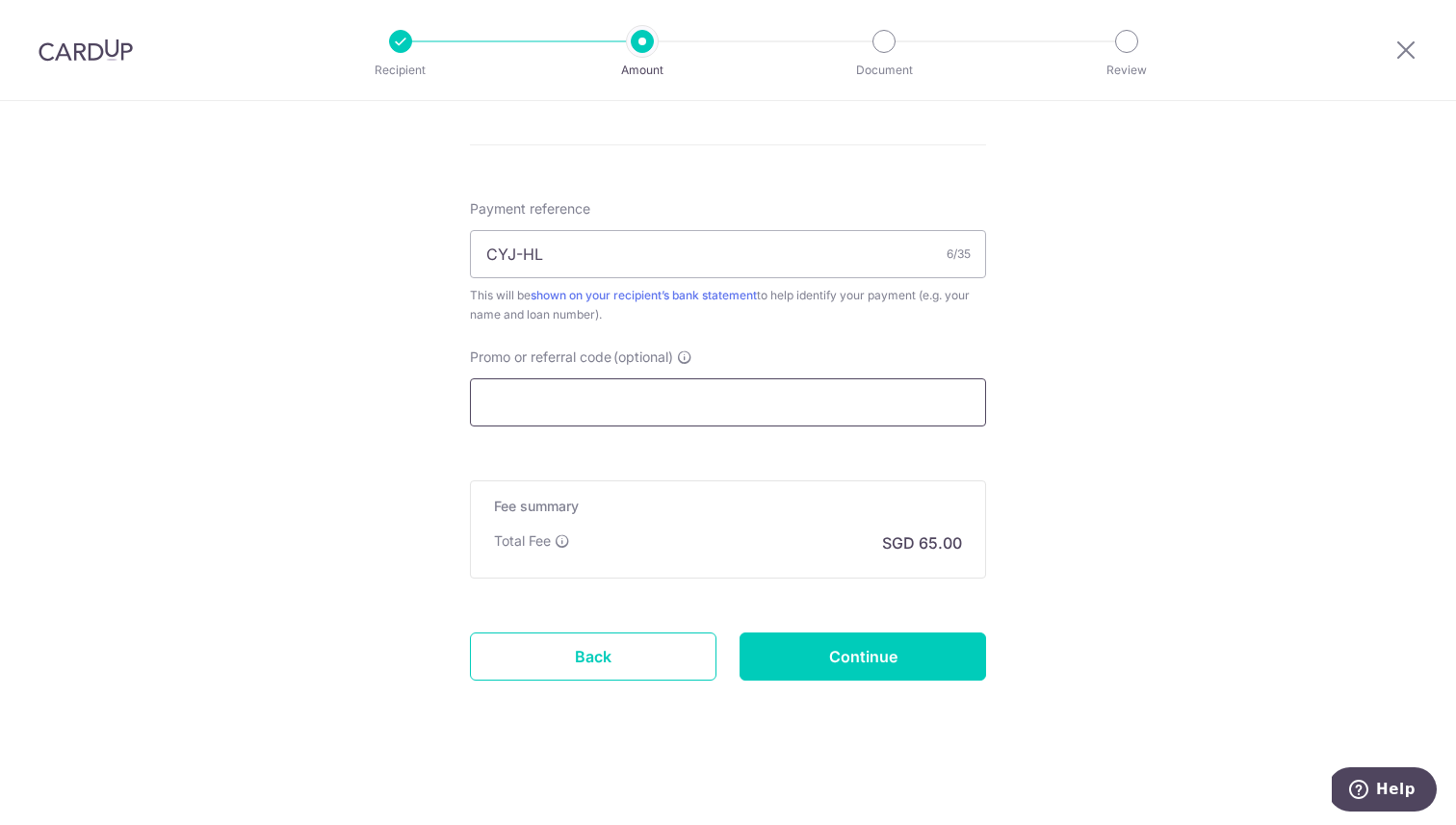
click at [777, 378] on input "Promo or referral code (optional)" at bounding box center [728, 401] width 516 height 48
paste input "OFF225"
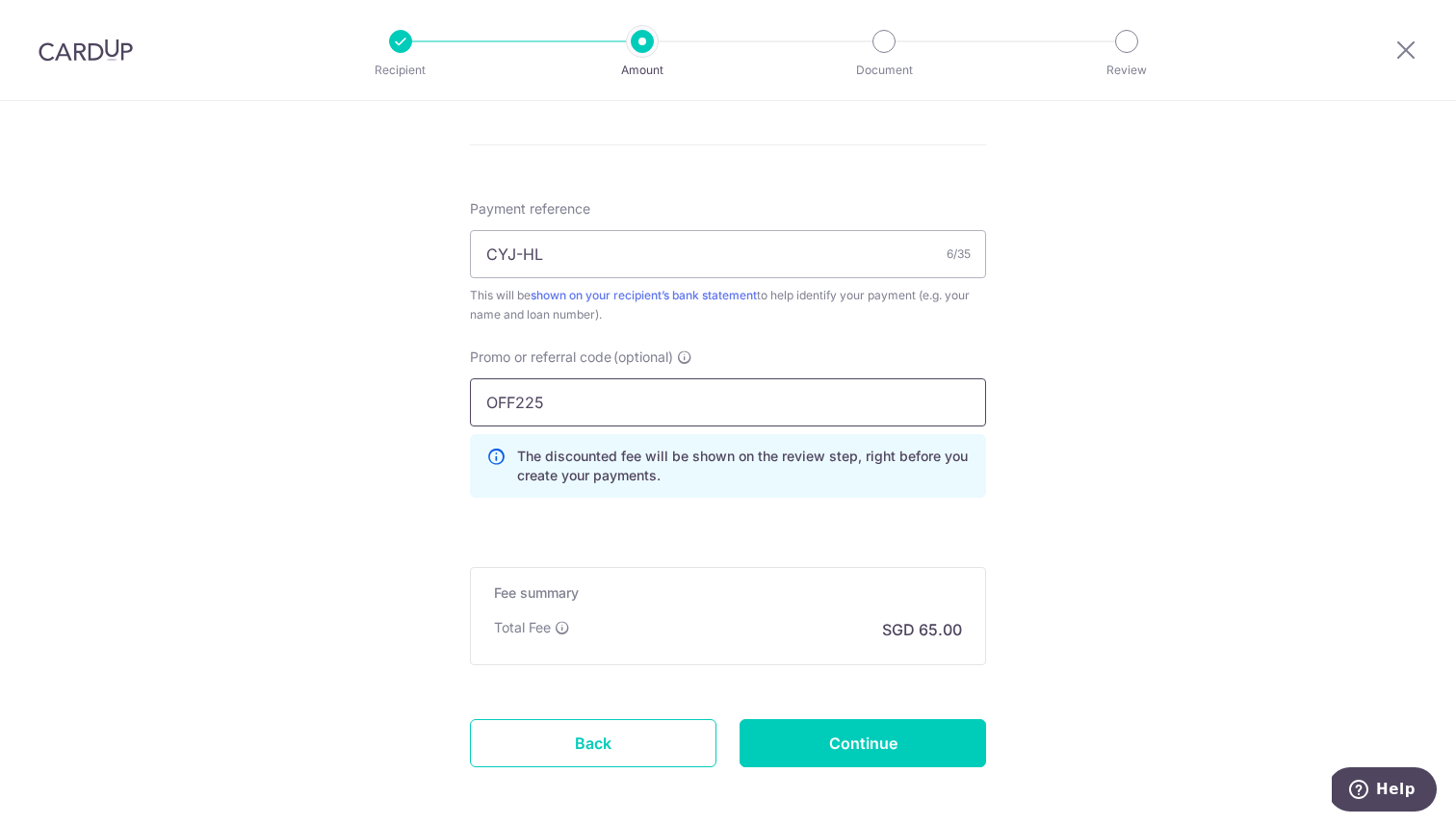
type input "OFF225"
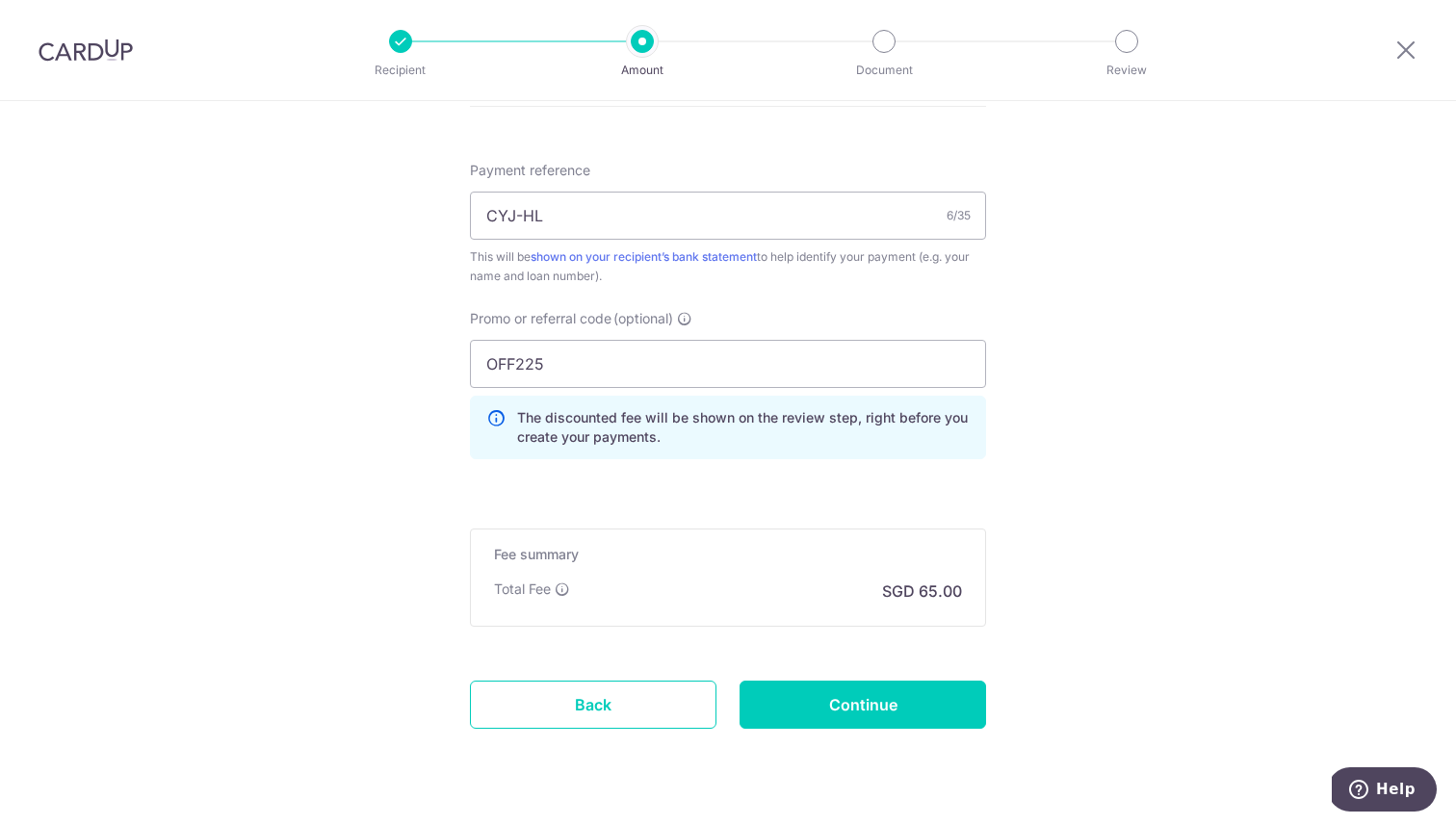
scroll to position [1158, 0]
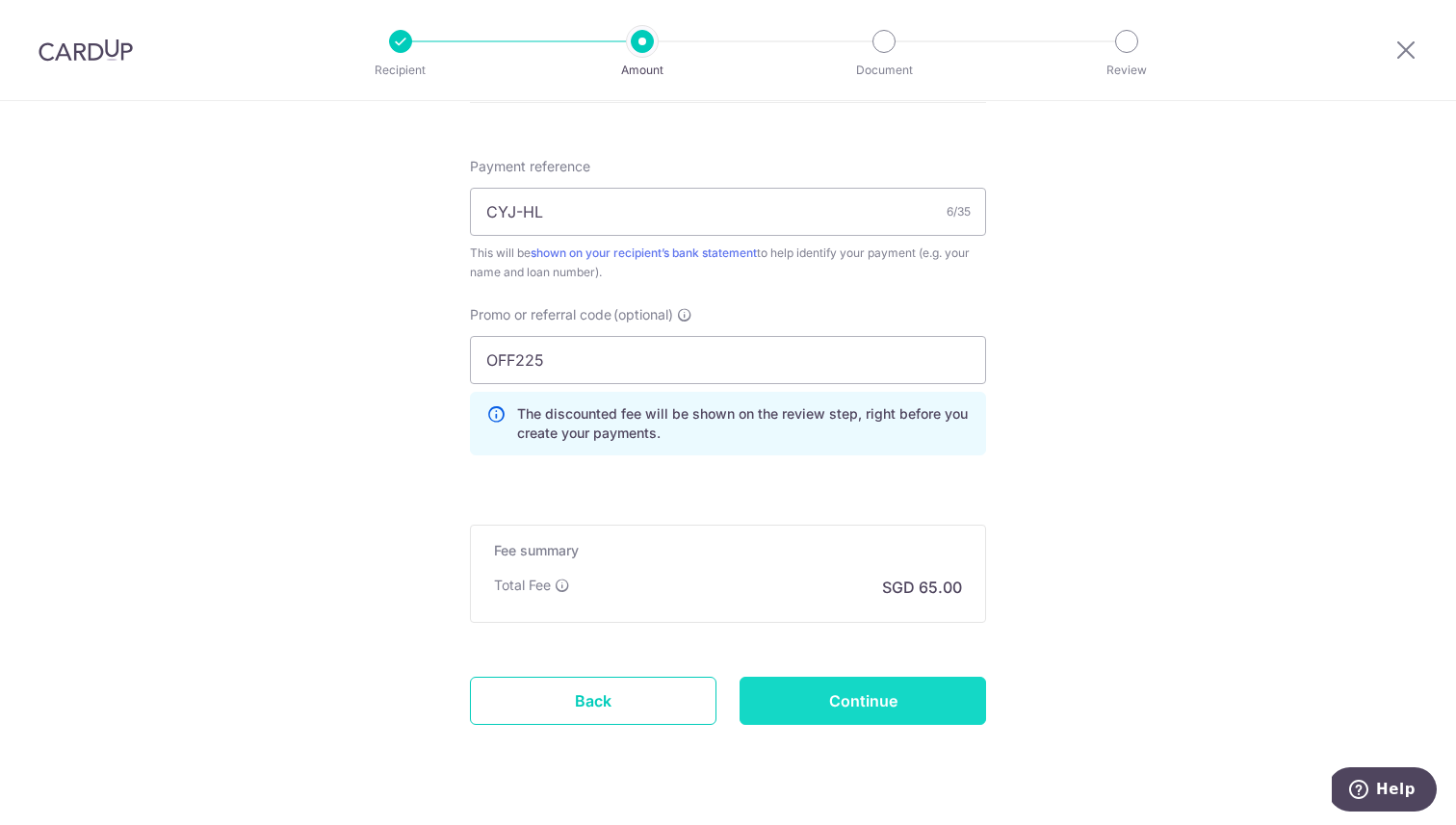
click at [900, 686] on input "Continue" at bounding box center [862, 700] width 246 height 48
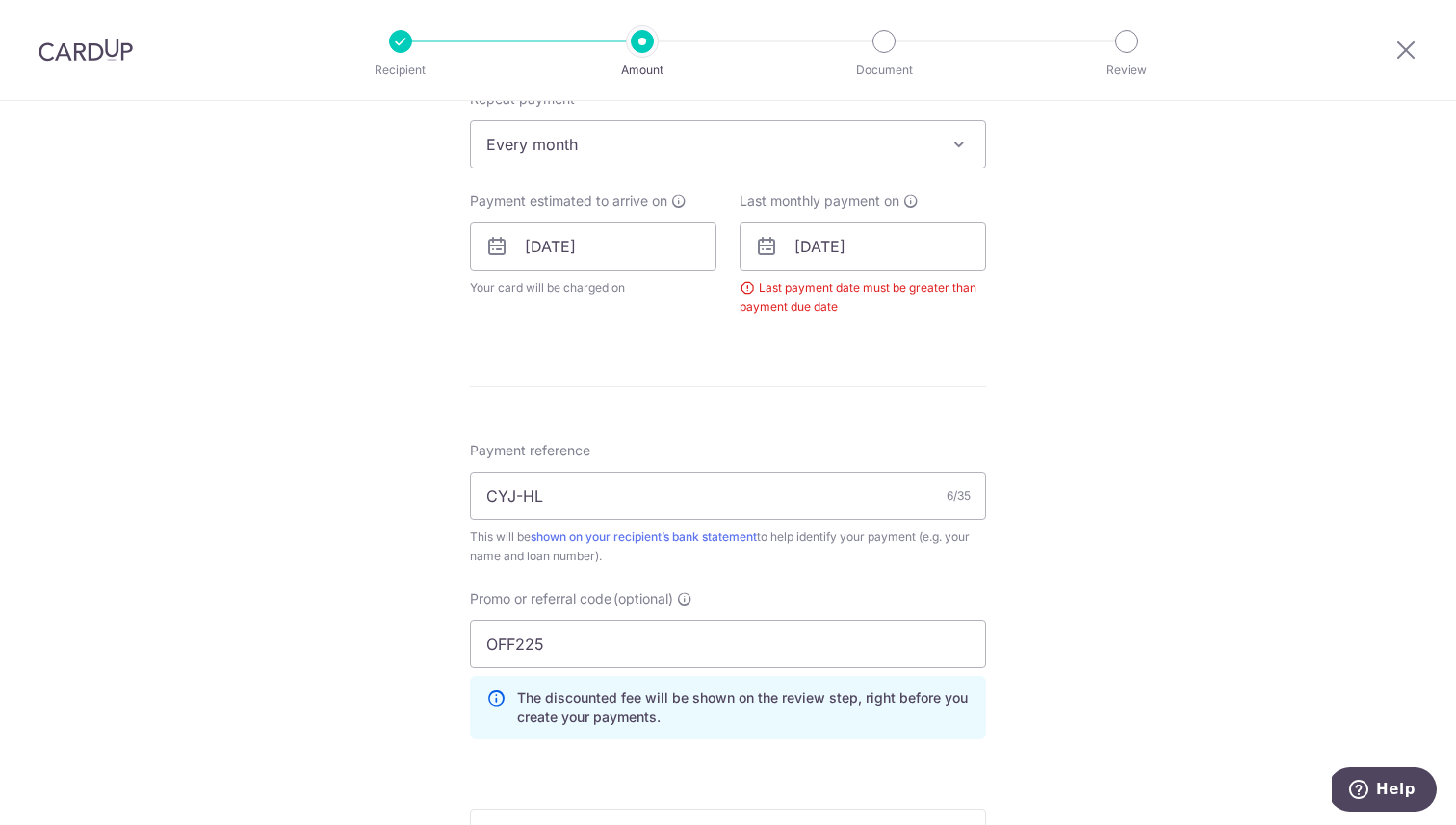
scroll to position [684, 0]
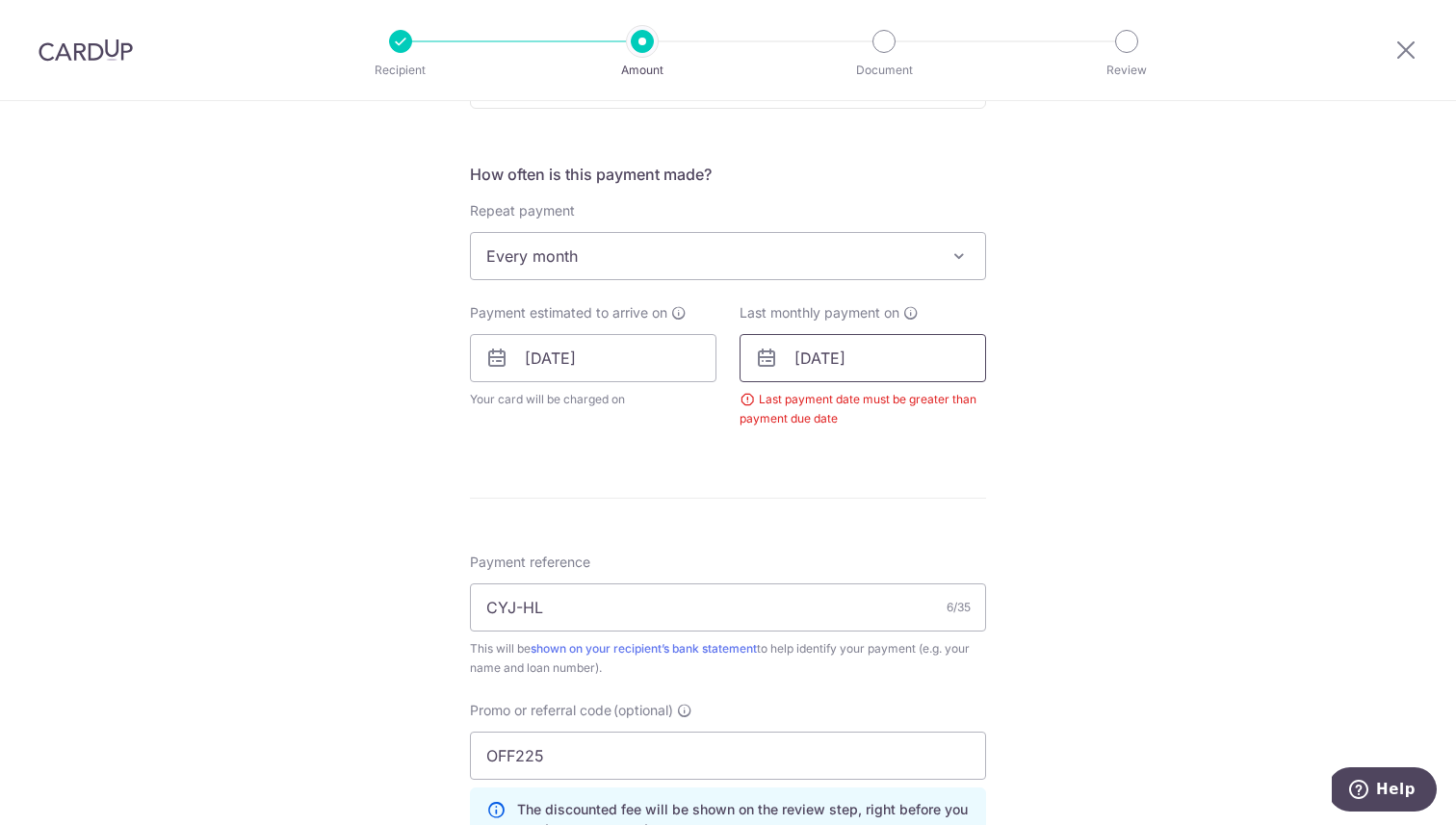
click at [917, 359] on input "[DATE]" at bounding box center [862, 357] width 246 height 48
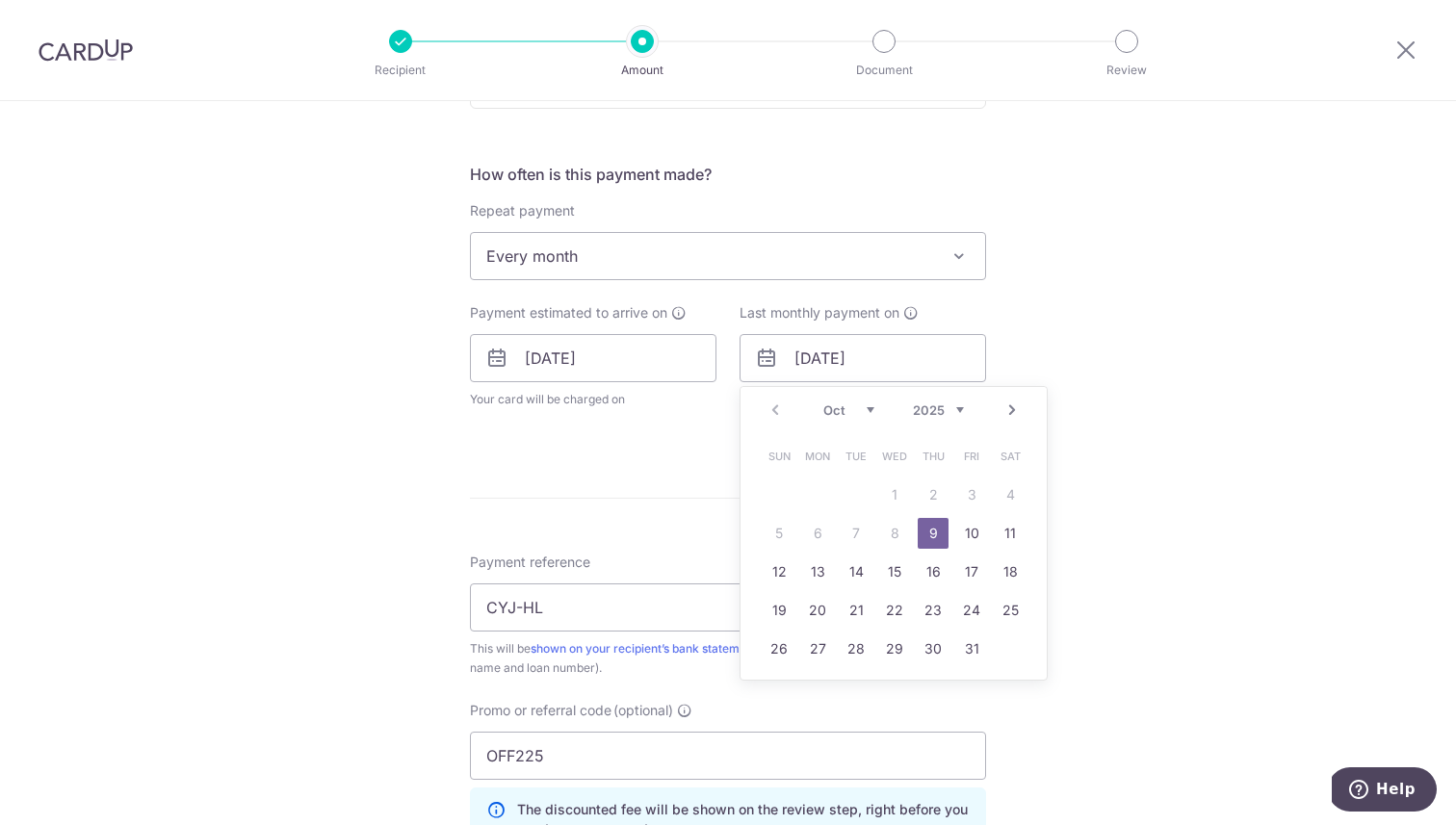
click at [873, 412] on select "Oct Nov Dec" at bounding box center [848, 410] width 51 height 16
click at [936, 525] on link "11" at bounding box center [933, 534] width 31 height 31
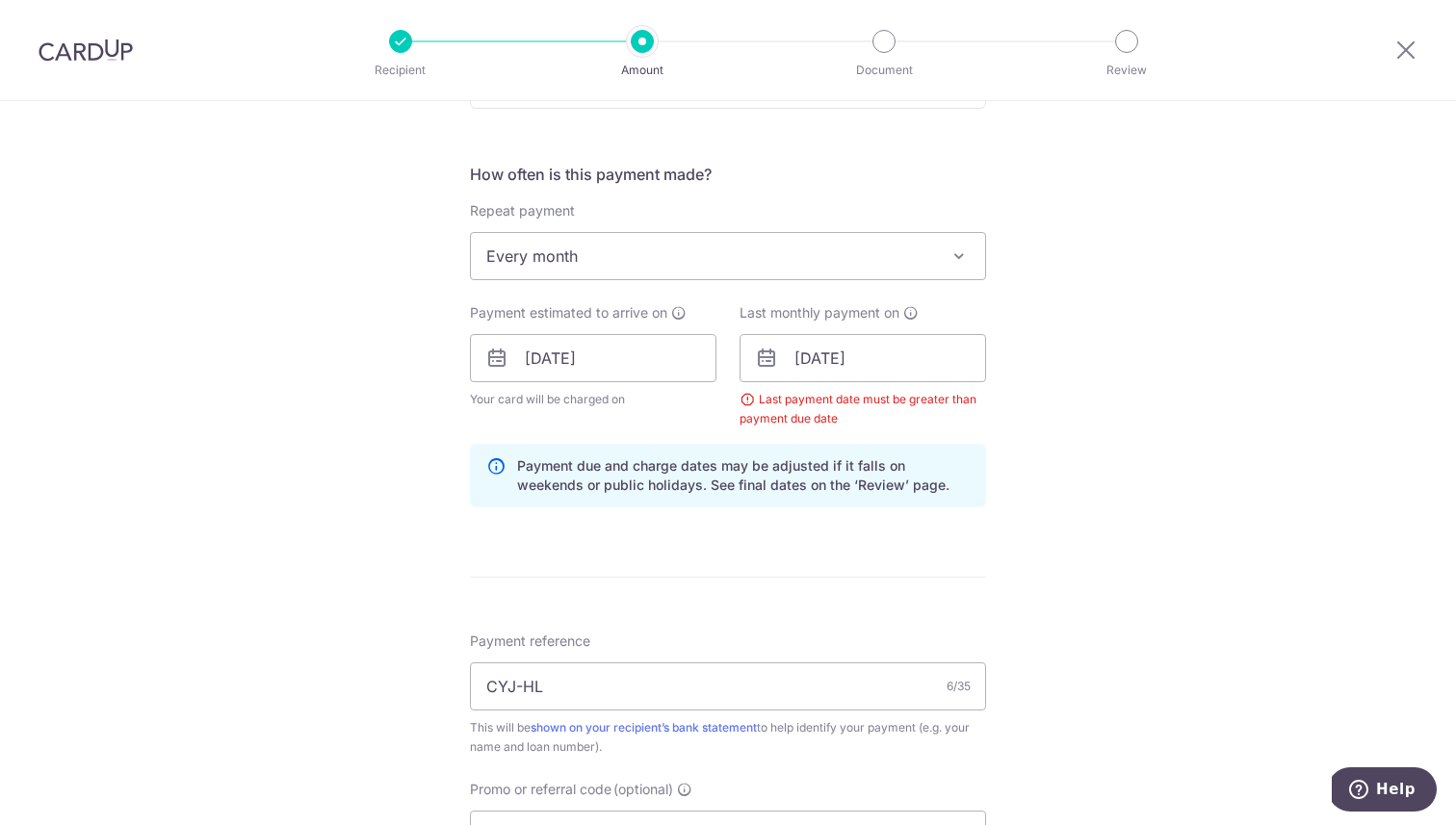
click at [1049, 371] on div "Tell us more about your payment Enter payment amount SGD 2,500.00 2500.00 Selec…" at bounding box center [728, 381] width 1456 height 1927
click at [927, 349] on input "[DATE]" at bounding box center [862, 357] width 246 height 48
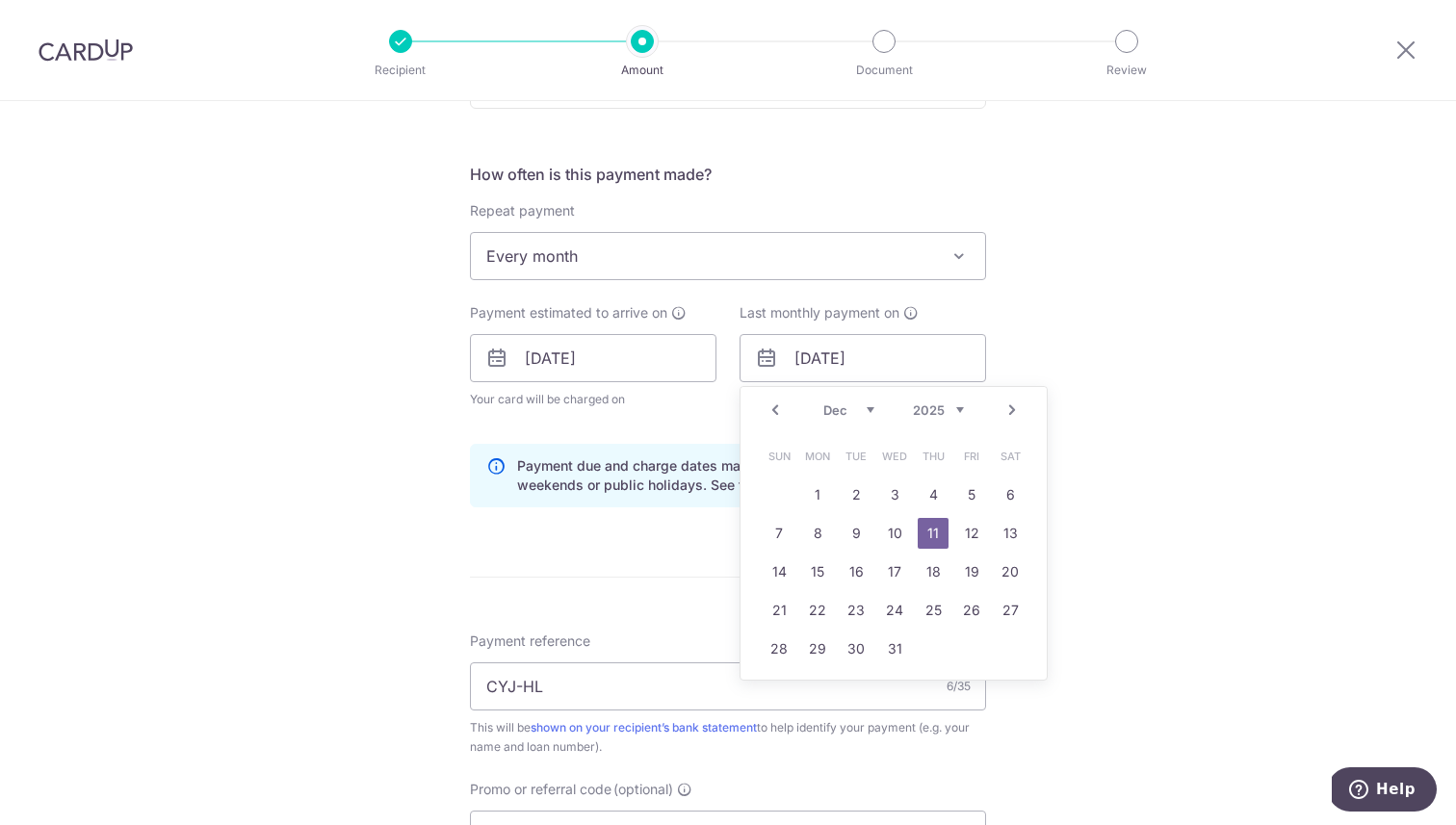
click at [1089, 354] on div "Tell us more about your payment Enter payment amount SGD 2,500.00 2500.00 Selec…" at bounding box center [728, 381] width 1456 height 1927
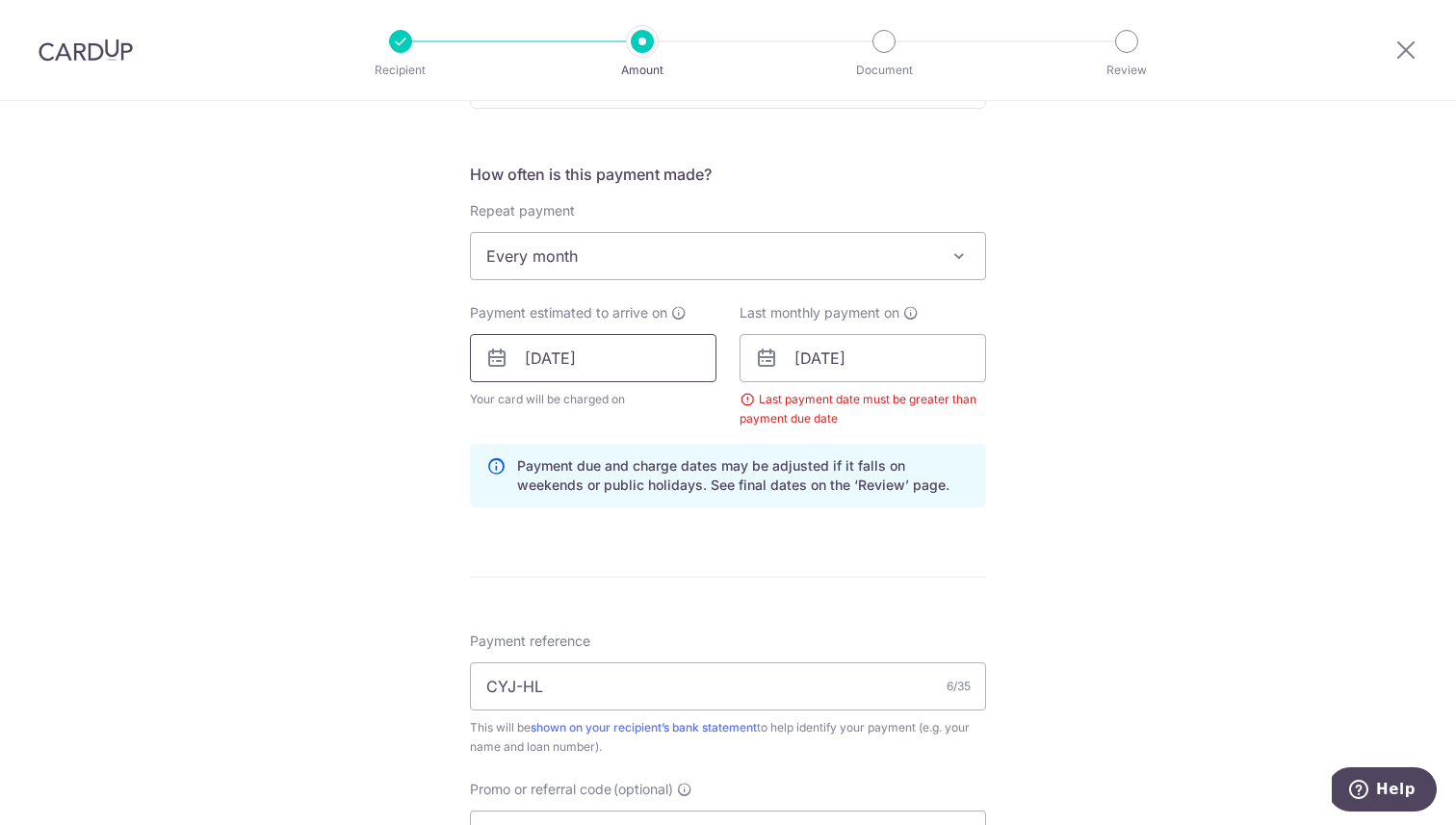
click at [670, 350] on input "[DATE]" at bounding box center [592, 357] width 246 height 48
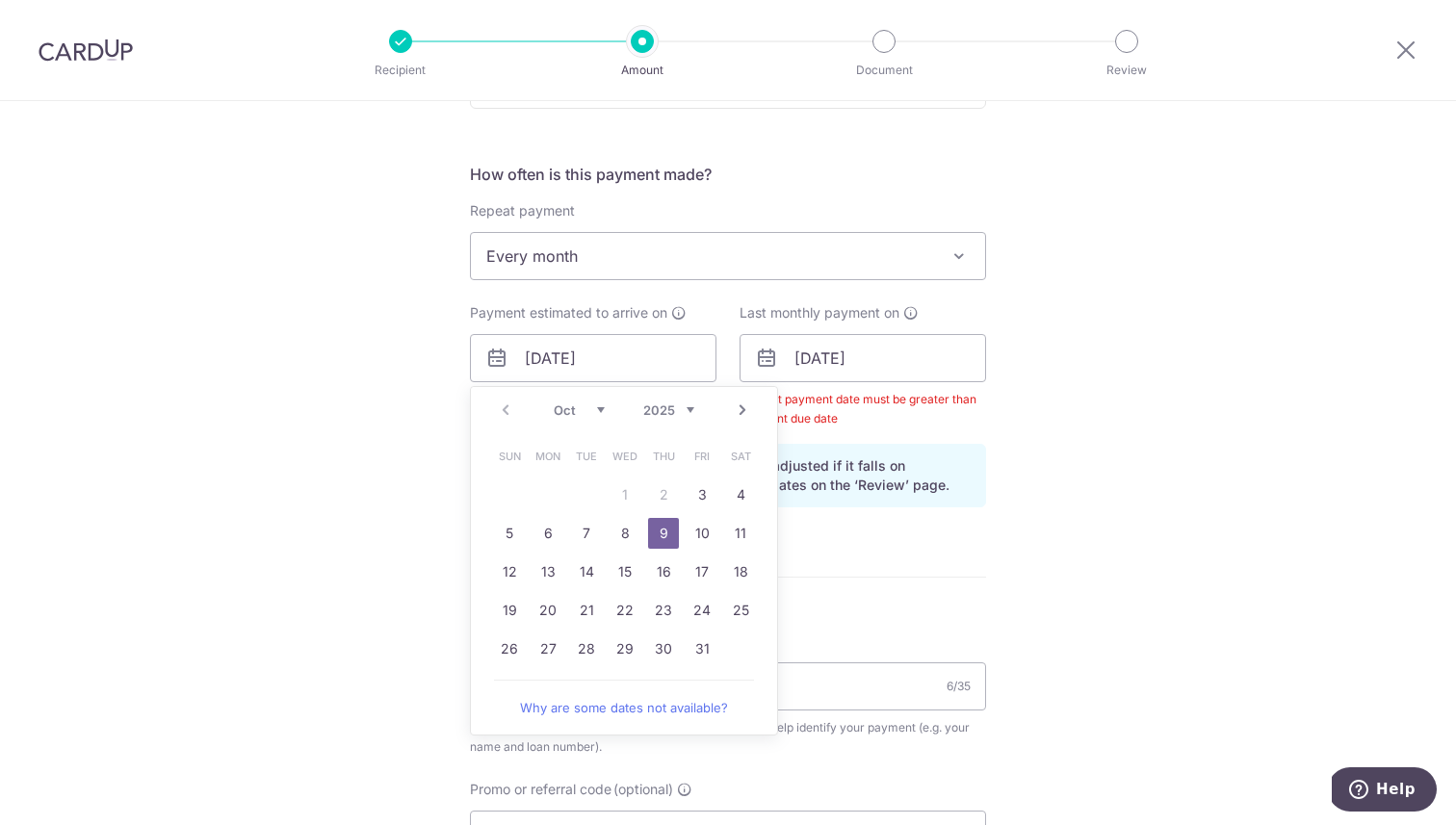
click at [664, 533] on link "9" at bounding box center [663, 534] width 31 height 31
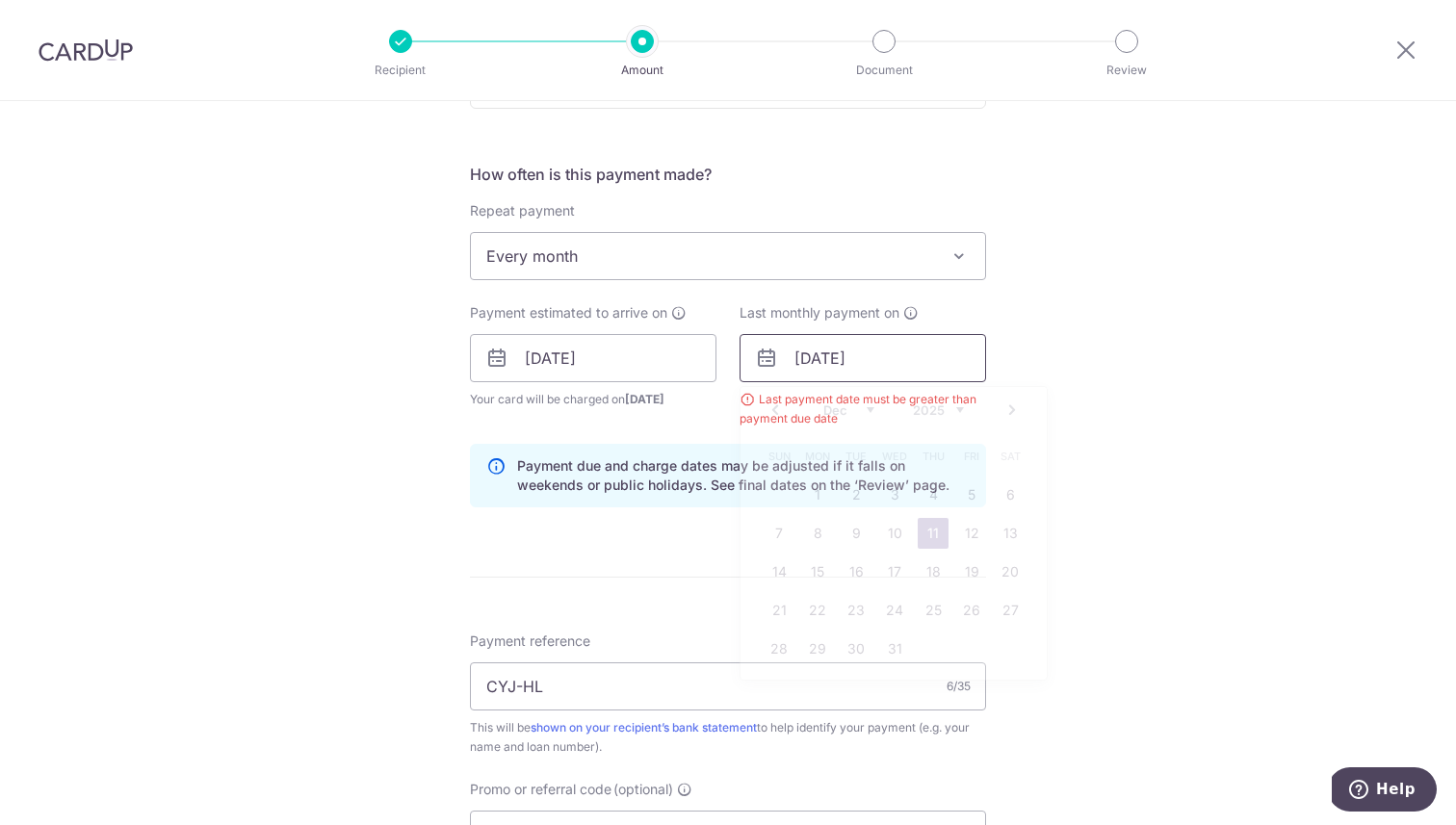
click at [928, 361] on input "[DATE]" at bounding box center [862, 357] width 246 height 48
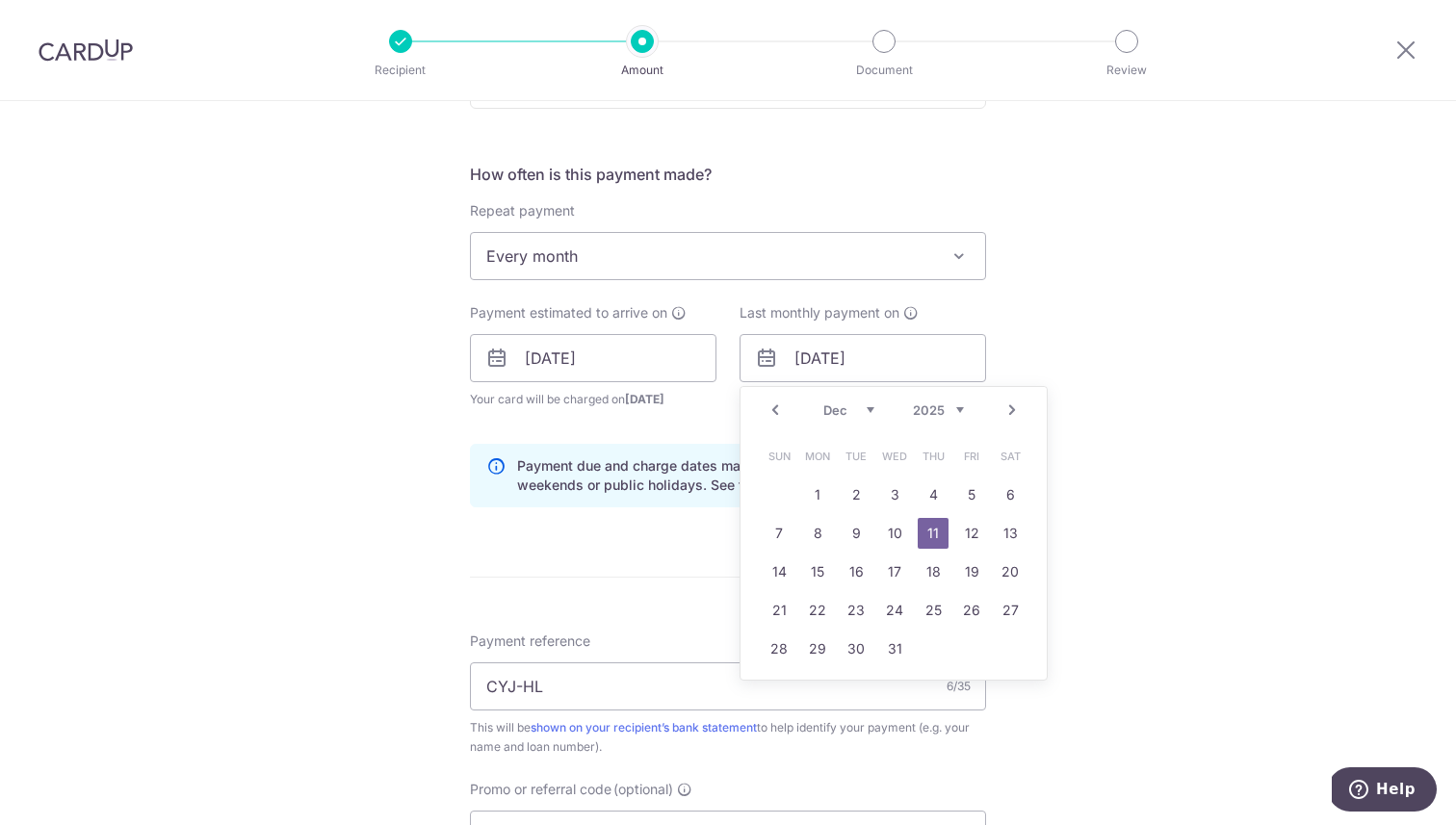
click at [932, 531] on link "11" at bounding box center [933, 534] width 31 height 31
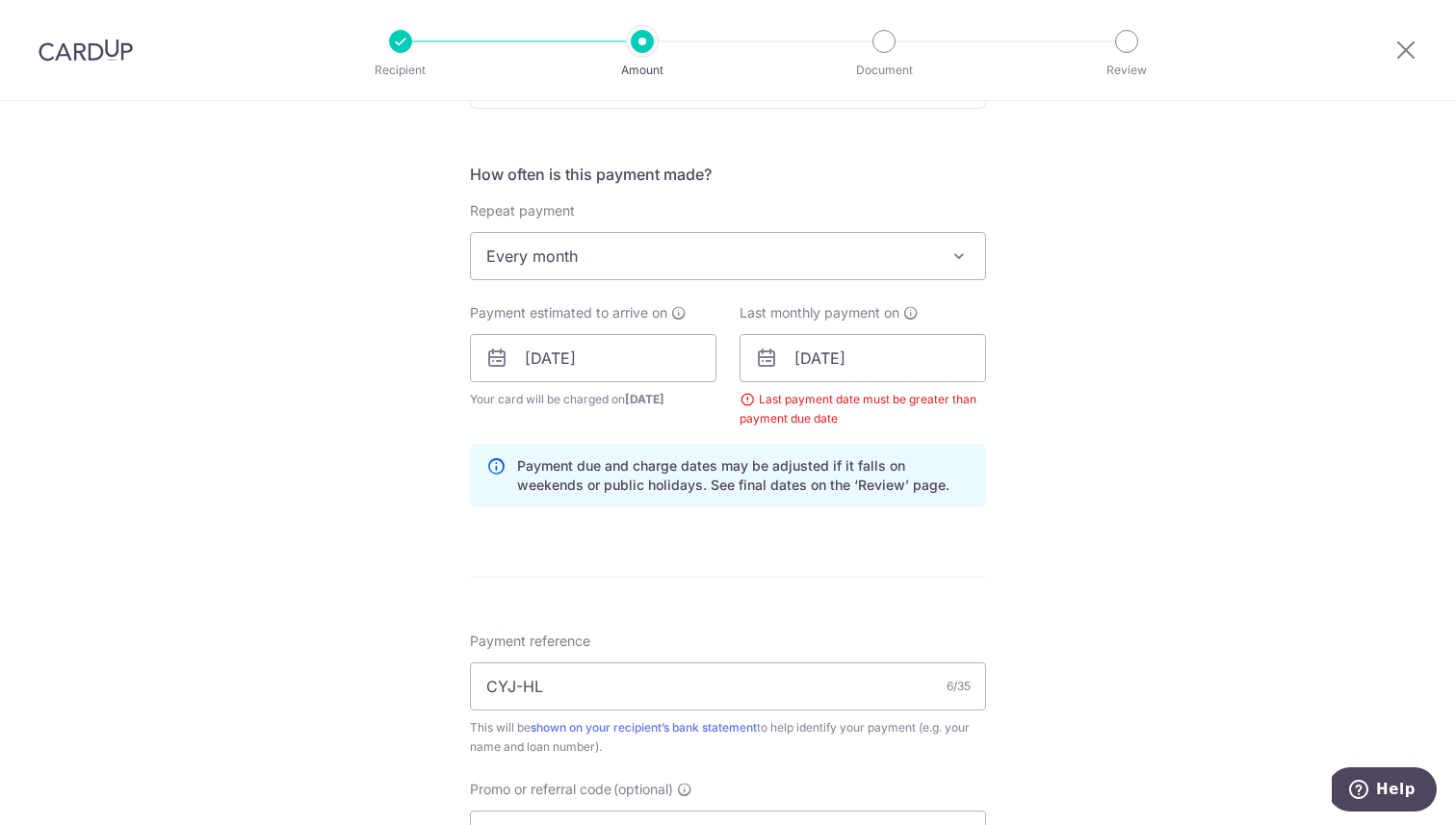
click at [1039, 405] on div "Tell us more about your payment Enter payment amount SGD 2,500.00 2500.00 Selec…" at bounding box center [728, 381] width 1456 height 1927
click at [905, 365] on input "[DATE]" at bounding box center [862, 357] width 246 height 48
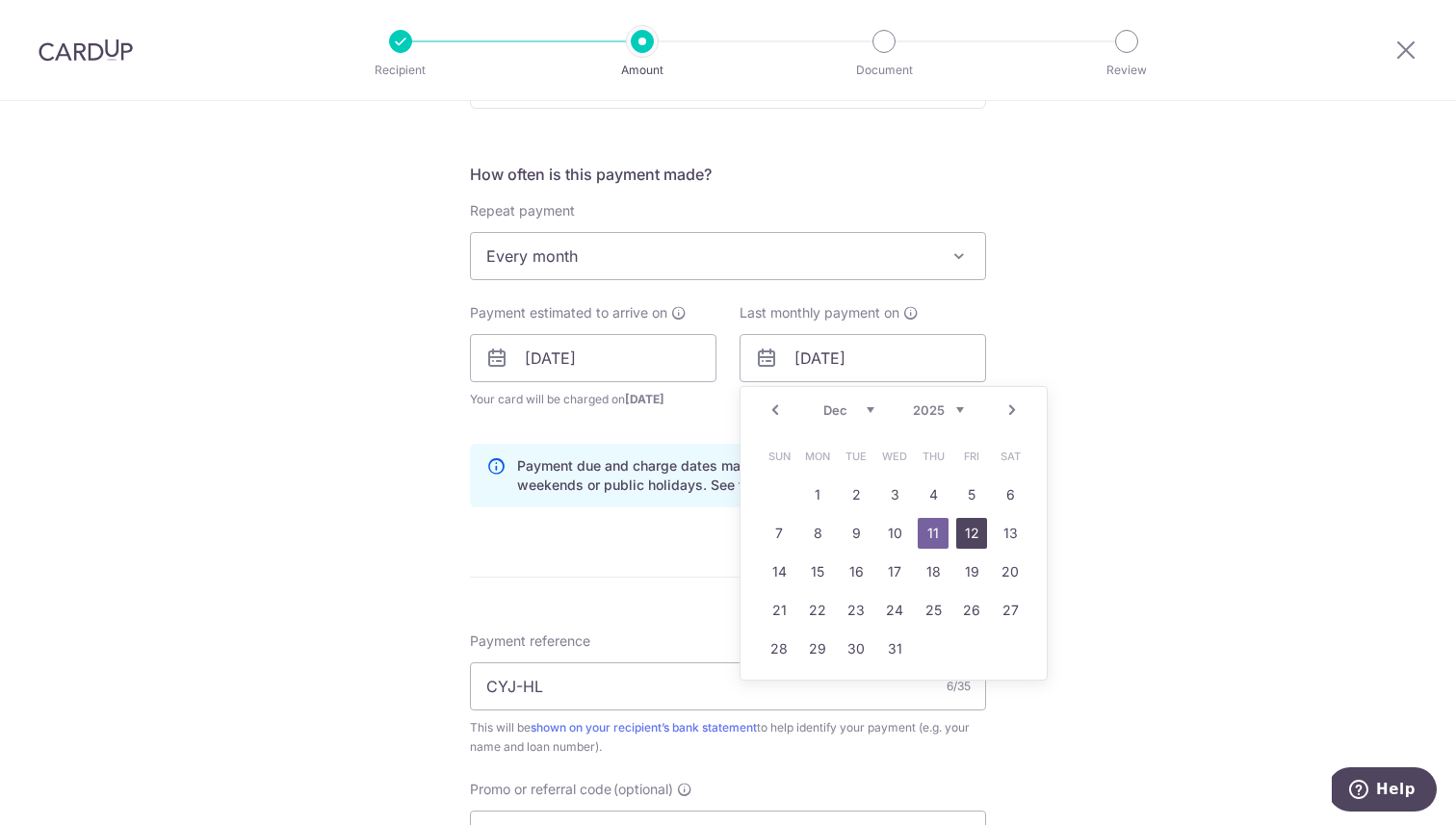
click at [983, 519] on link "12" at bounding box center [972, 534] width 31 height 31
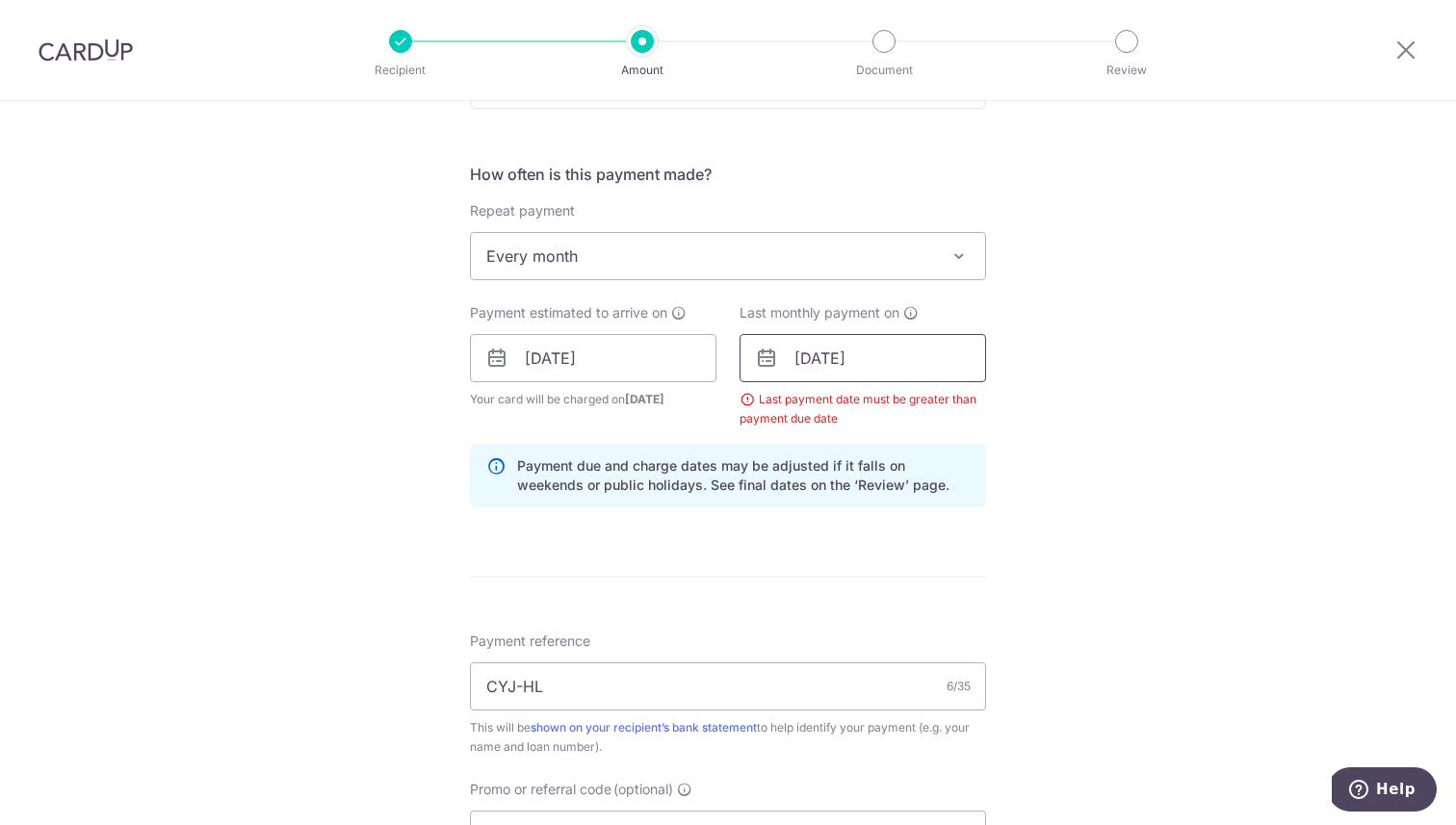
click at [933, 373] on input "[DATE]" at bounding box center [862, 357] width 246 height 48
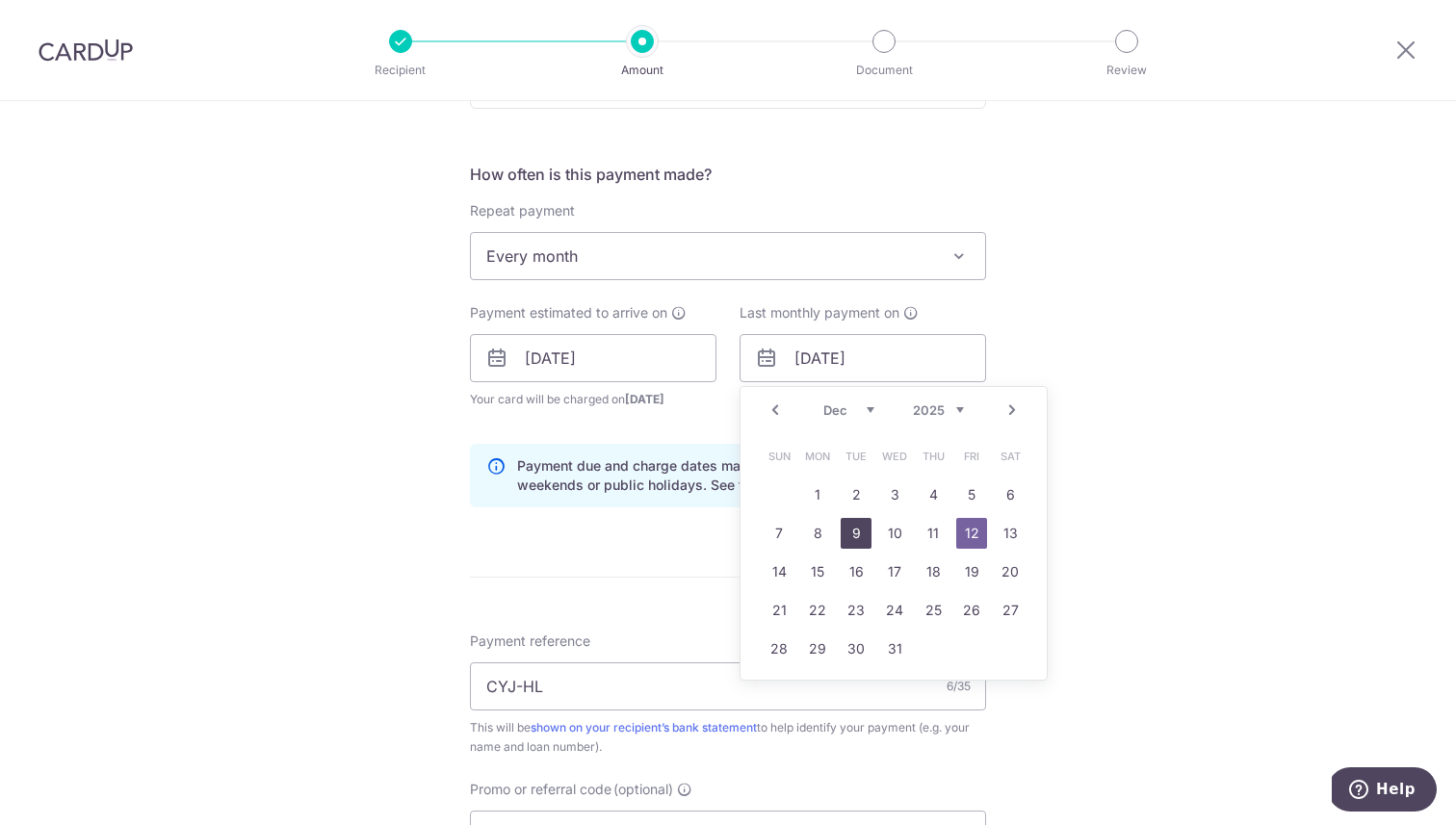
click at [853, 528] on link "9" at bounding box center [856, 534] width 31 height 31
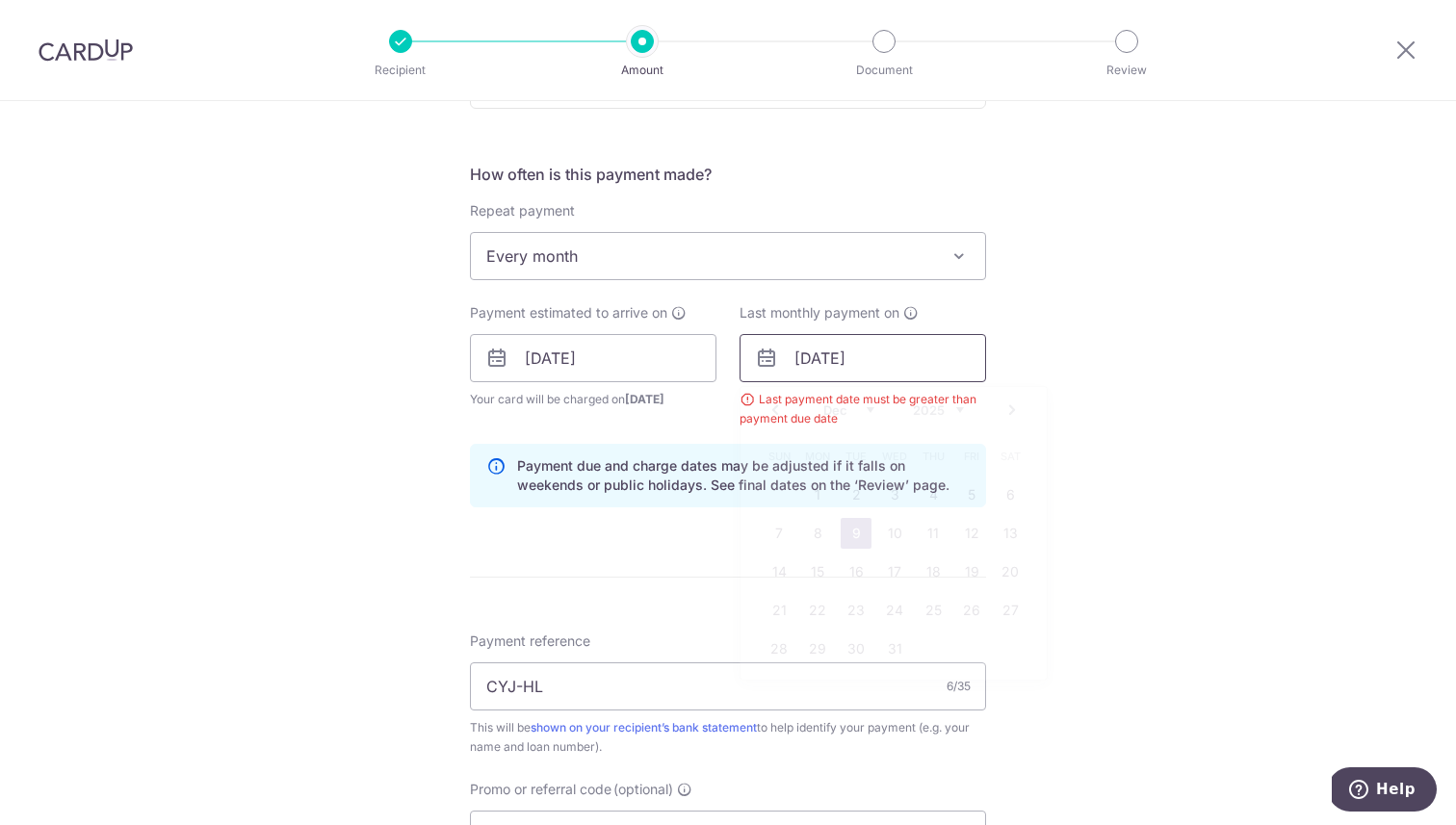
click at [889, 349] on input "[DATE]" at bounding box center [862, 357] width 246 height 48
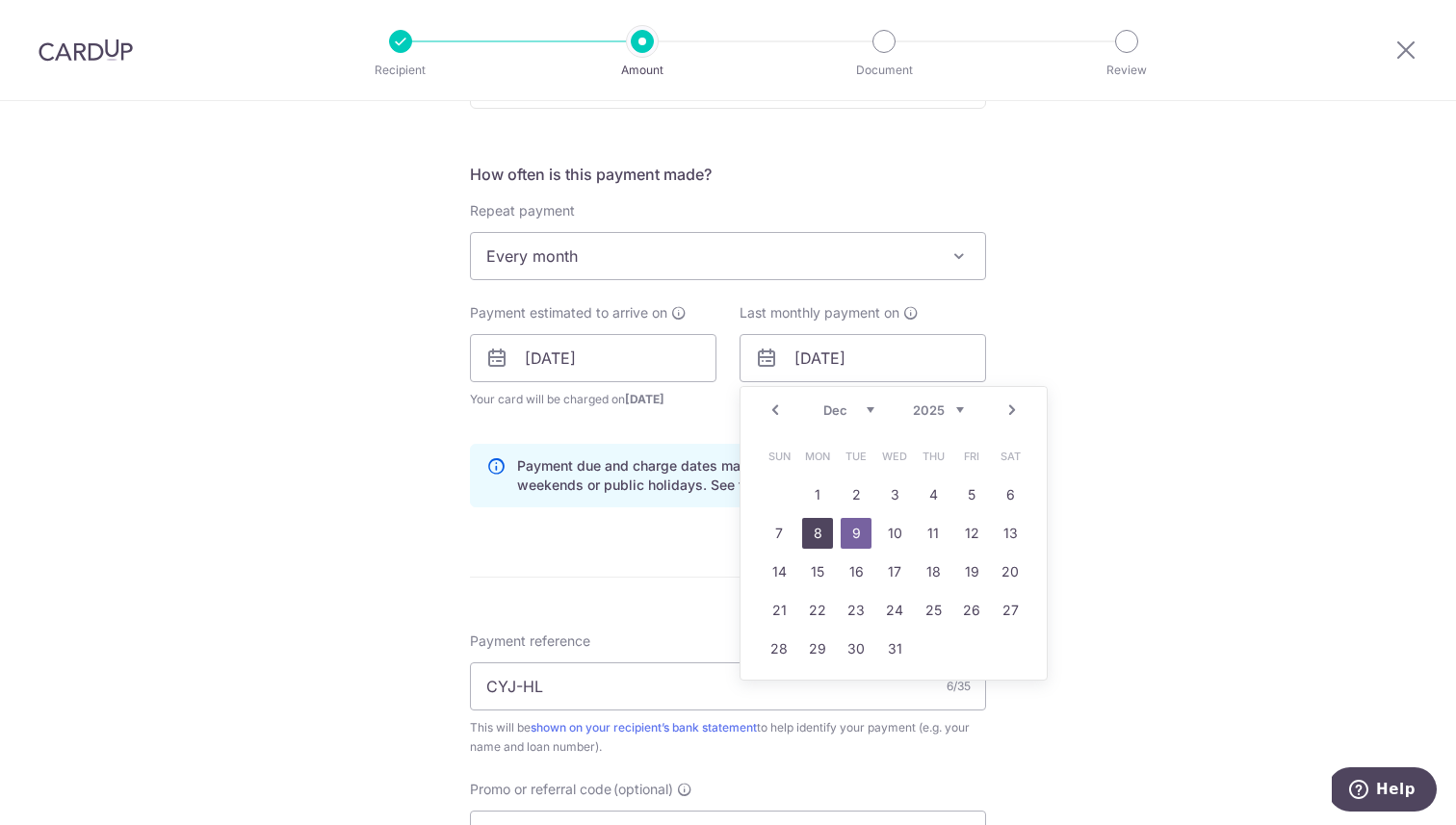
click at [820, 519] on link "8" at bounding box center [817, 534] width 31 height 31
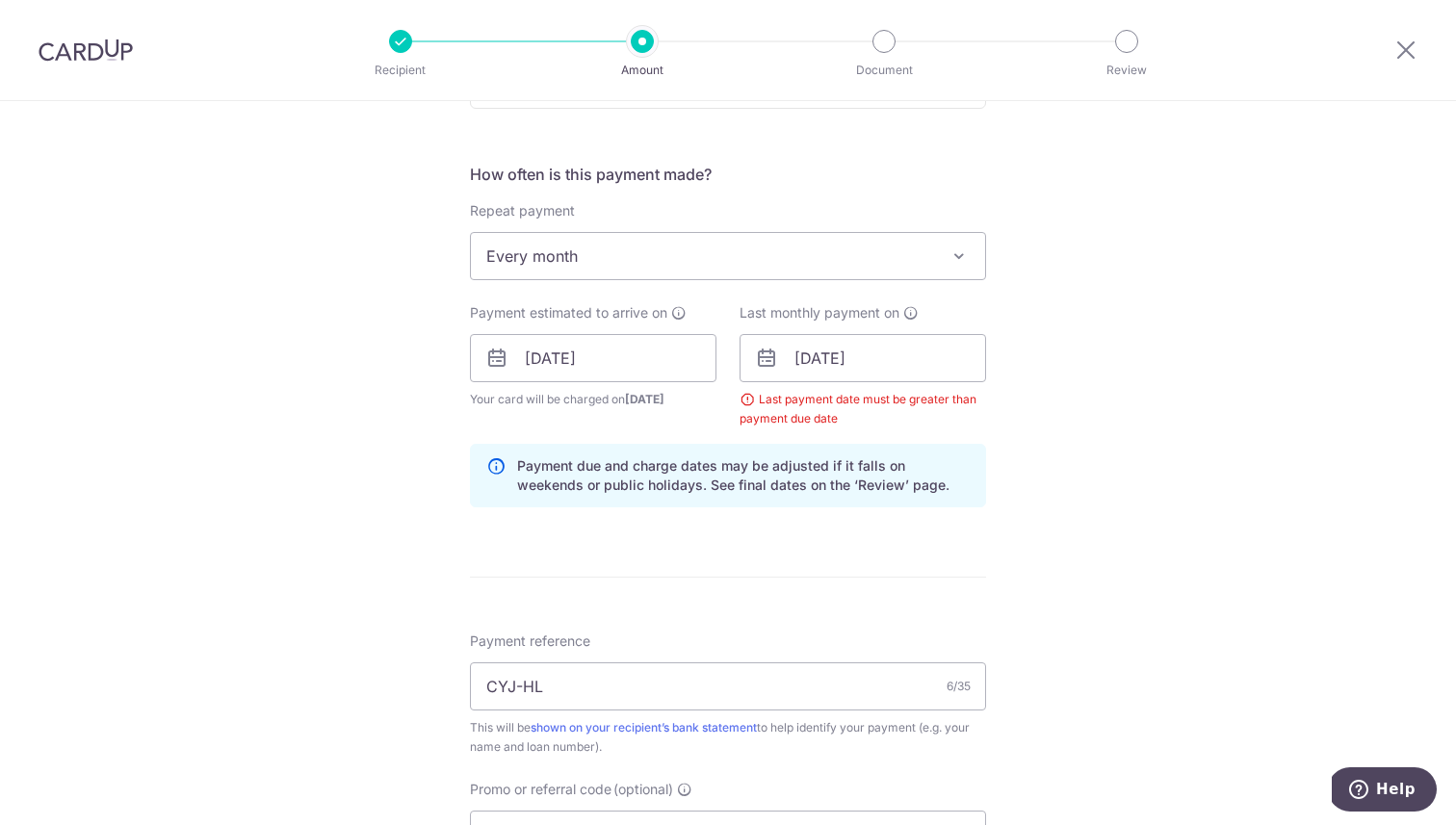
click at [1039, 379] on div "Tell us more about your payment Enter payment amount SGD 2,500.00 2500.00 Selec…" at bounding box center [728, 381] width 1456 height 1927
click at [915, 356] on input "[DATE]" at bounding box center [862, 357] width 246 height 48
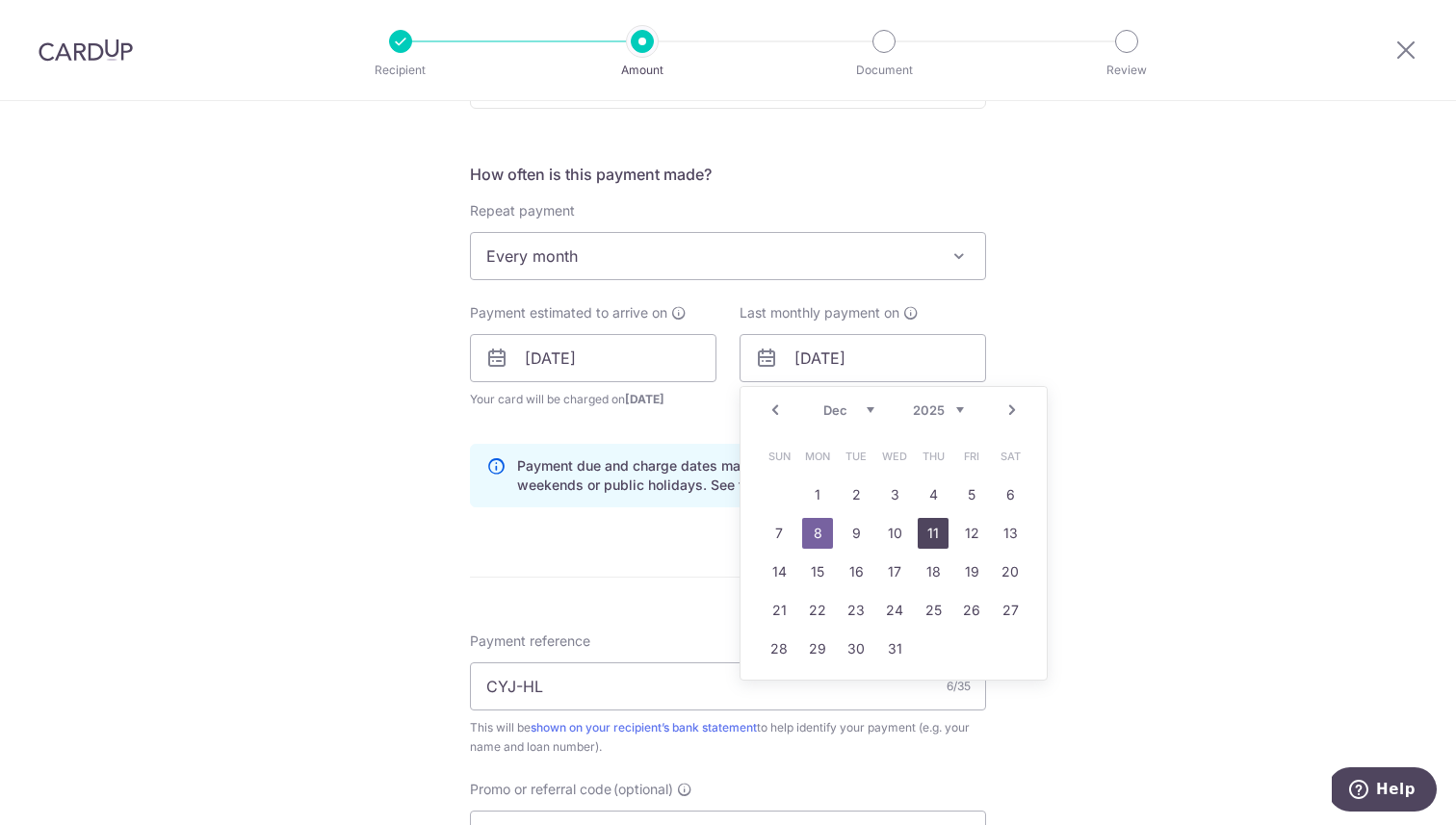
click at [969, 530] on link "12" at bounding box center [972, 534] width 31 height 31
type input "[DATE]"
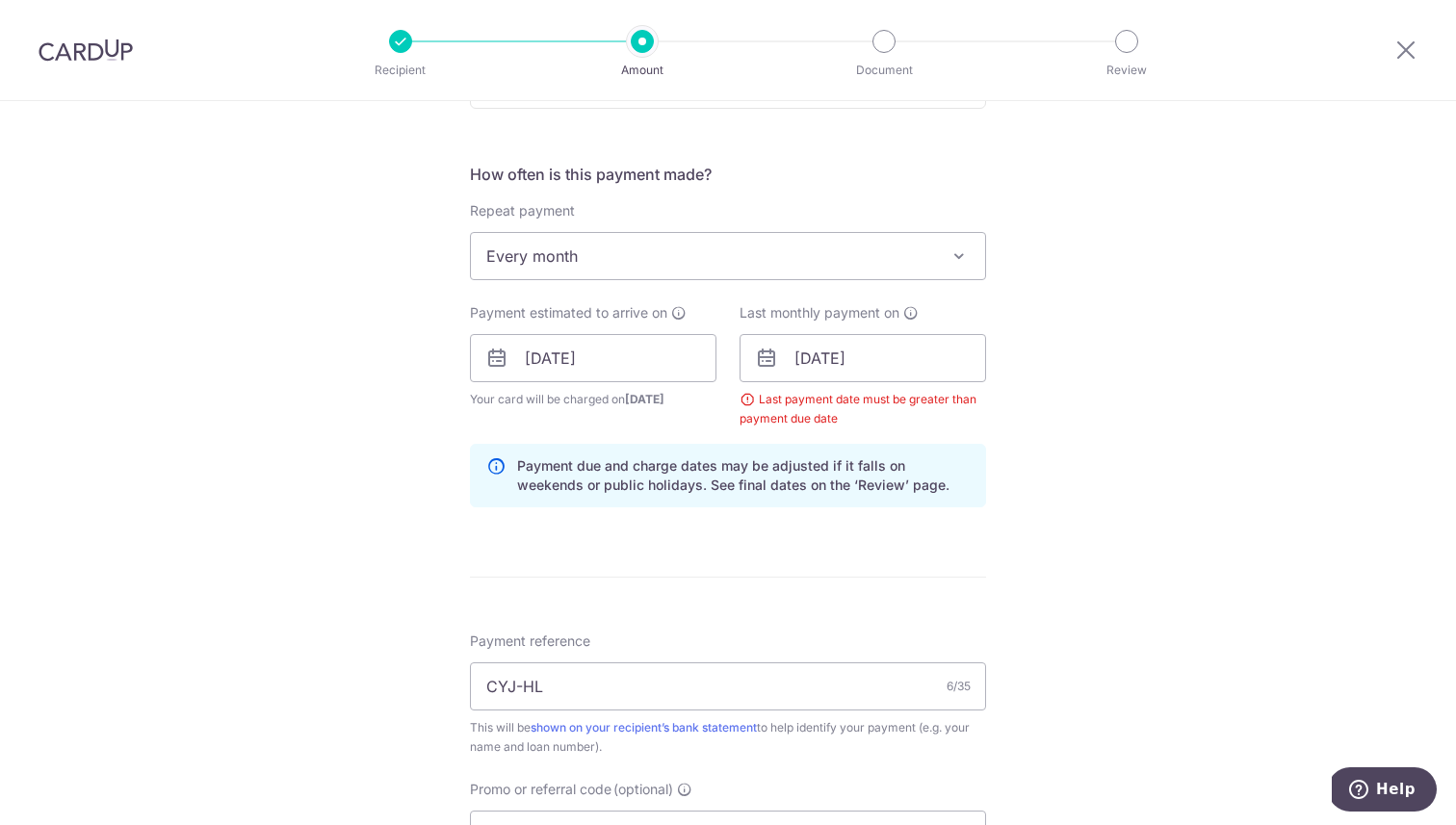
click at [1070, 493] on div "Tell us more about your payment Enter payment amount SGD 2,500.00 2500.00 Selec…" at bounding box center [728, 381] width 1456 height 1927
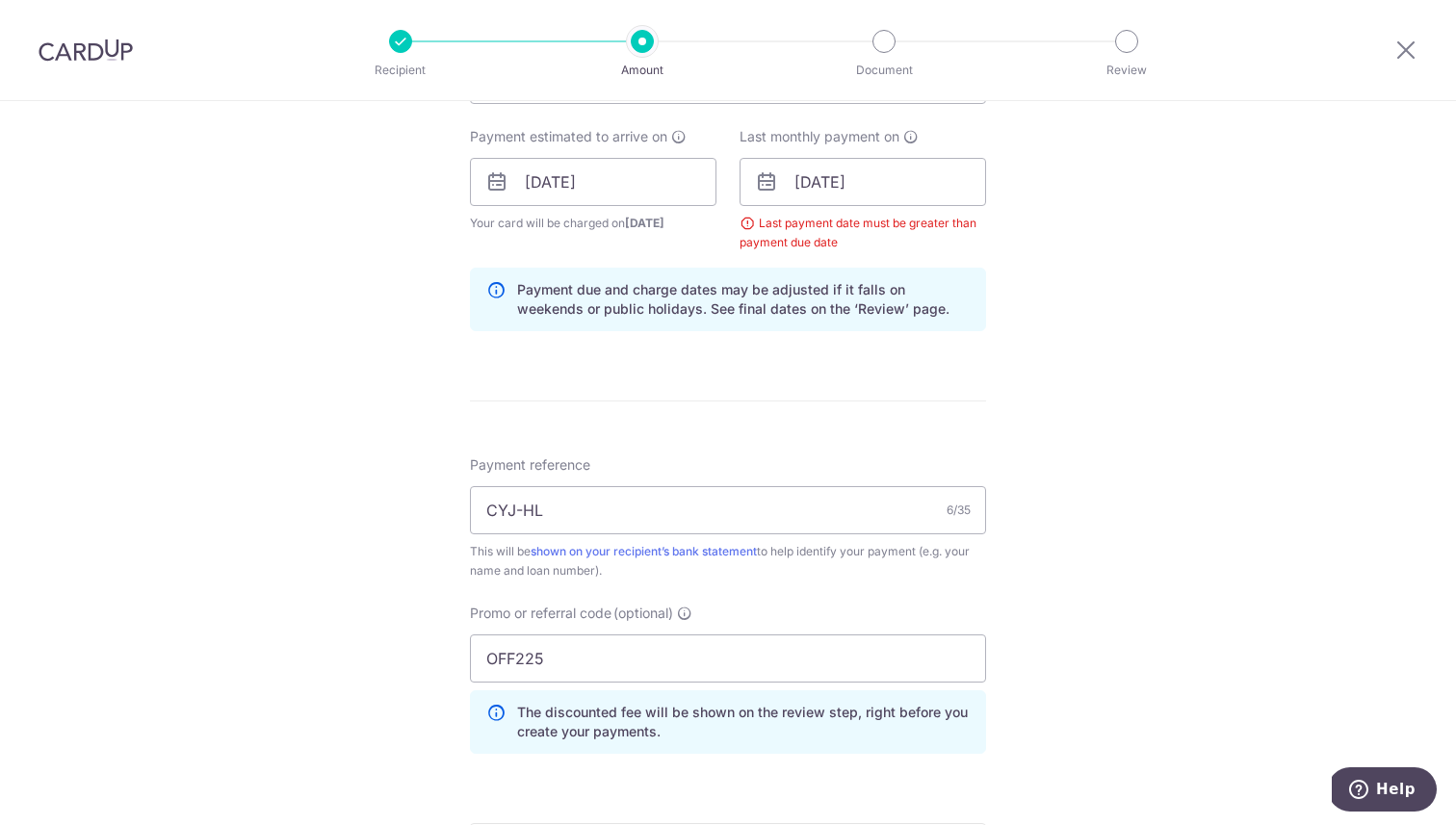
scroll to position [1203, 0]
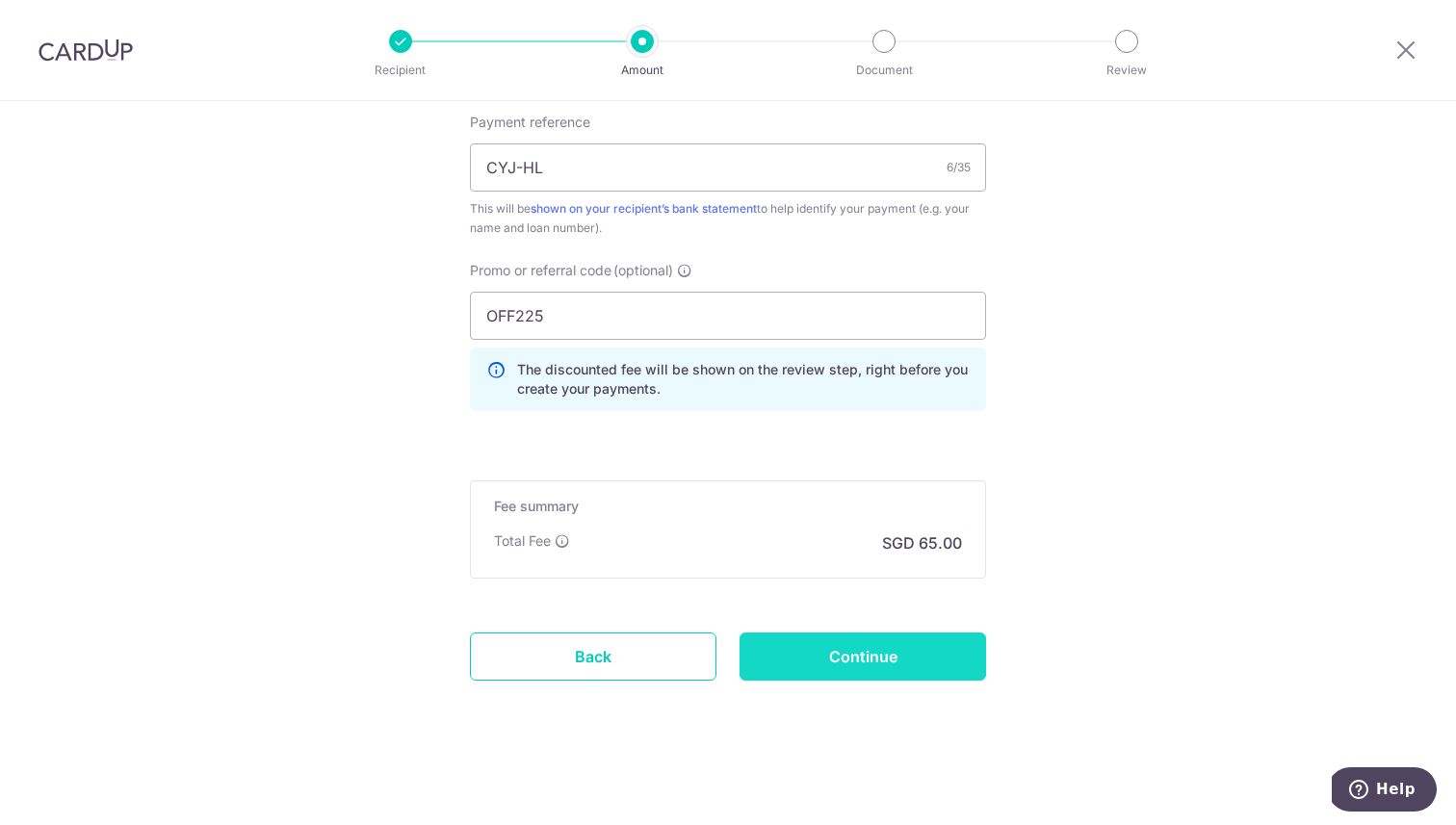
click at [895, 639] on input "Continue" at bounding box center [862, 656] width 246 height 48
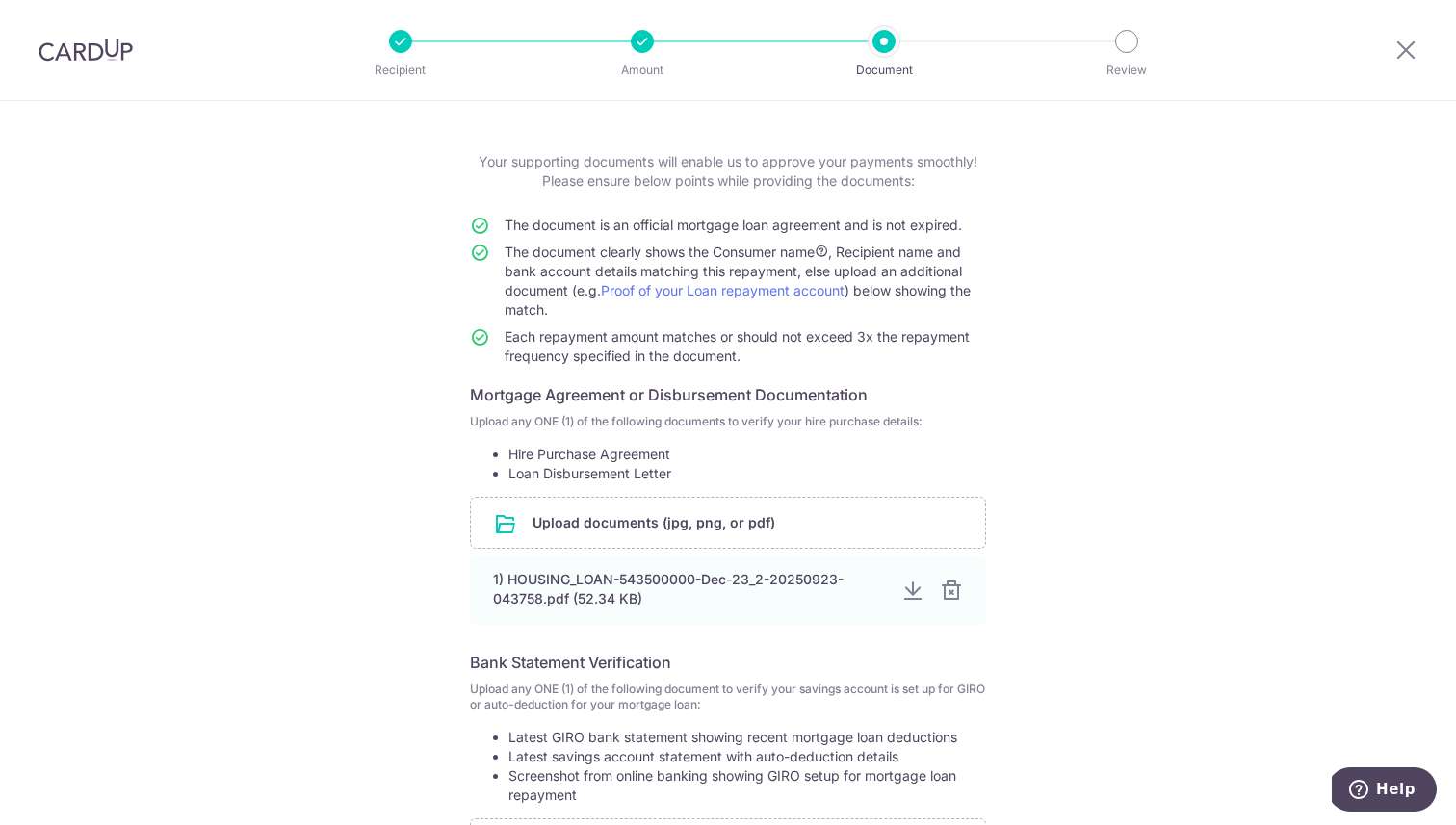
scroll to position [550, 0]
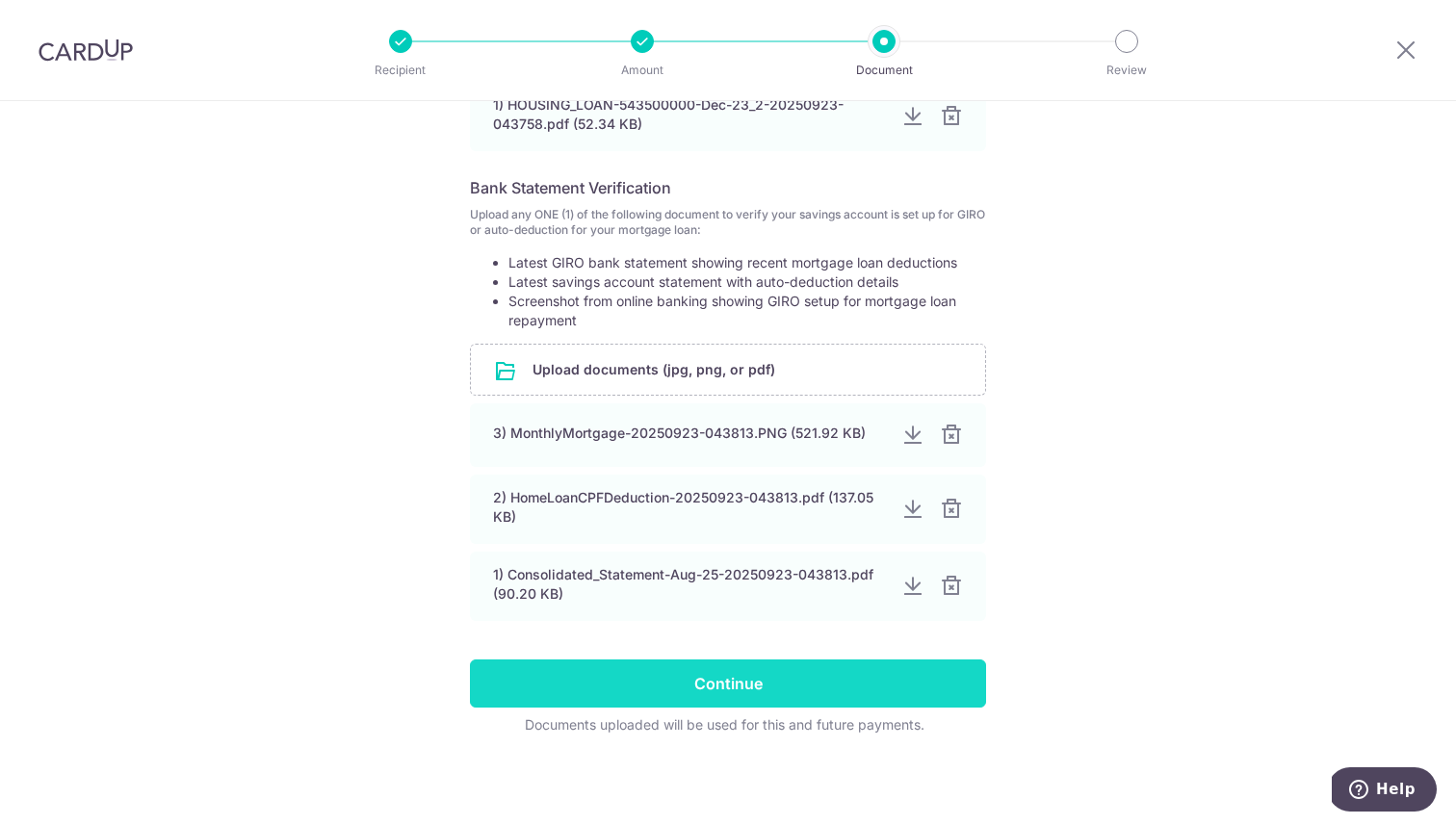
click at [858, 672] on input "Continue" at bounding box center [728, 683] width 516 height 48
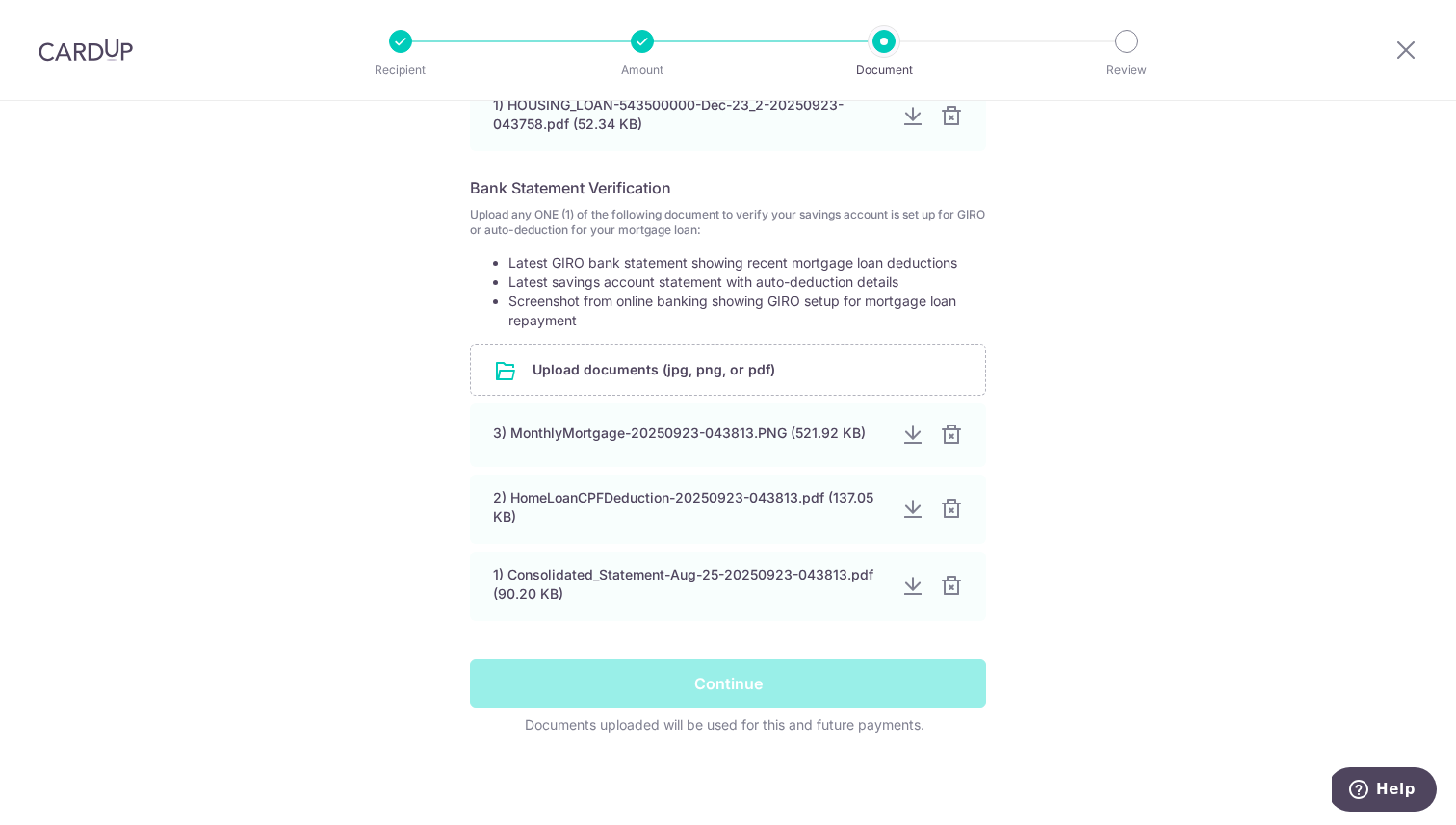
scroll to position [13, 0]
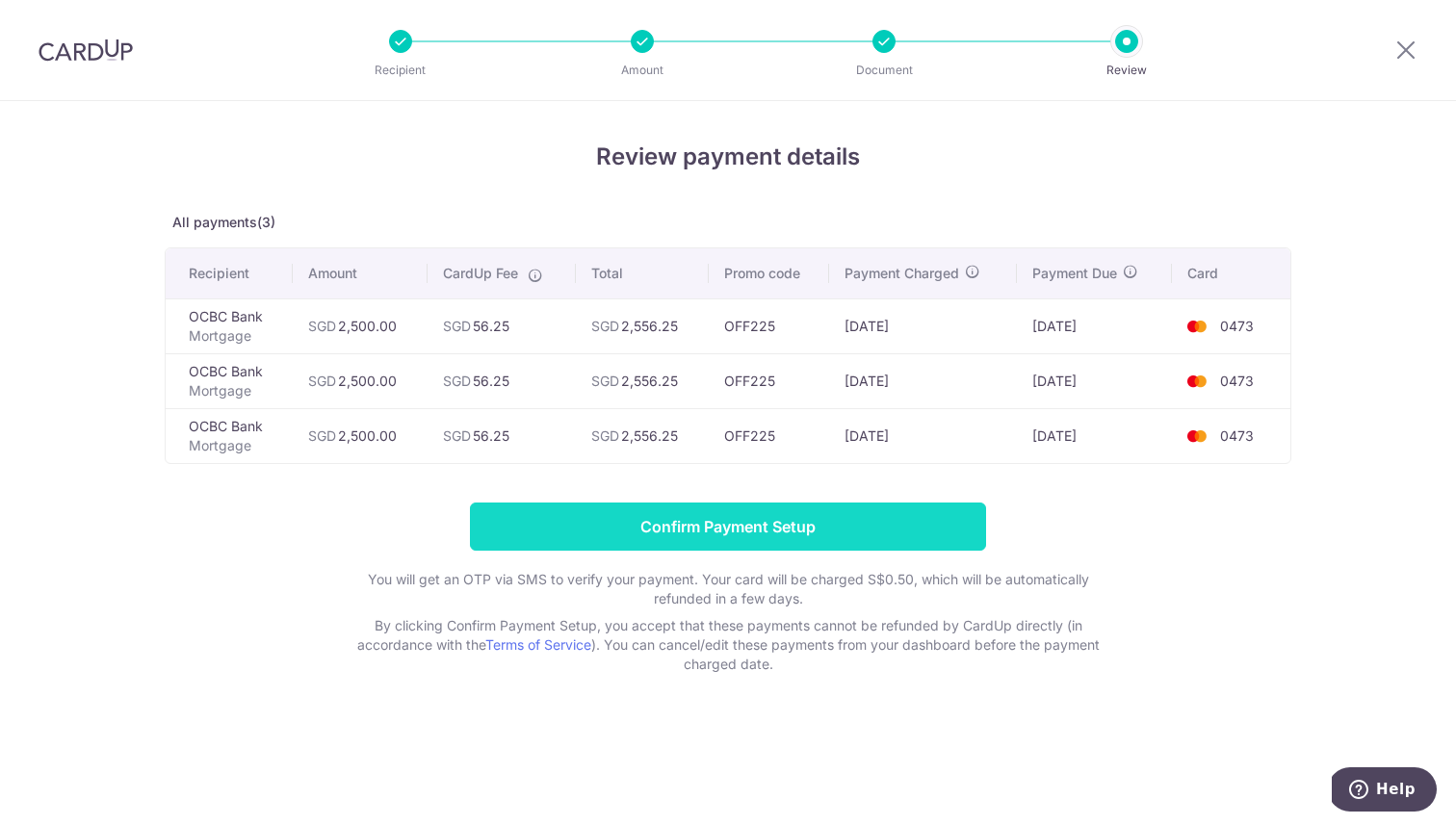
click at [895, 537] on input "Confirm Payment Setup" at bounding box center [728, 526] width 516 height 48
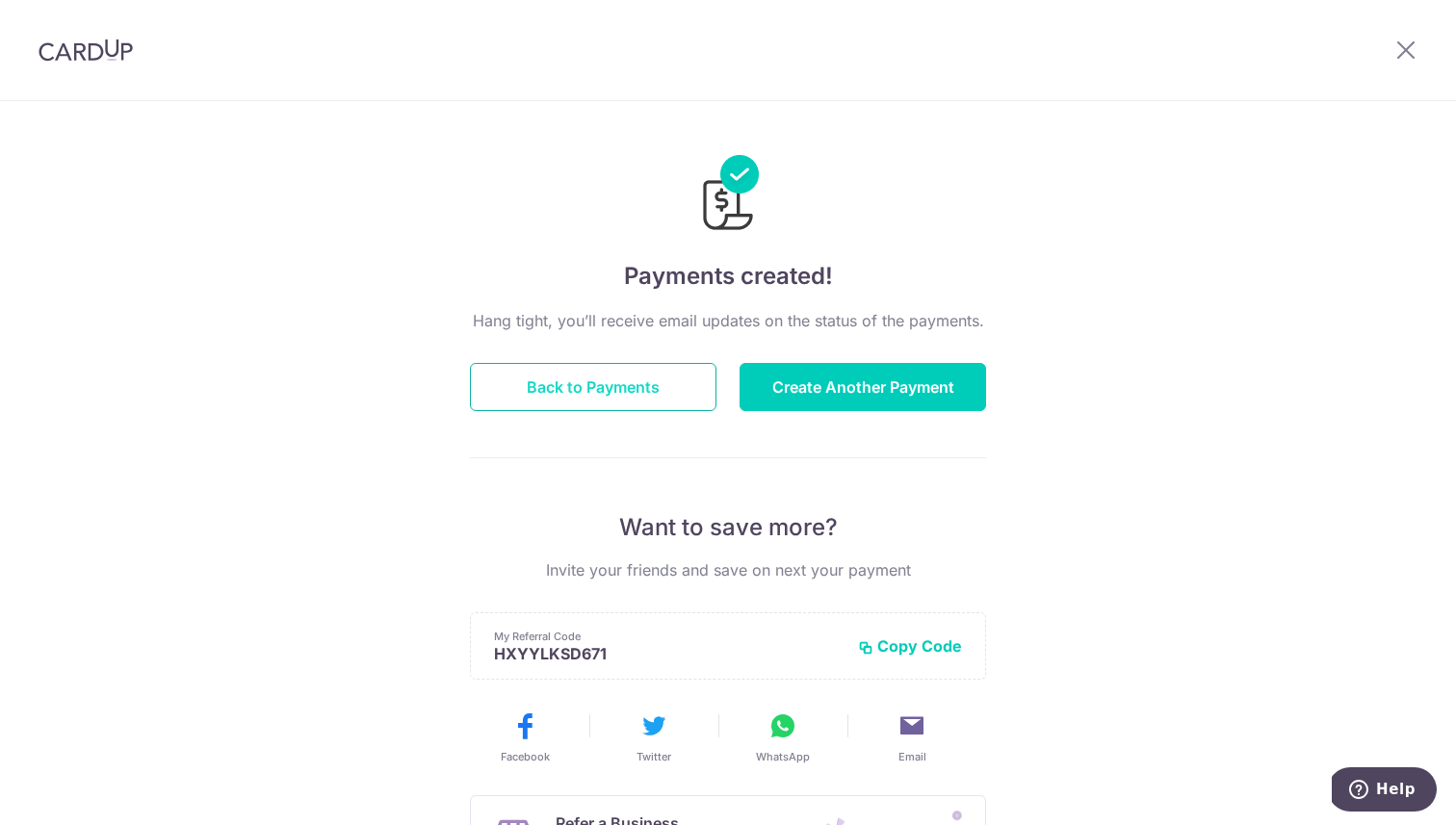
click at [541, 397] on button "Back to Payments" at bounding box center [592, 387] width 246 height 48
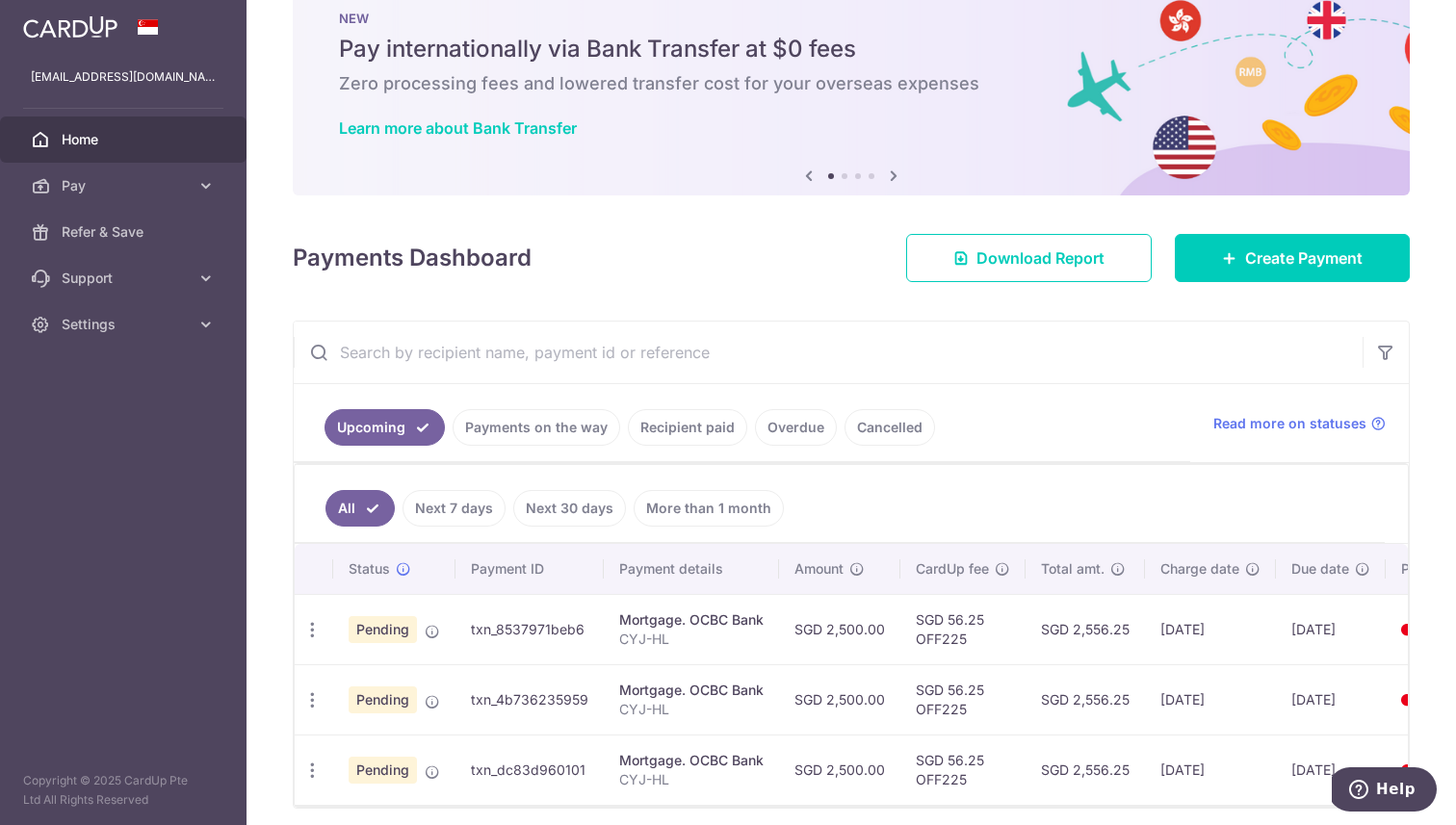
scroll to position [126, 0]
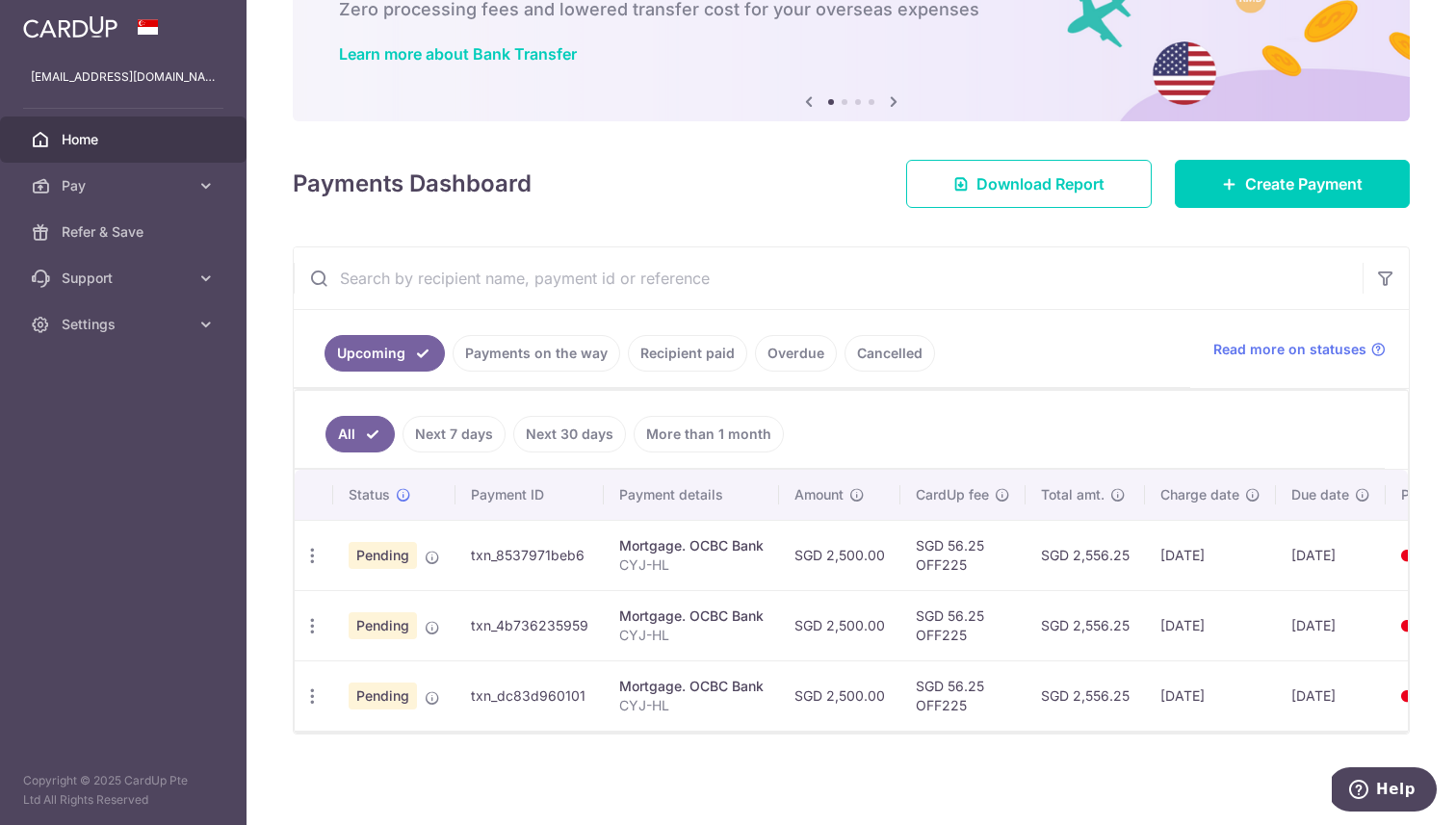
click at [1236, 249] on input "text" at bounding box center [828, 278] width 1068 height 61
click at [1260, 180] on span "Create Payment" at bounding box center [1303, 184] width 118 height 23
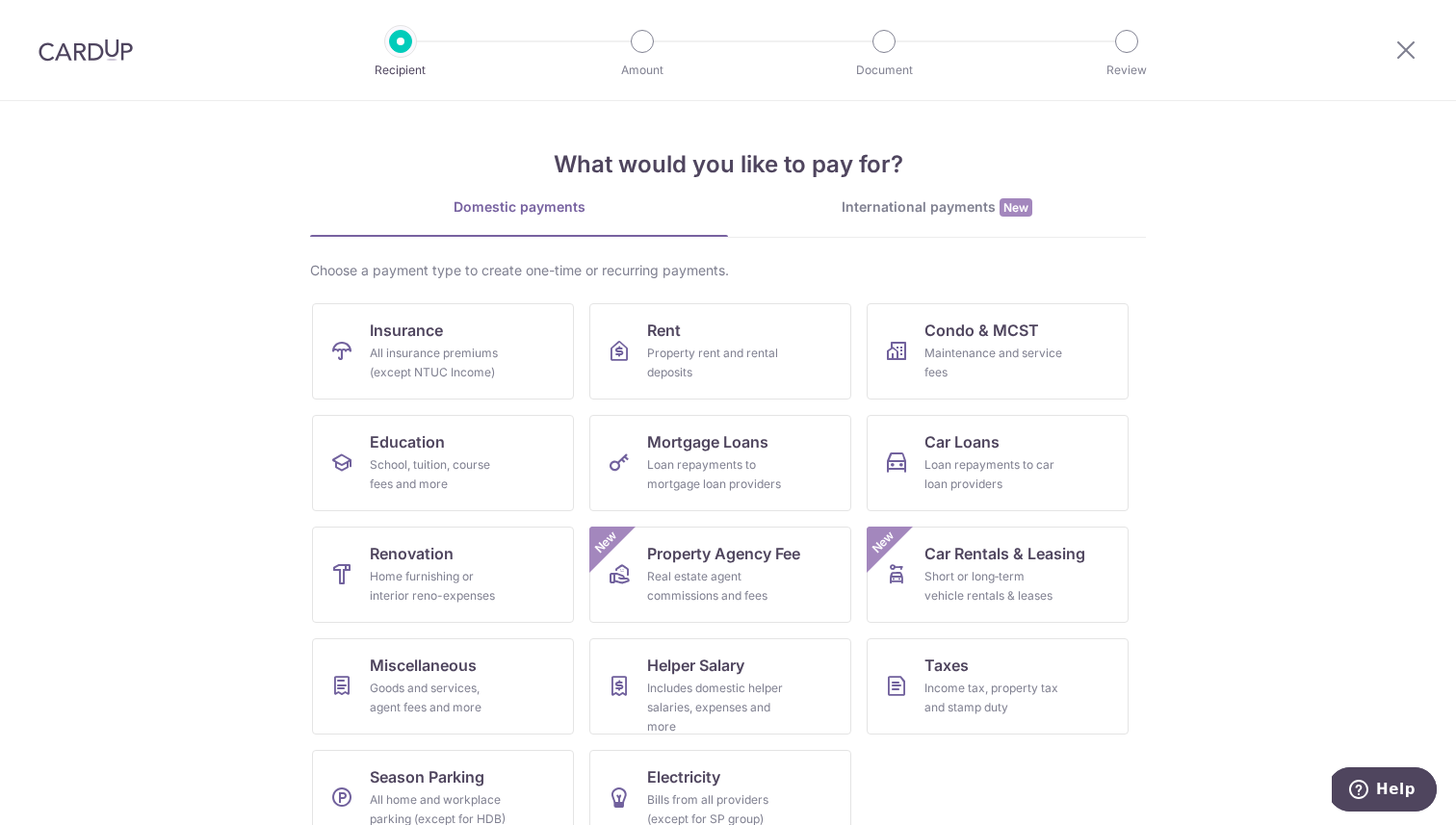
click at [1201, 358] on section "What would you like to pay for? Domestic payments International payments New Ch…" at bounding box center [728, 463] width 1456 height 724
